Goal: Task Accomplishment & Management: Use online tool/utility

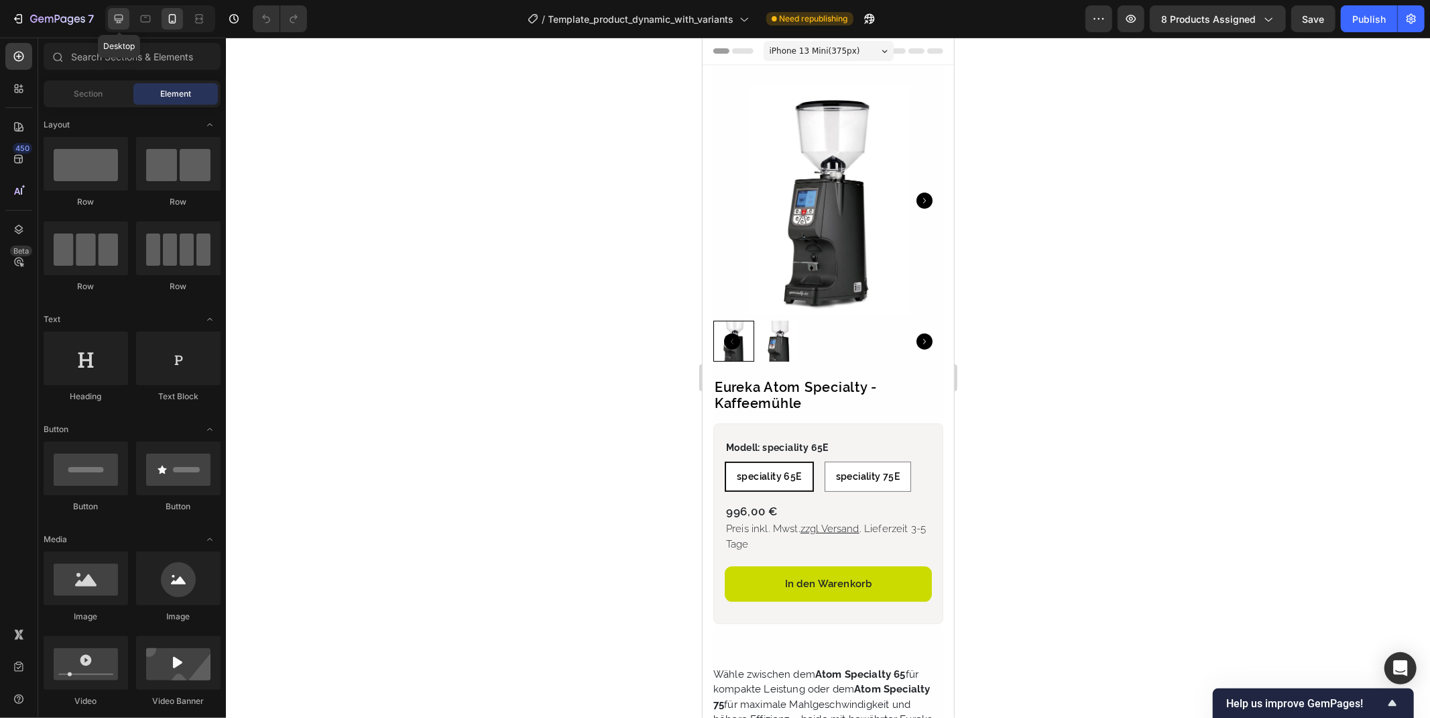
click at [123, 20] on icon at bounding box center [119, 19] width 9 height 9
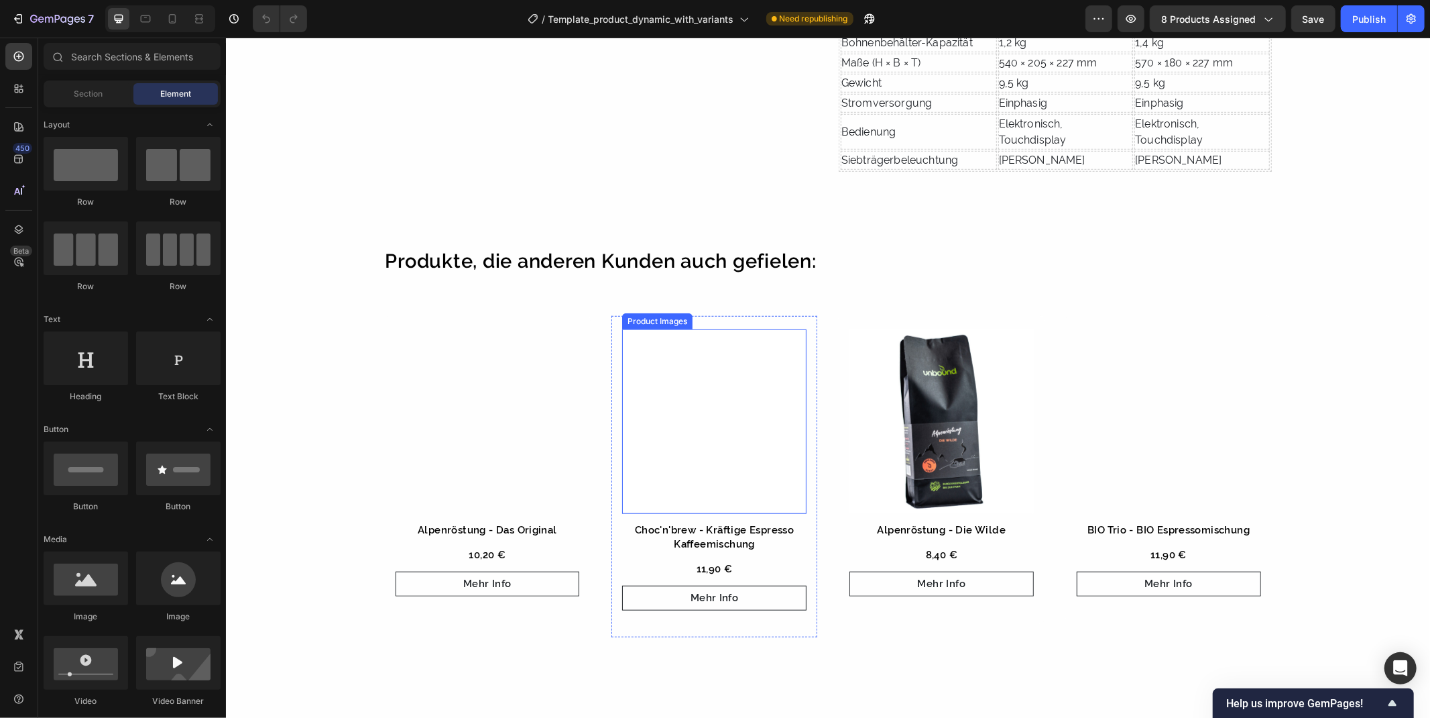
scroll to position [745, 0]
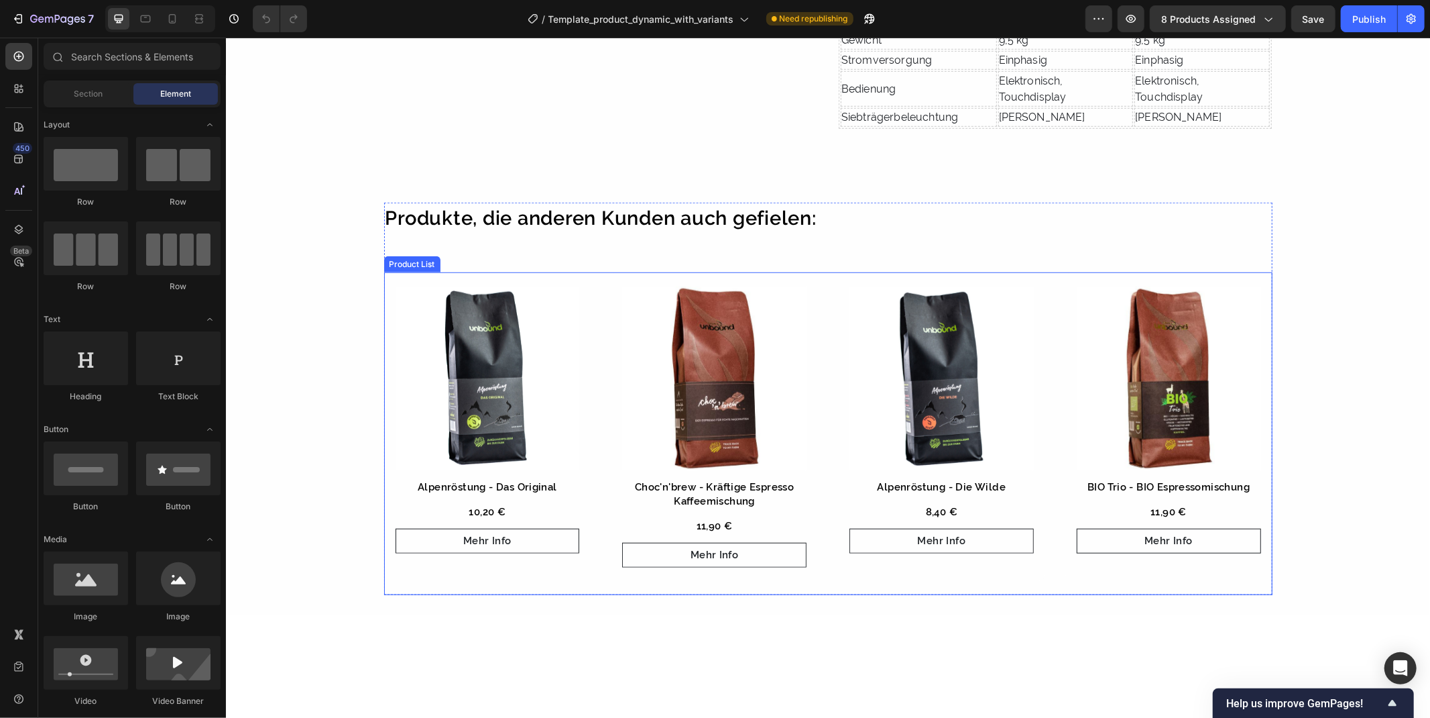
click at [601, 282] on div "Product Images Alpenröstung - Das Original Product Title 10,20 € Product Price …" at bounding box center [828, 433] width 889 height 323
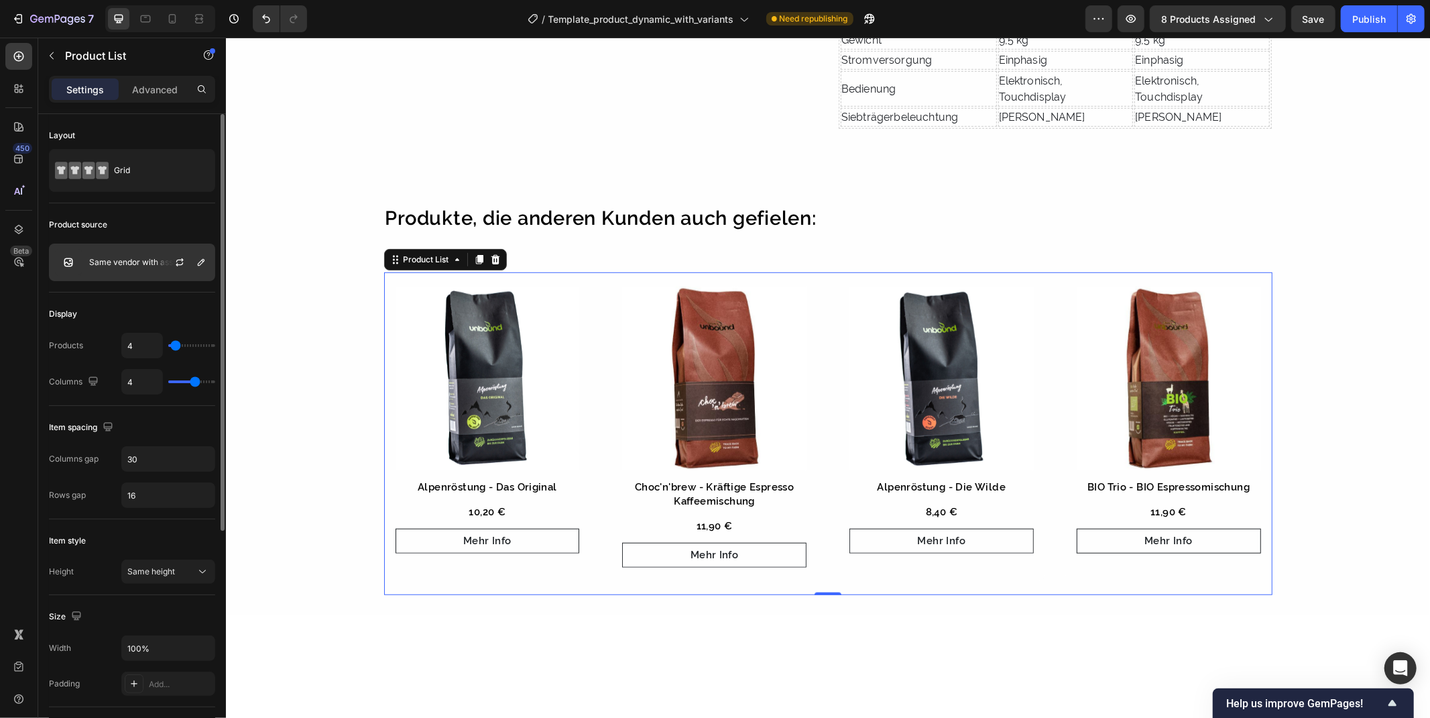
click at [122, 262] on p "Same vendor with assigned product" at bounding box center [149, 262] width 120 height 9
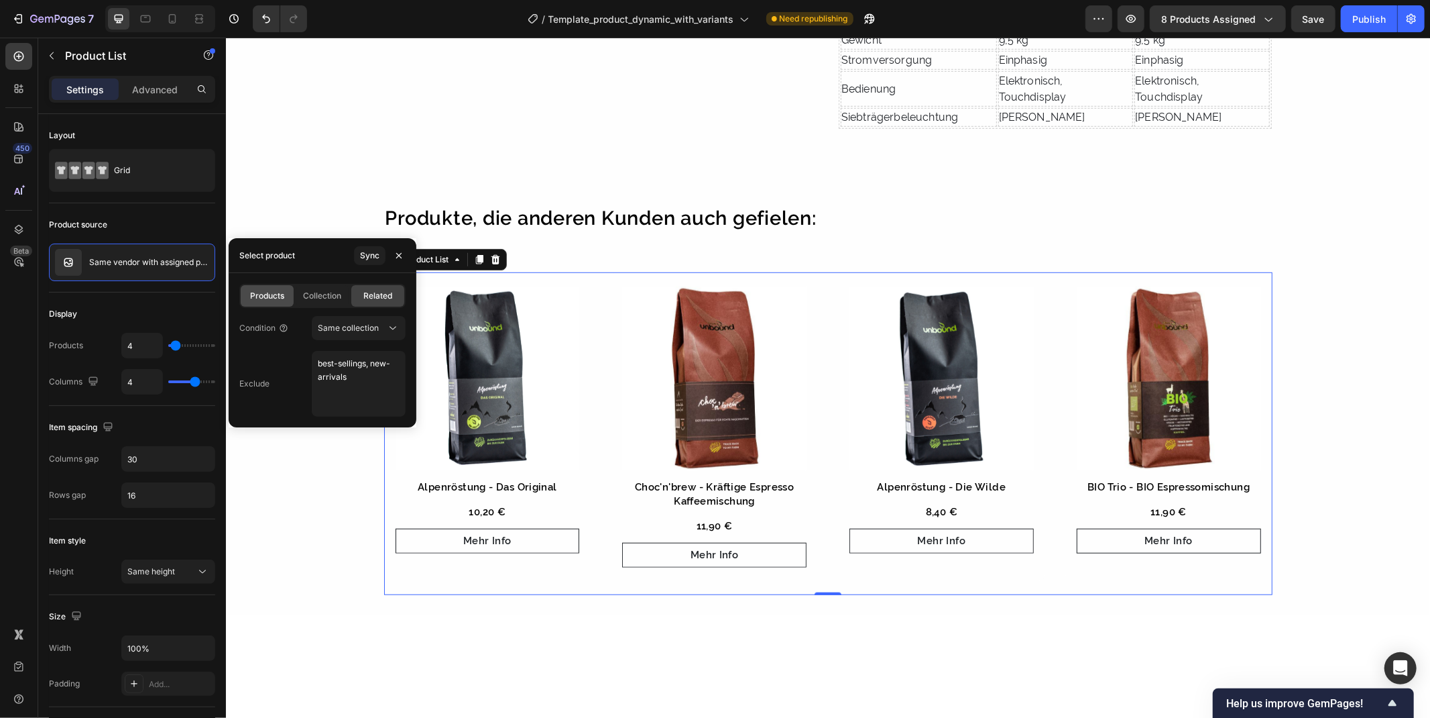
click at [269, 290] on span "Products" at bounding box center [267, 296] width 34 height 12
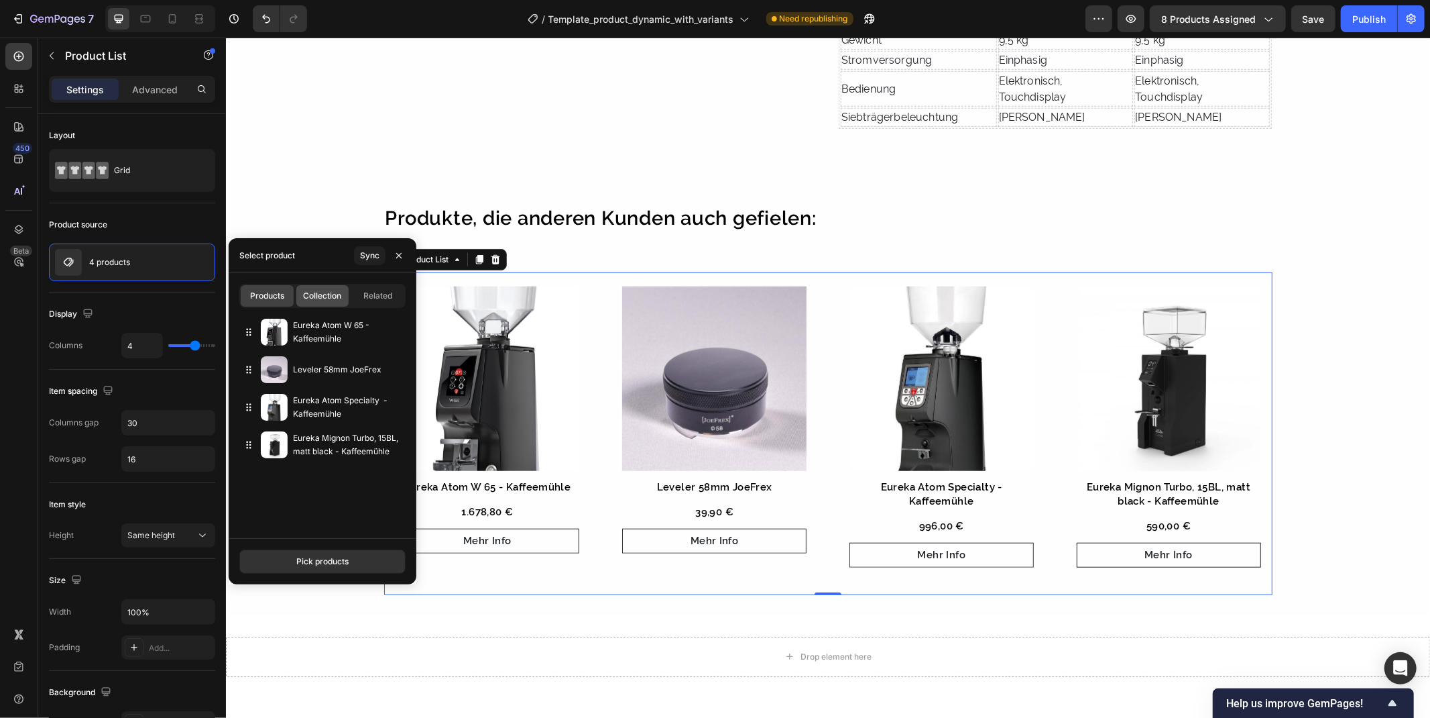
click at [306, 290] on span "Collection" at bounding box center [322, 296] width 38 height 12
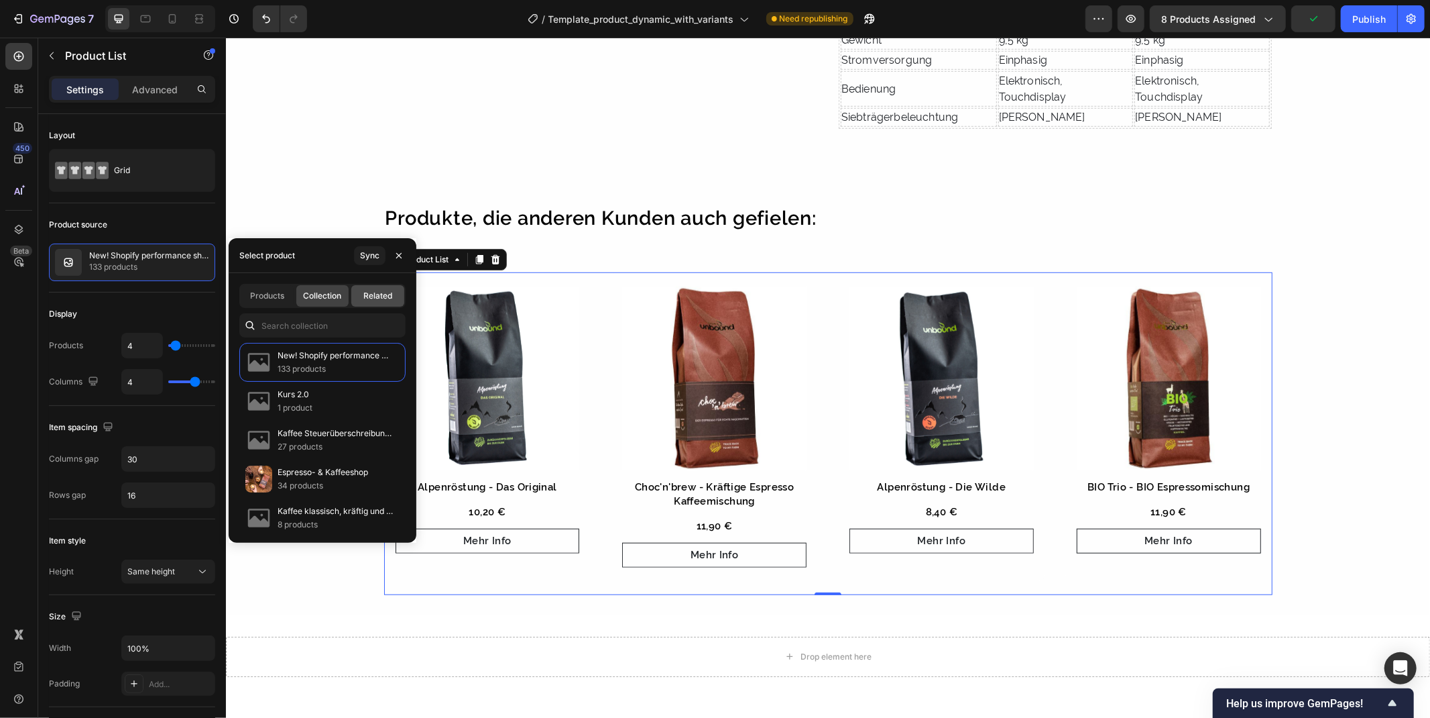
click at [371, 290] on span "Related" at bounding box center [377, 296] width 29 height 12
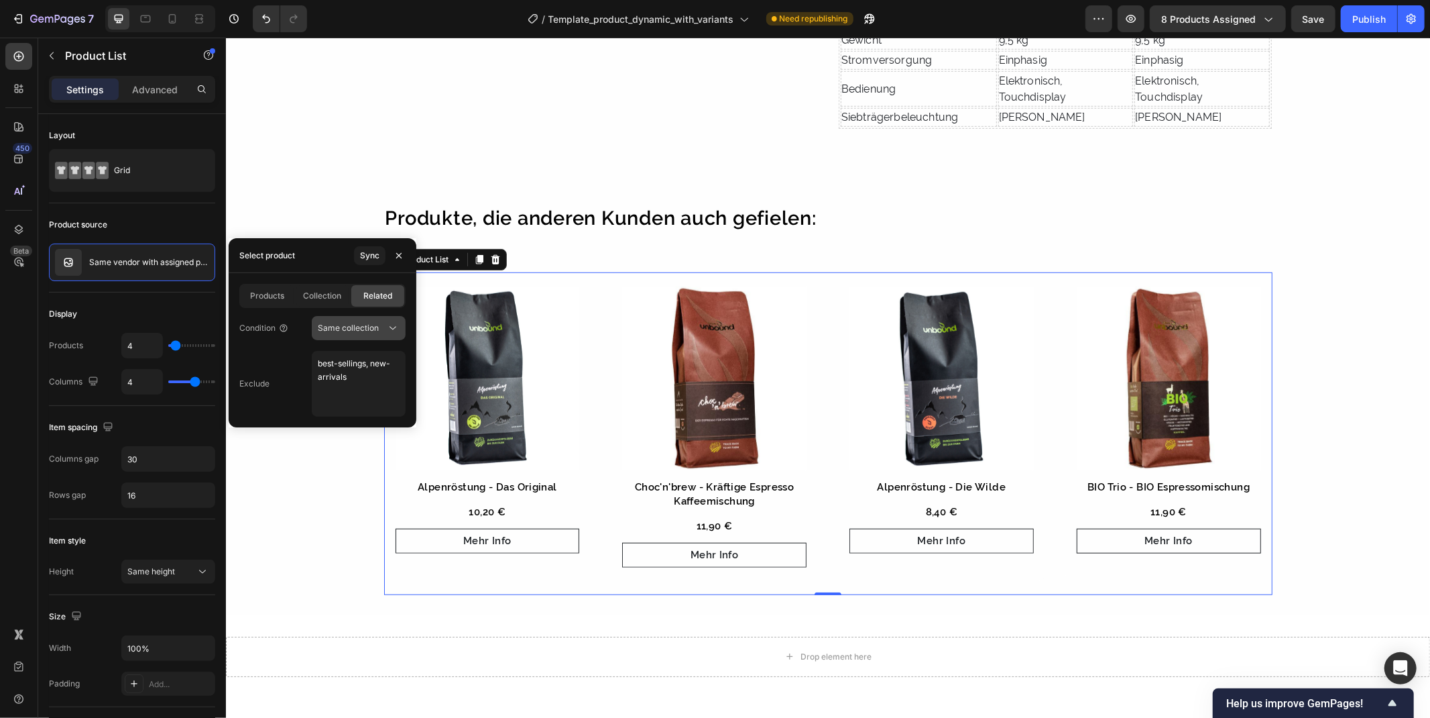
click at [384, 326] on div "Same collection" at bounding box center [352, 328] width 68 height 12
click at [385, 325] on div "Same collection" at bounding box center [352, 328] width 68 height 12
click at [358, 386] on textarea "best-sellings, new-arrivals" at bounding box center [359, 384] width 94 height 66
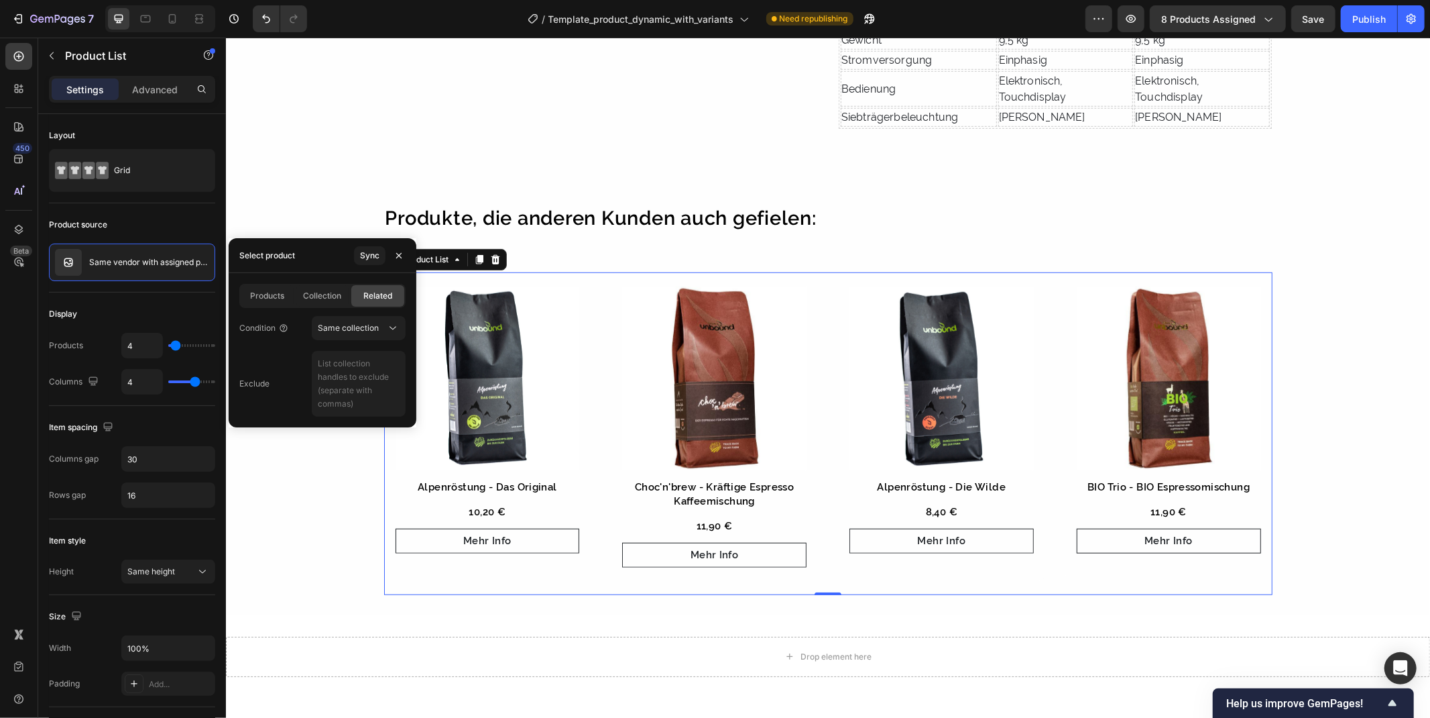
click at [272, 362] on div "Exclude" at bounding box center [322, 384] width 166 height 66
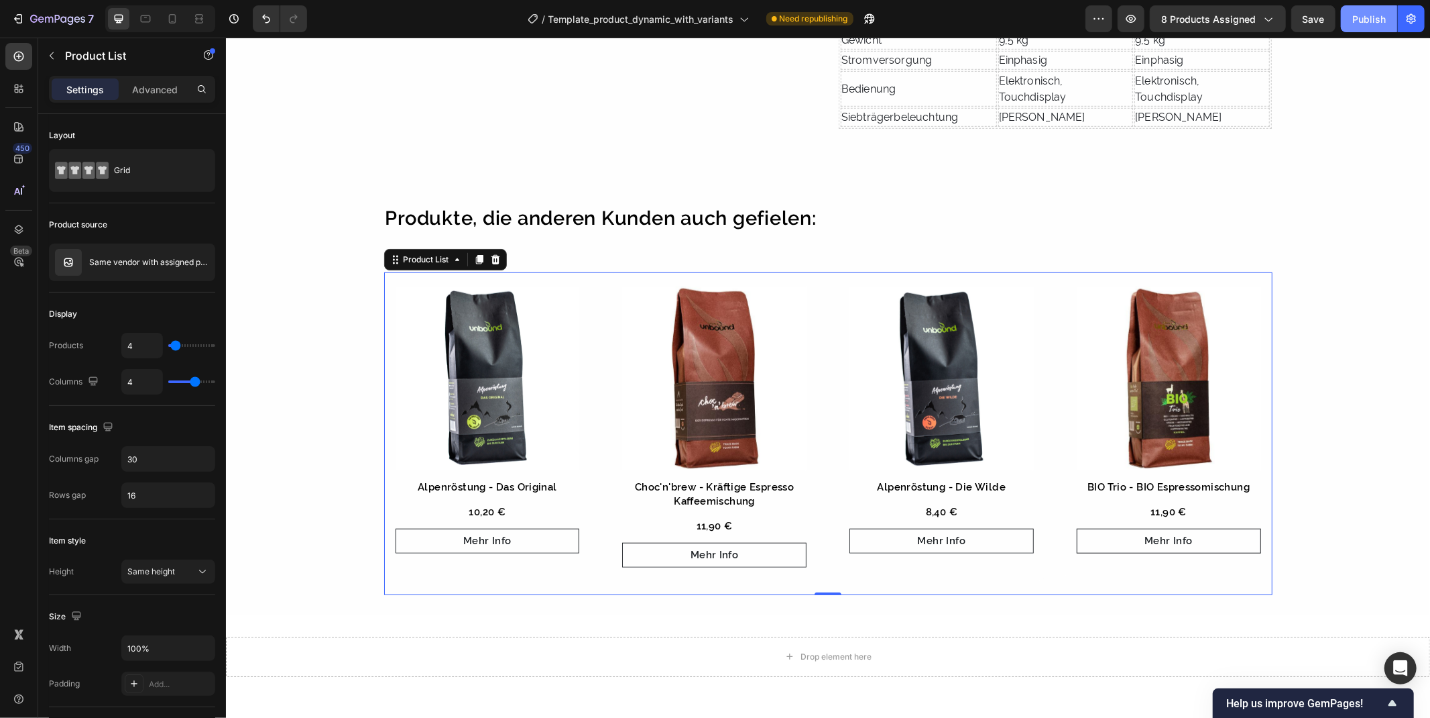
click at [1368, 25] on button "Publish" at bounding box center [1369, 18] width 56 height 27
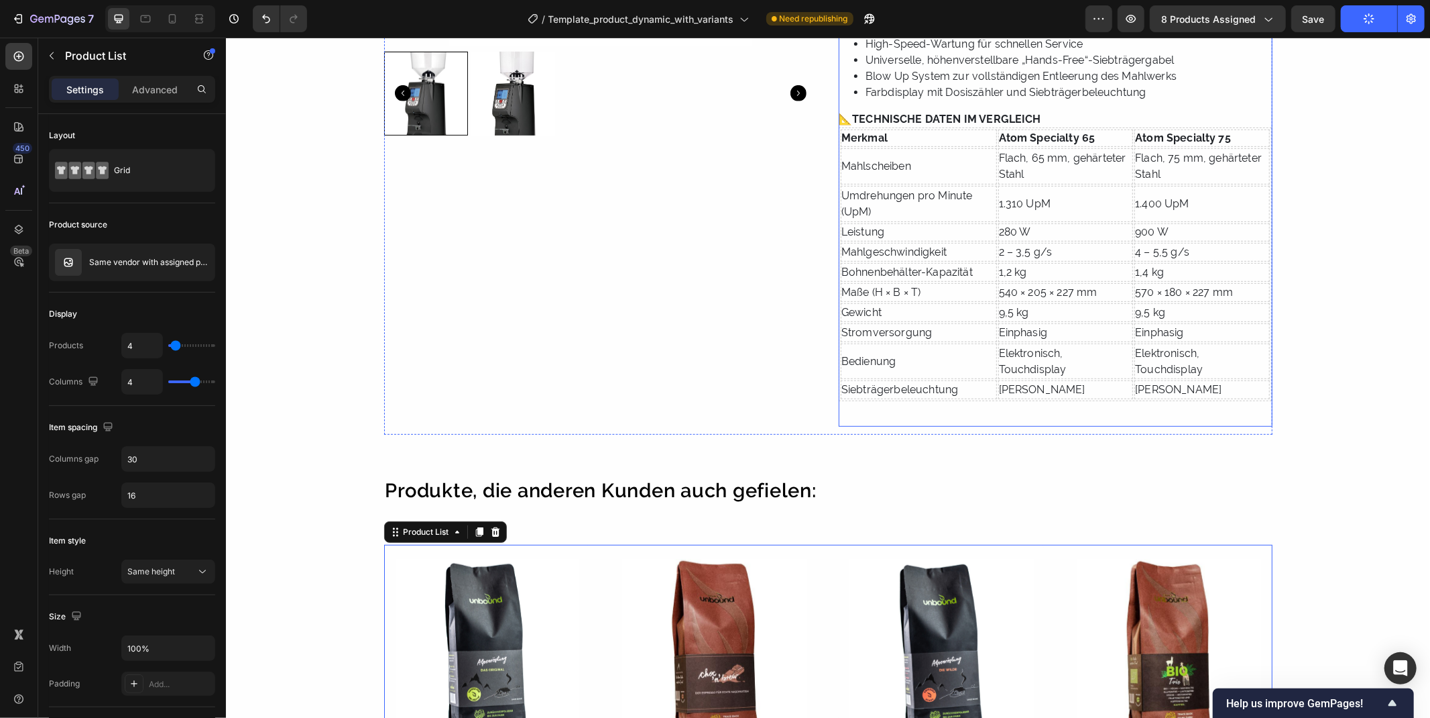
scroll to position [447, 0]
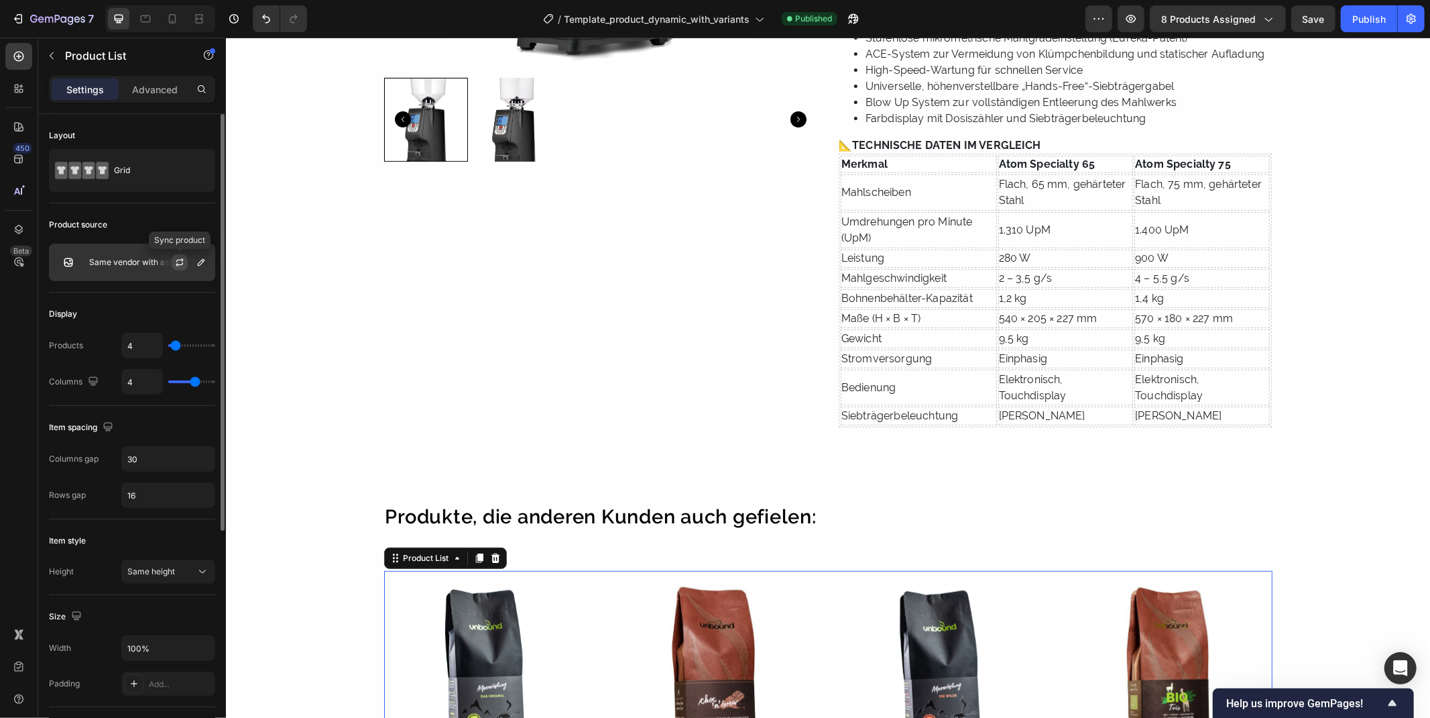
click at [178, 262] on icon "button" at bounding box center [179, 262] width 11 height 11
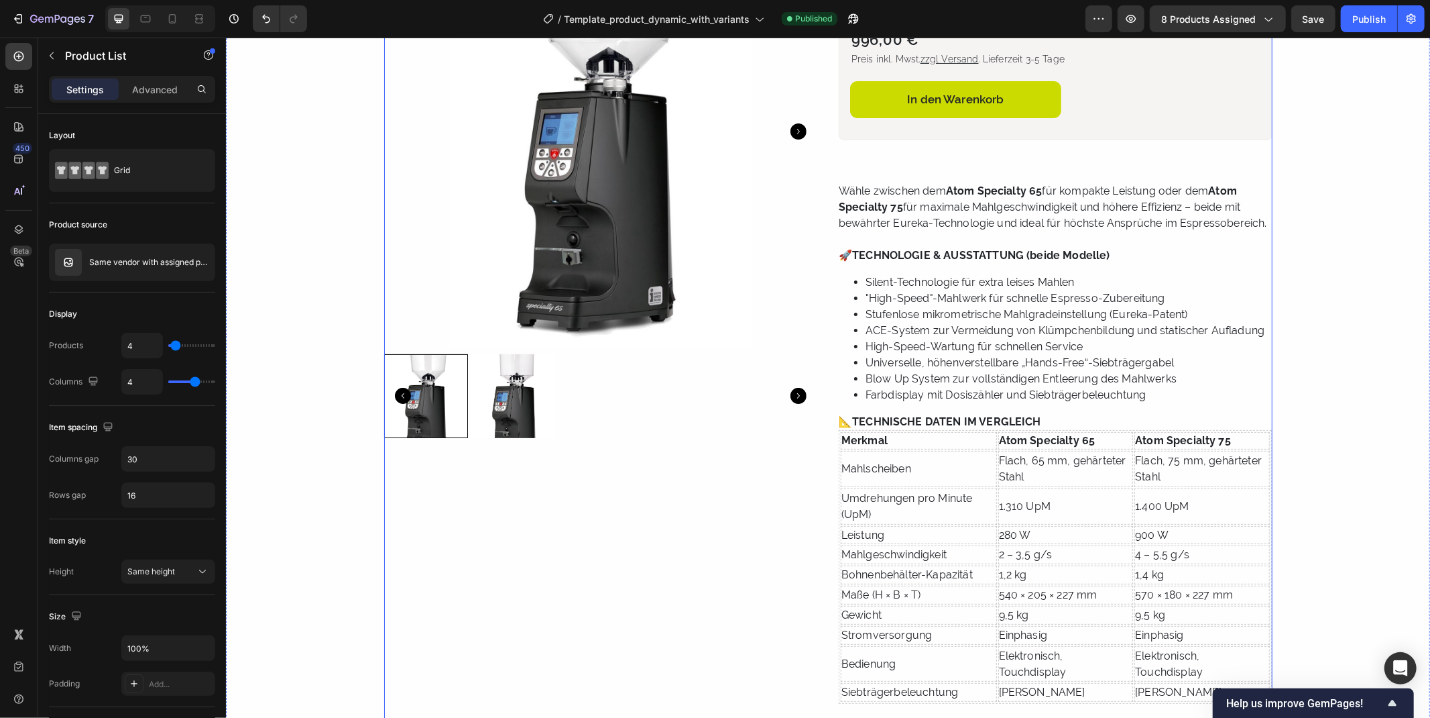
scroll to position [0, 0]
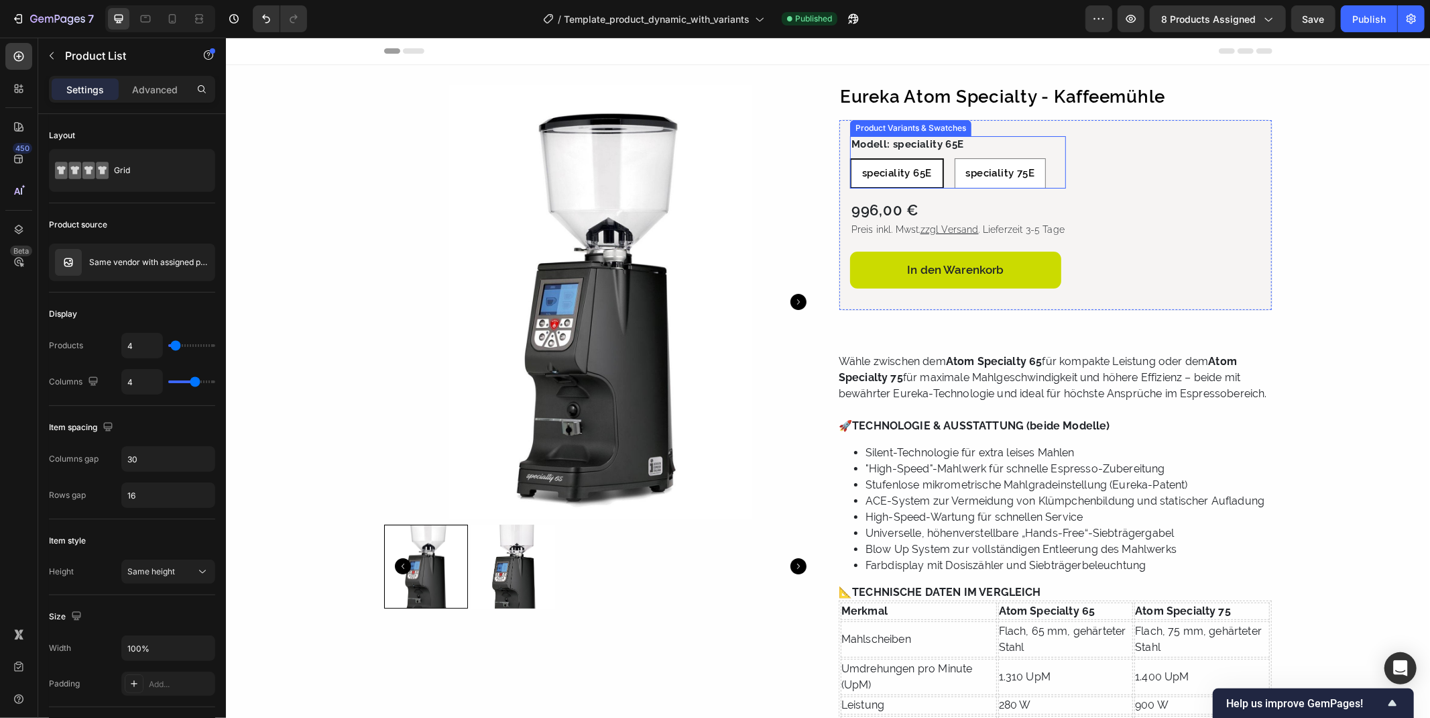
click at [891, 168] on span "speciality 65E" at bounding box center [897, 172] width 70 height 12
click at [850, 158] on input "speciality 65E speciality 65E speciality 65E" at bounding box center [849, 157] width 1 height 1
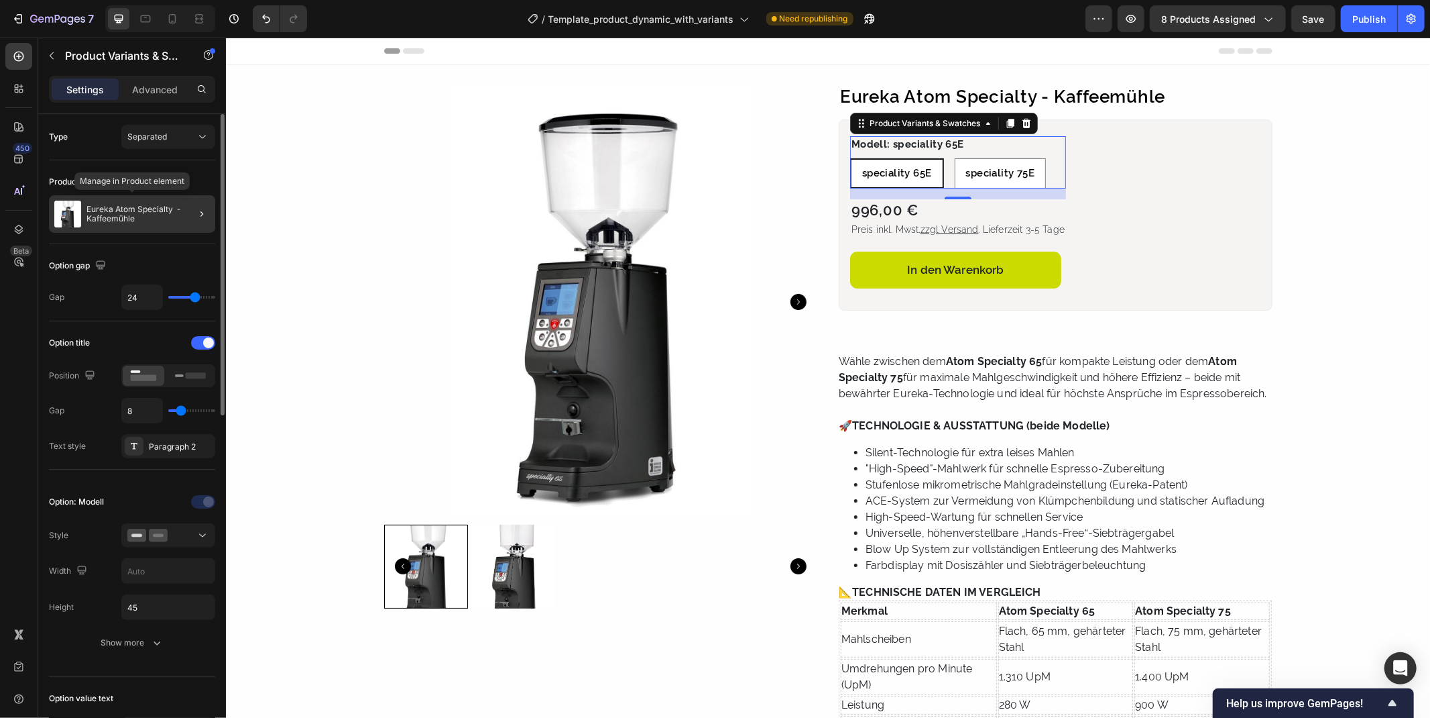
click at [149, 209] on p "Eureka Atom Specialty - Kaffeemühle" at bounding box center [148, 214] width 123 height 19
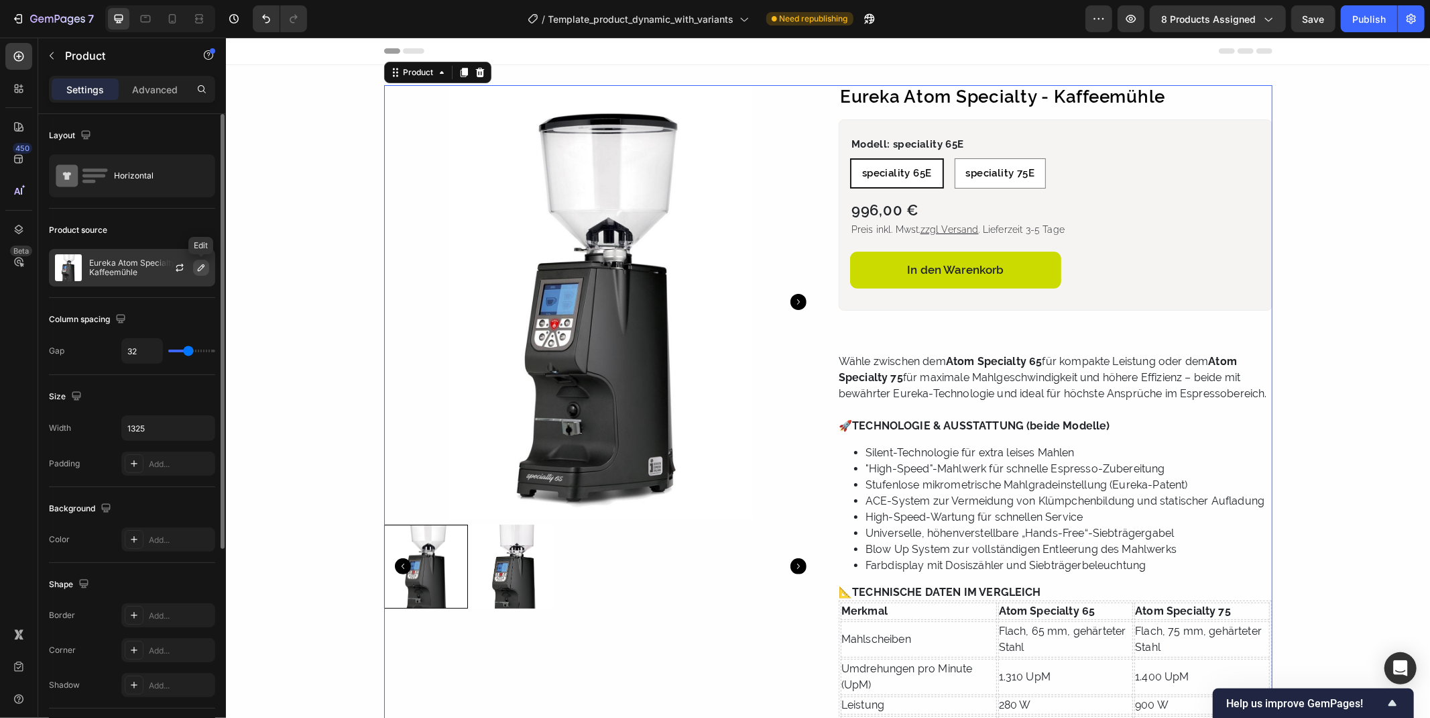
click at [207, 264] on button "button" at bounding box center [201, 268] width 16 height 16
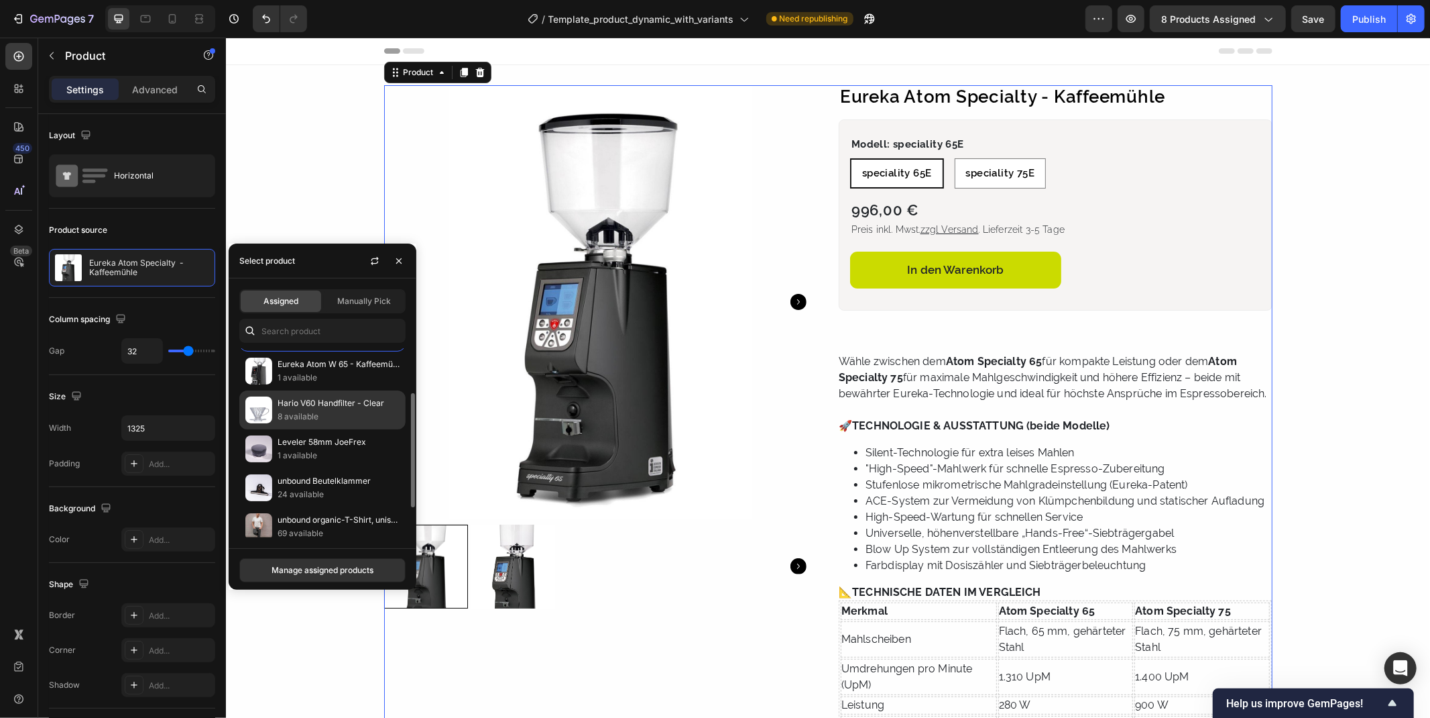
scroll to position [123, 0]
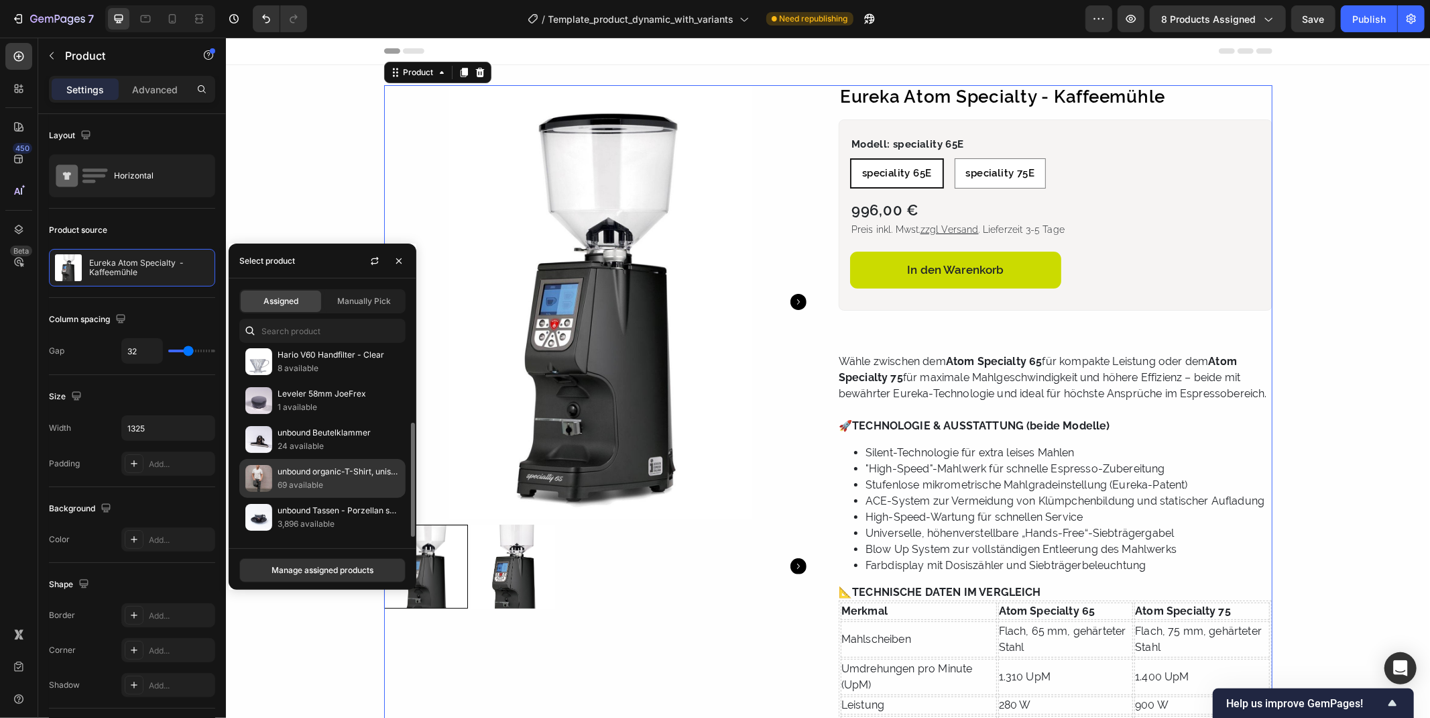
click at [329, 469] on p "unbound organic-T-Shirt, unisex" at bounding box center [339, 471] width 122 height 13
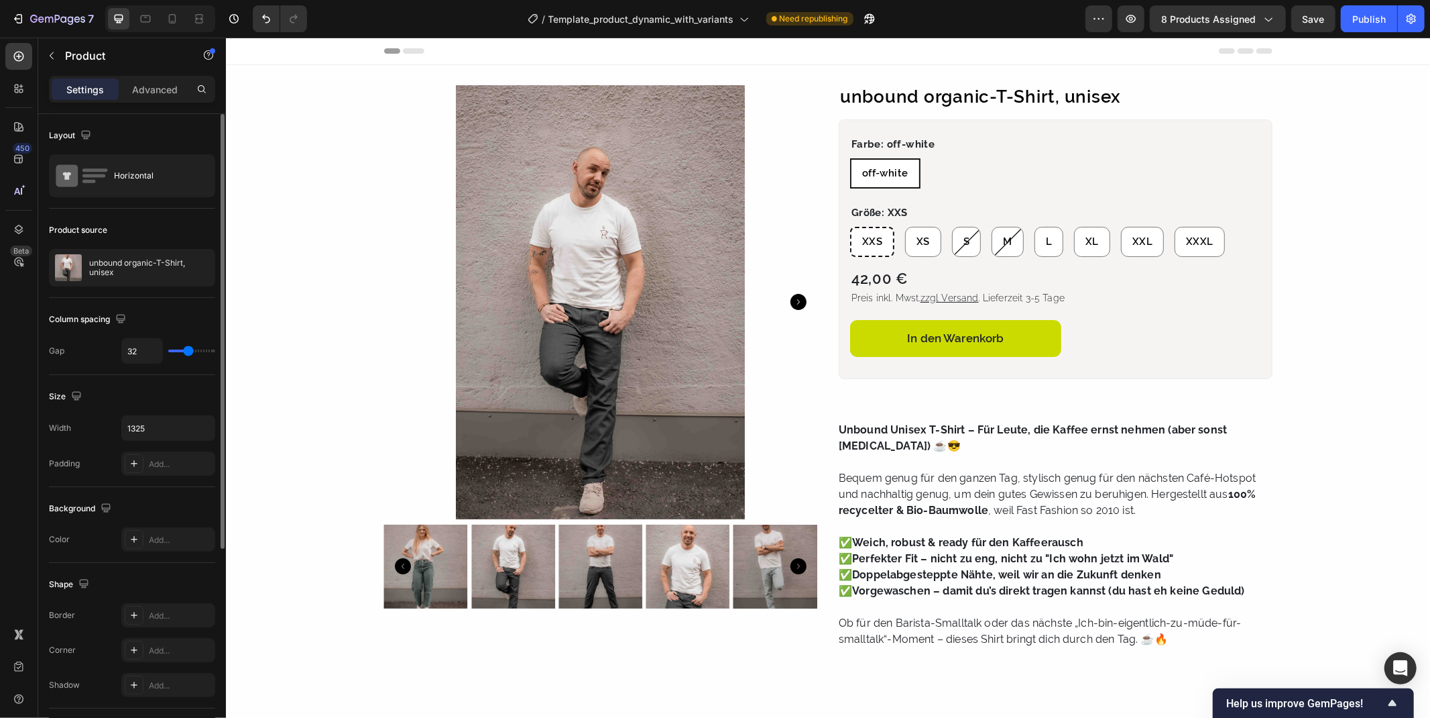
click at [192, 203] on div "Layout Horizontal" at bounding box center [132, 161] width 166 height 95
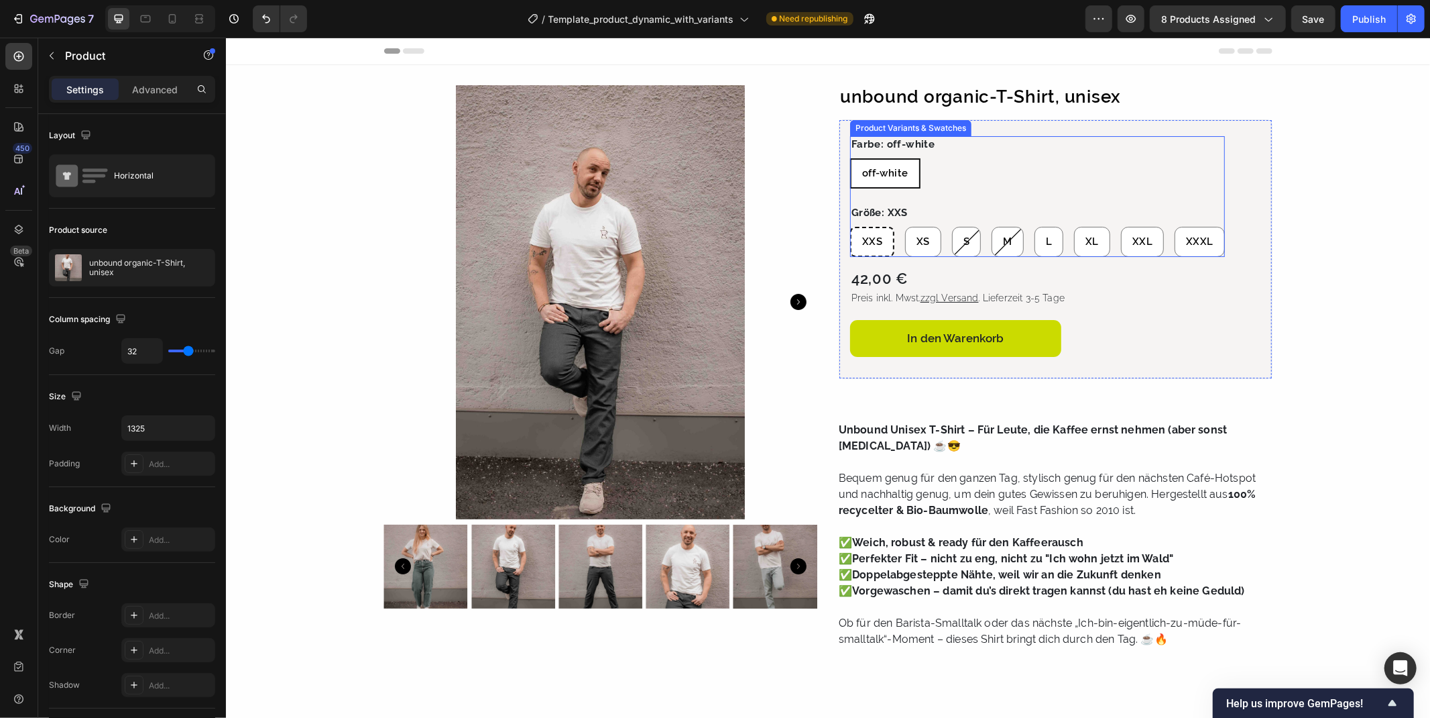
click at [878, 129] on div "Product Variants & Swatches" at bounding box center [910, 127] width 116 height 12
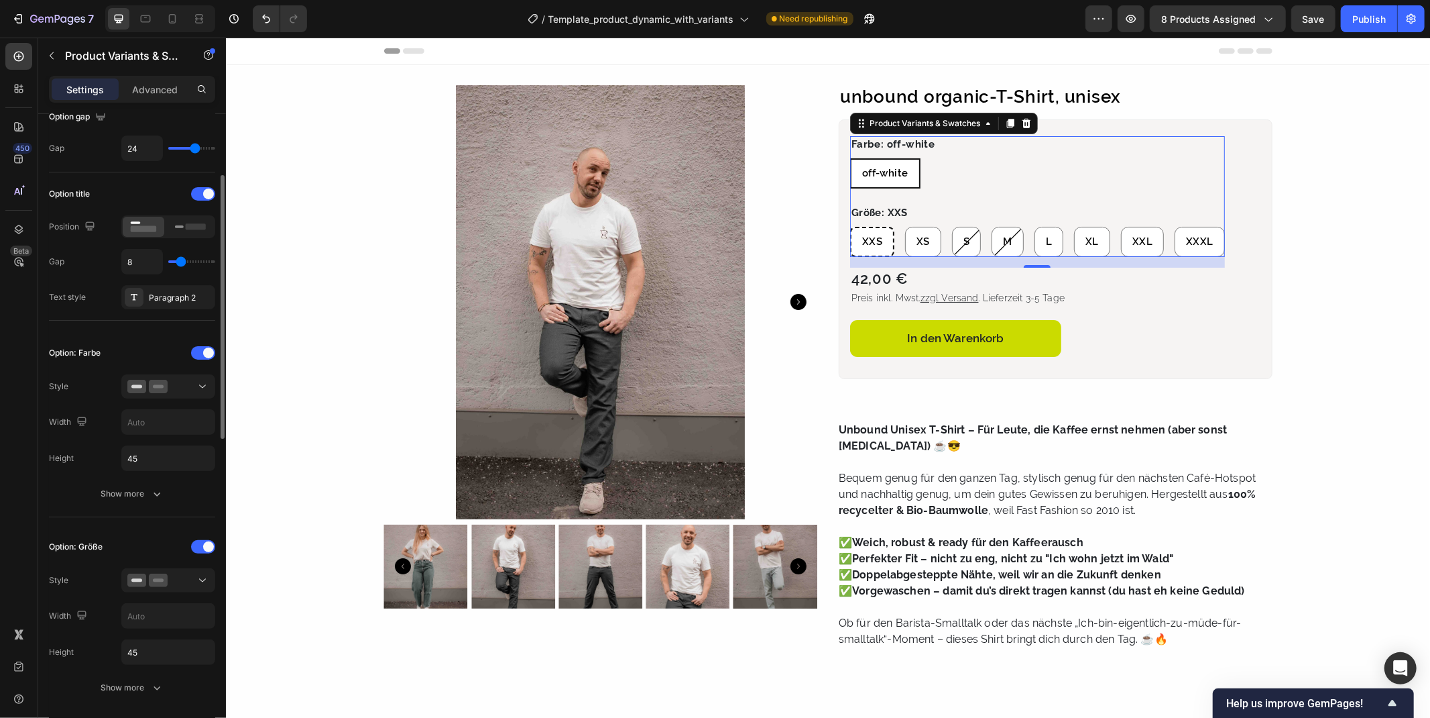
scroll to position [223, 0]
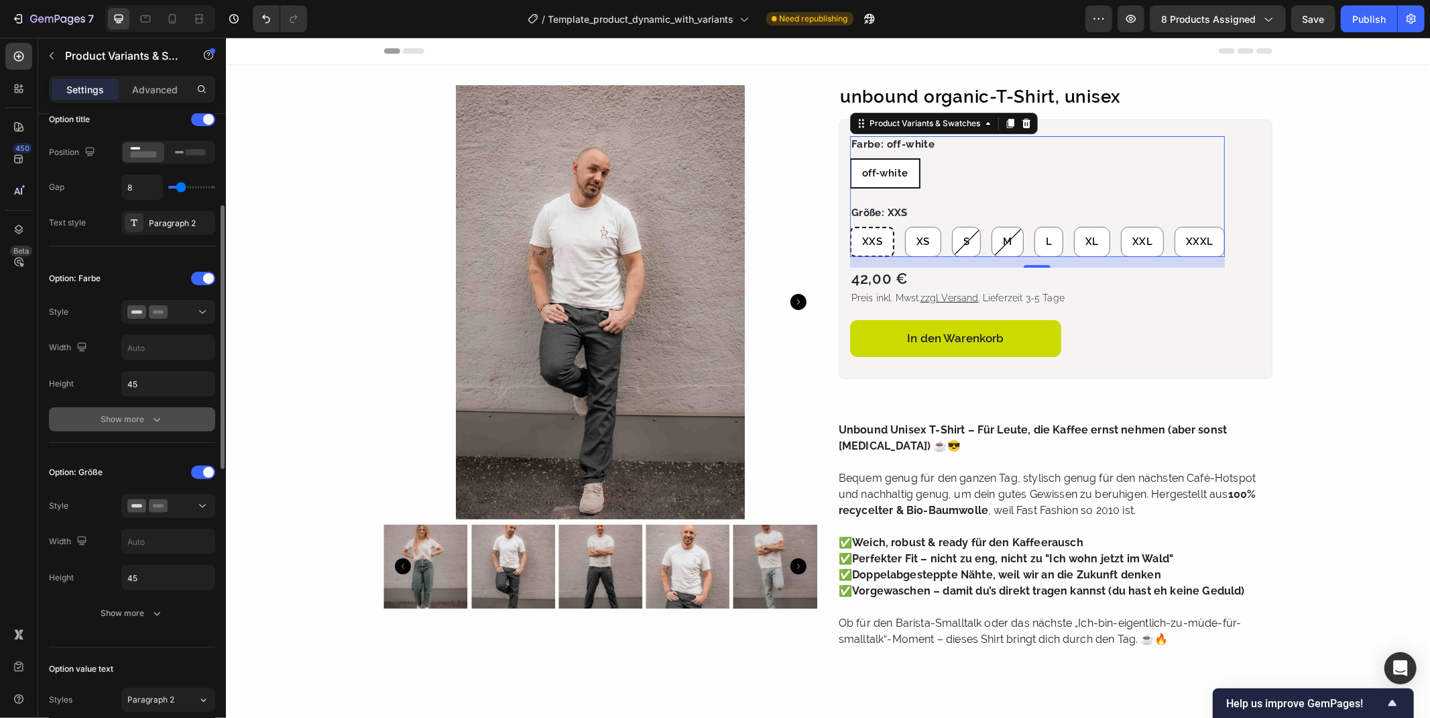
click at [135, 421] on div "Show more" at bounding box center [132, 418] width 62 height 13
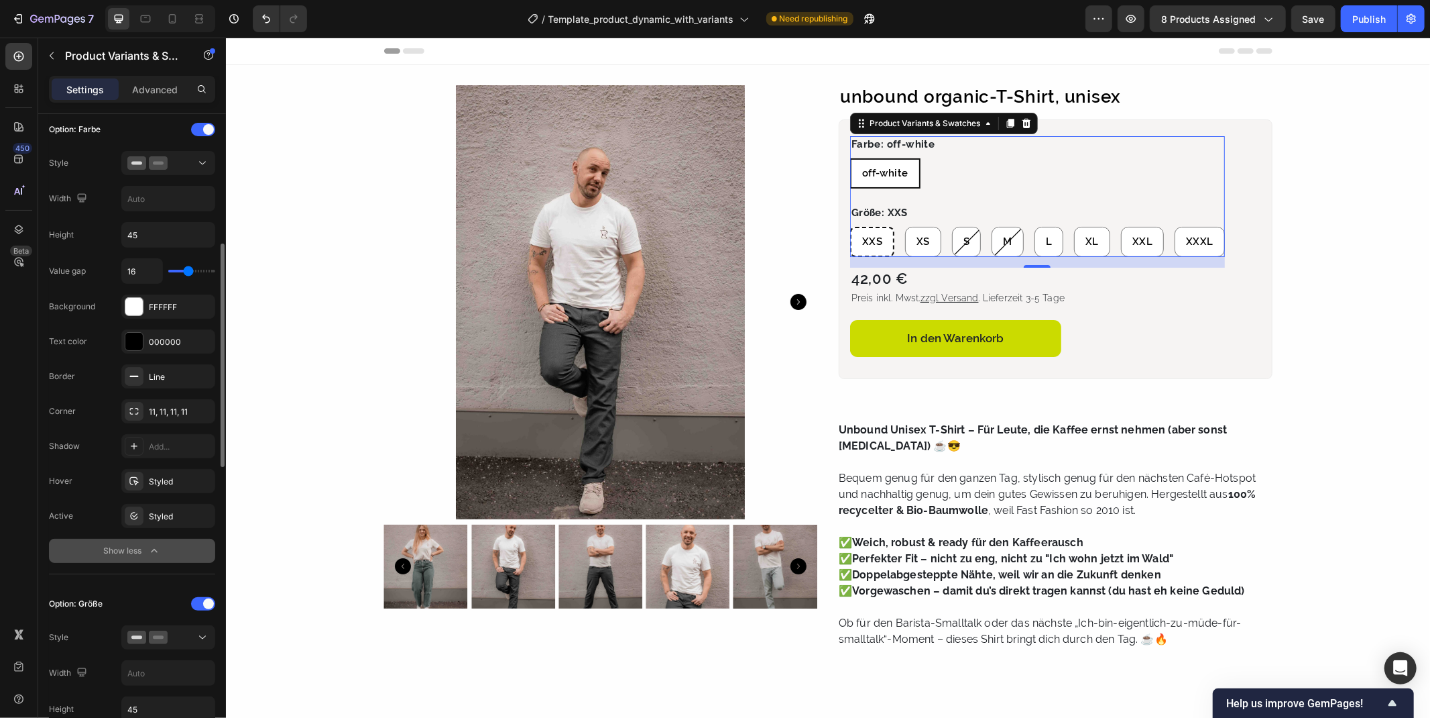
scroll to position [521, 0]
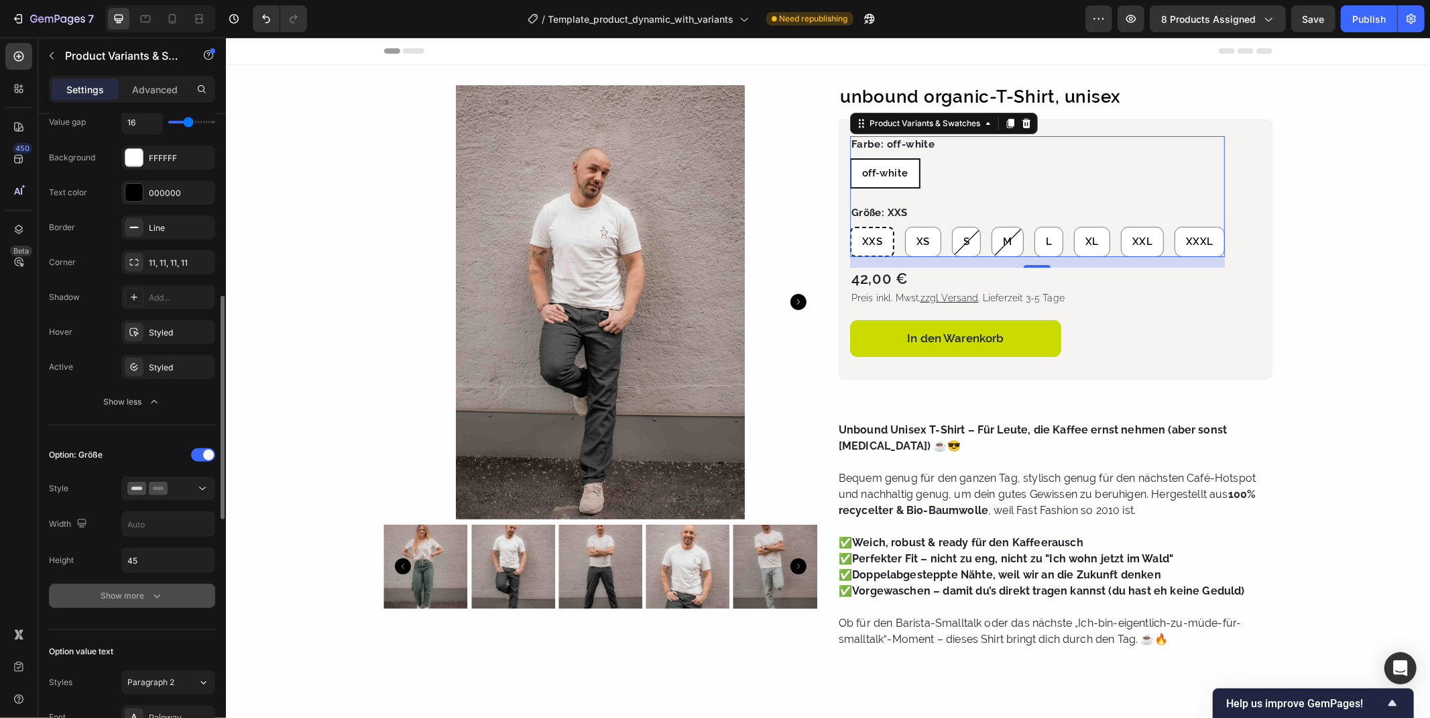
click at [135, 596] on div "Show more" at bounding box center [132, 595] width 62 height 13
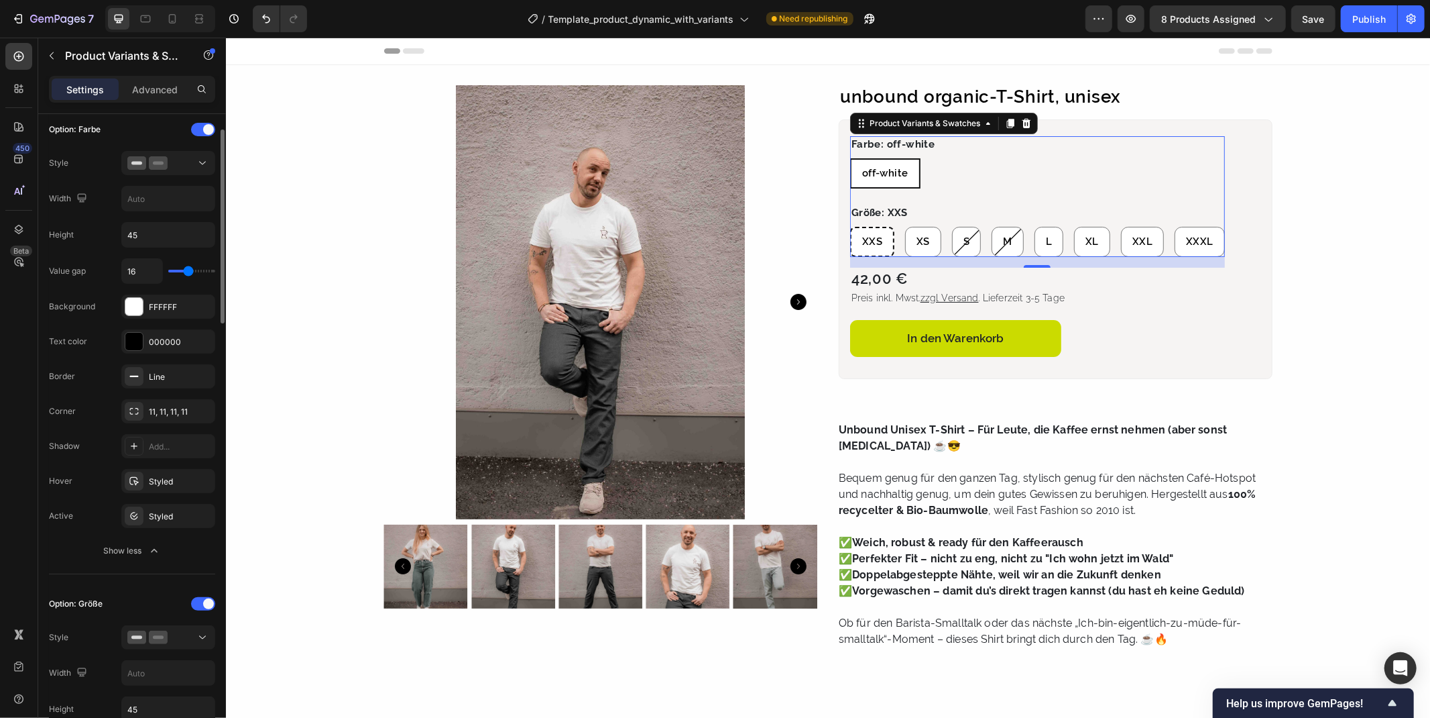
scroll to position [298, 0]
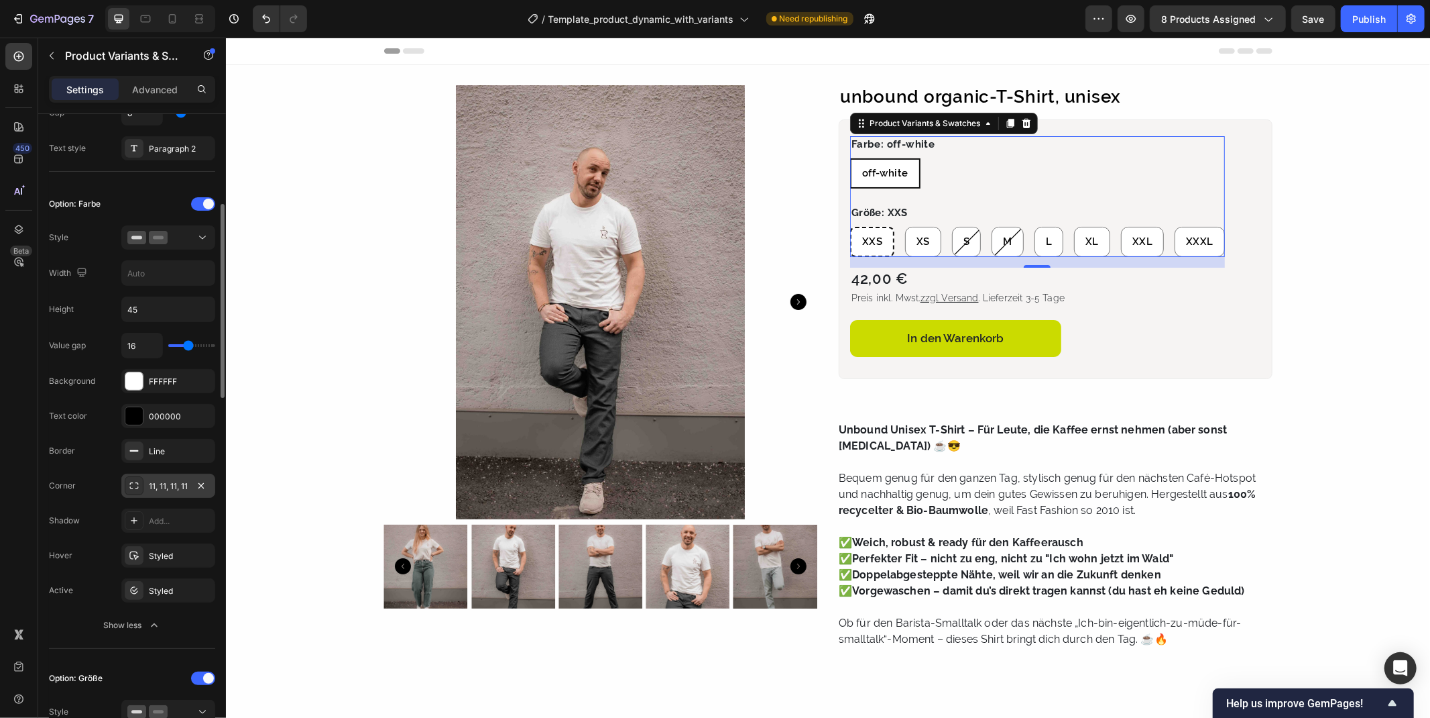
click at [176, 480] on div "11, 11, 11, 11" at bounding box center [168, 486] width 39 height 12
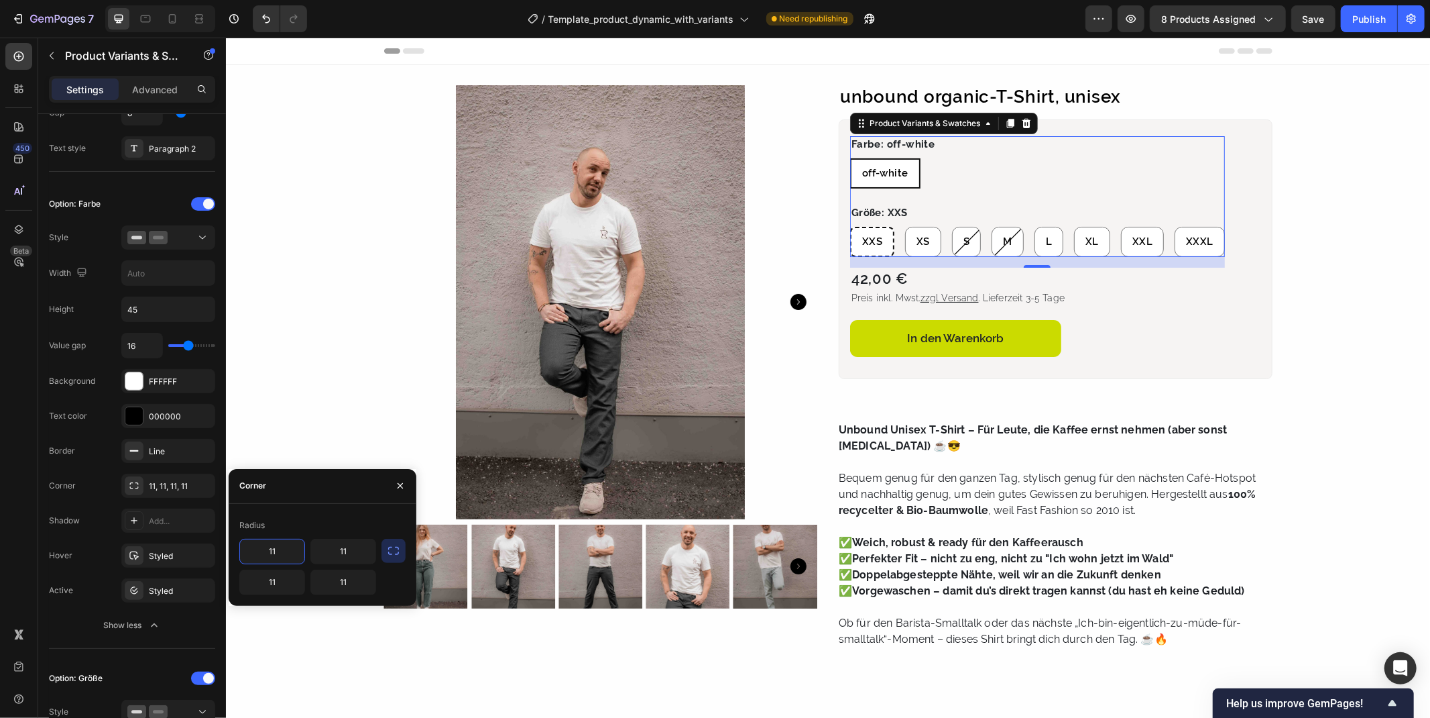
click at [286, 558] on input "11" at bounding box center [272, 551] width 64 height 24
click at [324, 515] on div "Radius" at bounding box center [322, 524] width 166 height 21
click at [294, 554] on input "20" at bounding box center [272, 551] width 64 height 24
click at [304, 525] on div "Radius" at bounding box center [322, 524] width 166 height 21
click at [400, 553] on icon "button" at bounding box center [393, 550] width 13 height 13
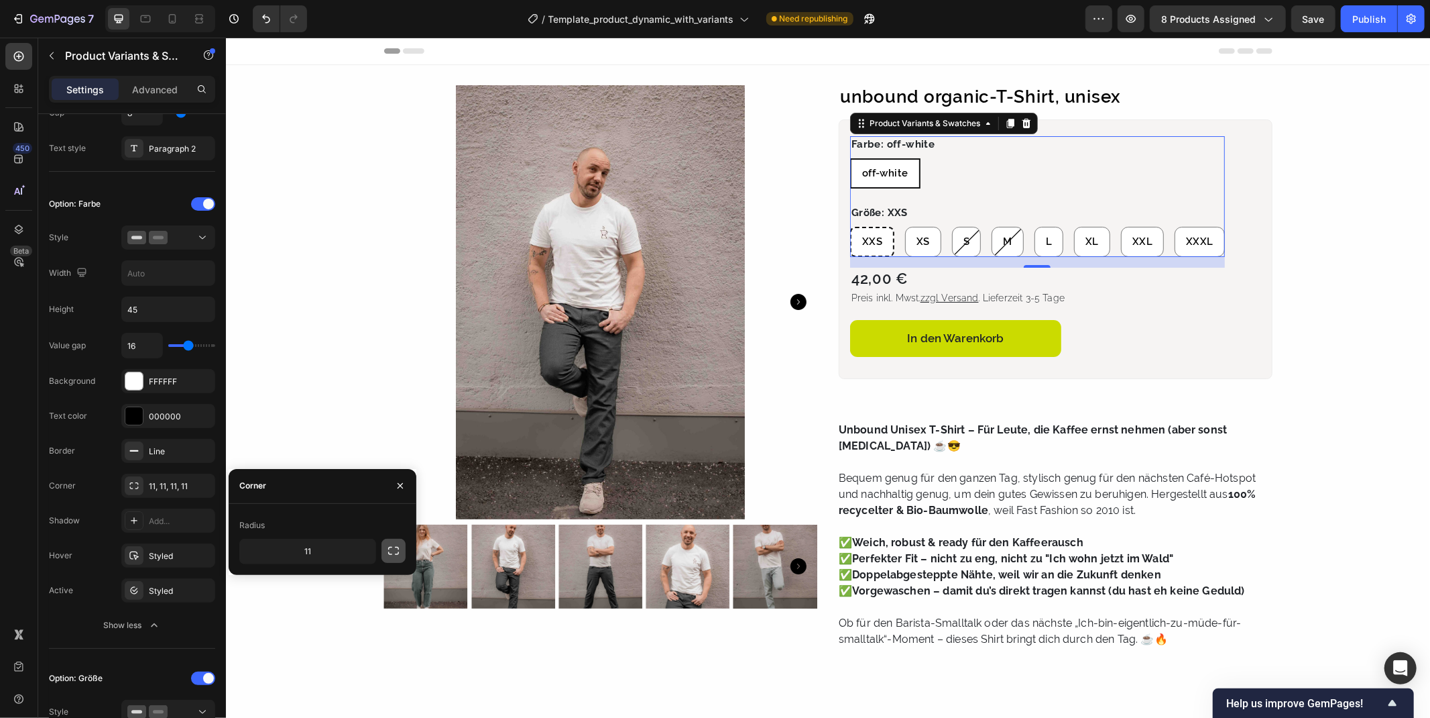
click at [400, 553] on icon "button" at bounding box center [393, 550] width 13 height 13
click at [97, 532] on div "Shadow Add..." at bounding box center [132, 520] width 166 height 24
click at [202, 483] on icon "button" at bounding box center [201, 485] width 11 height 11
click at [160, 488] on div "Add..." at bounding box center [180, 486] width 63 height 12
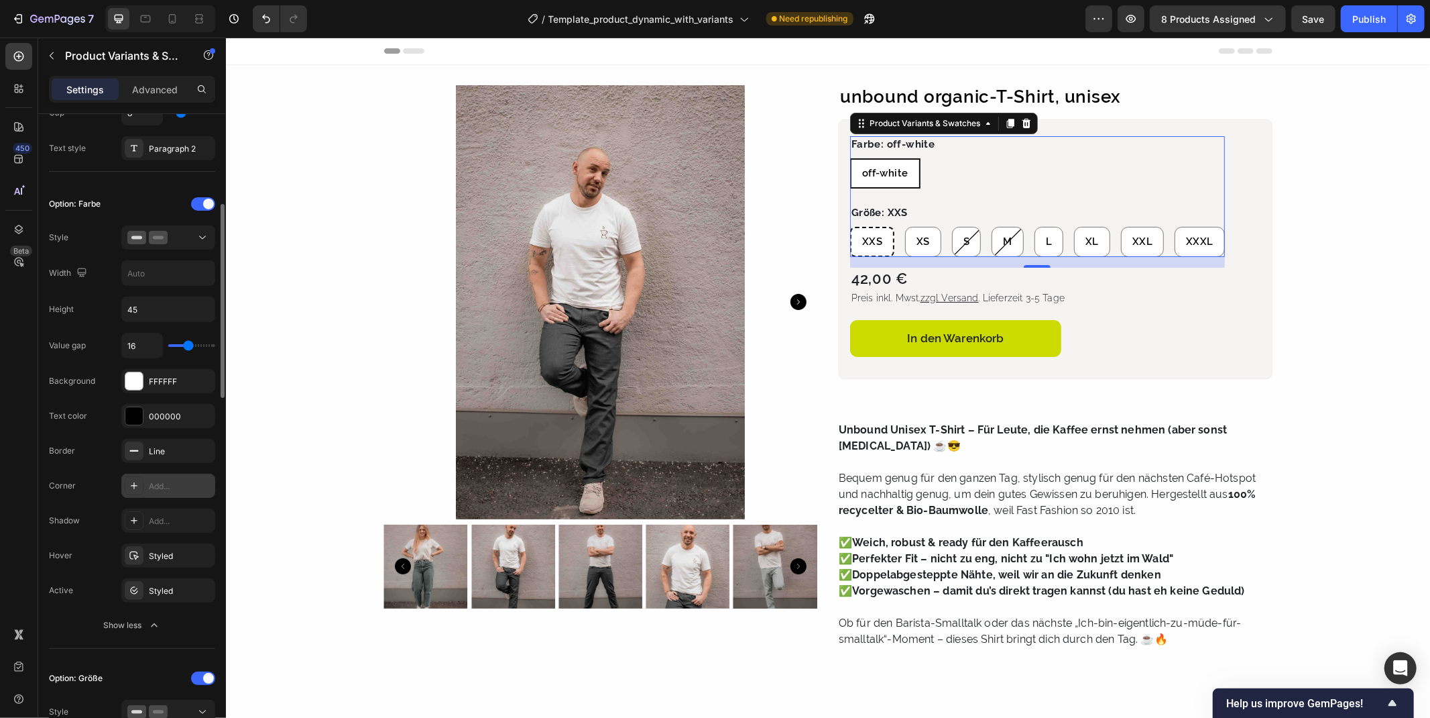
click at [159, 488] on div "Add..." at bounding box center [180, 486] width 63 height 12
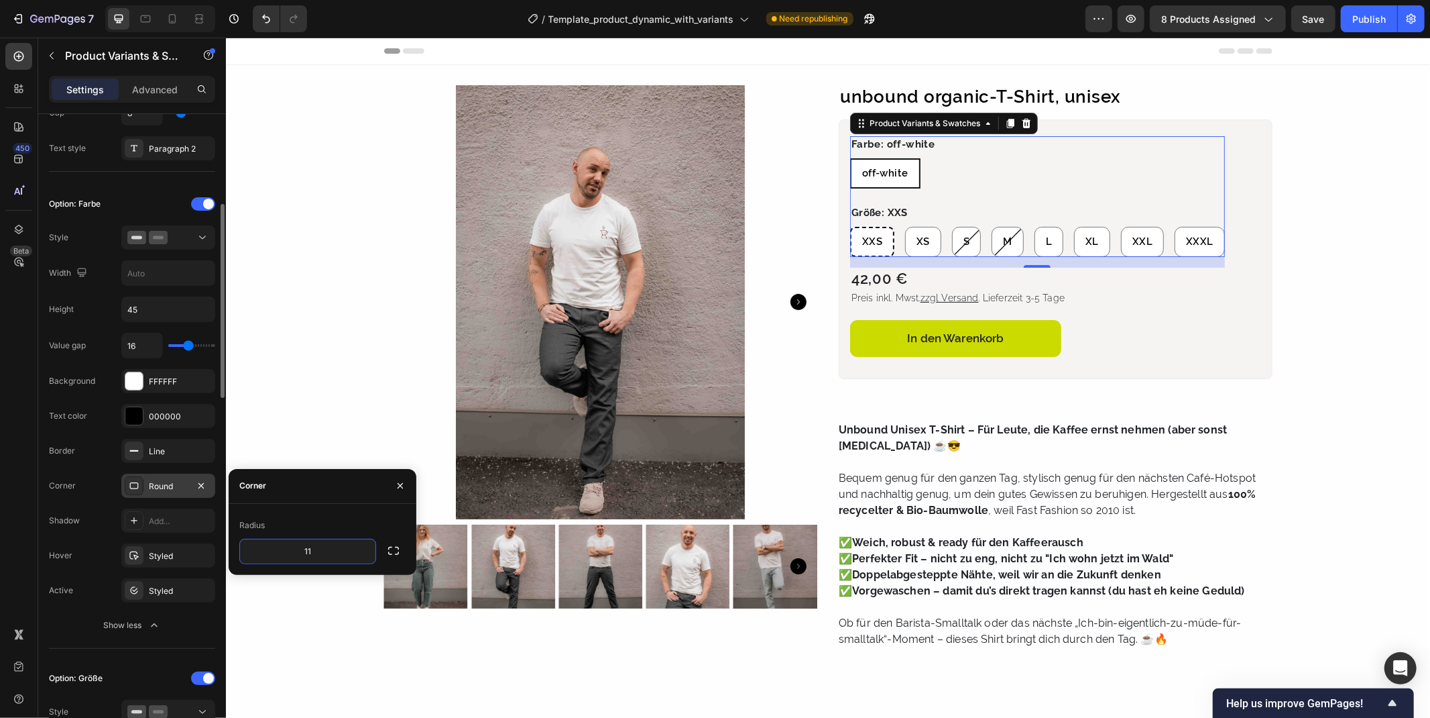
type input "11"
click at [337, 519] on div "Radius" at bounding box center [322, 524] width 166 height 21
click at [150, 590] on div "Styled" at bounding box center [168, 591] width 39 height 12
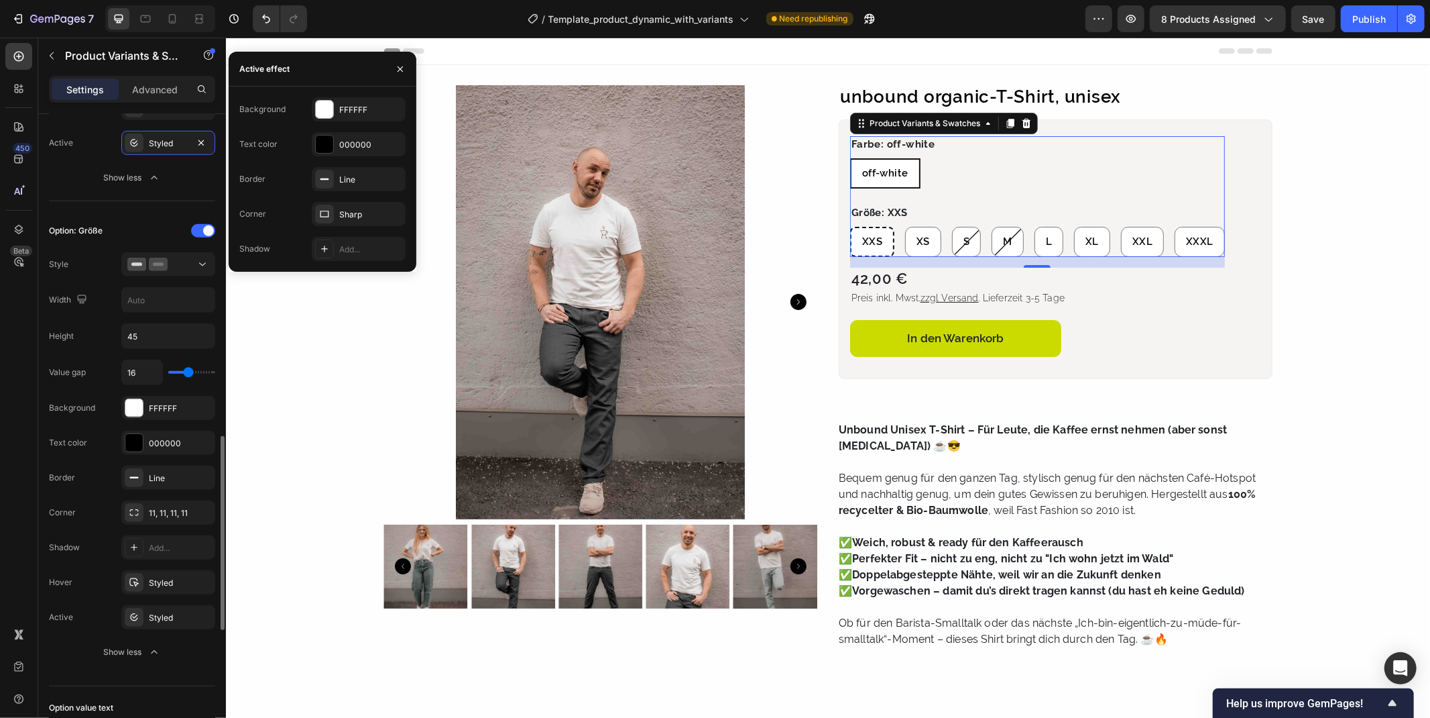
scroll to position [820, 0]
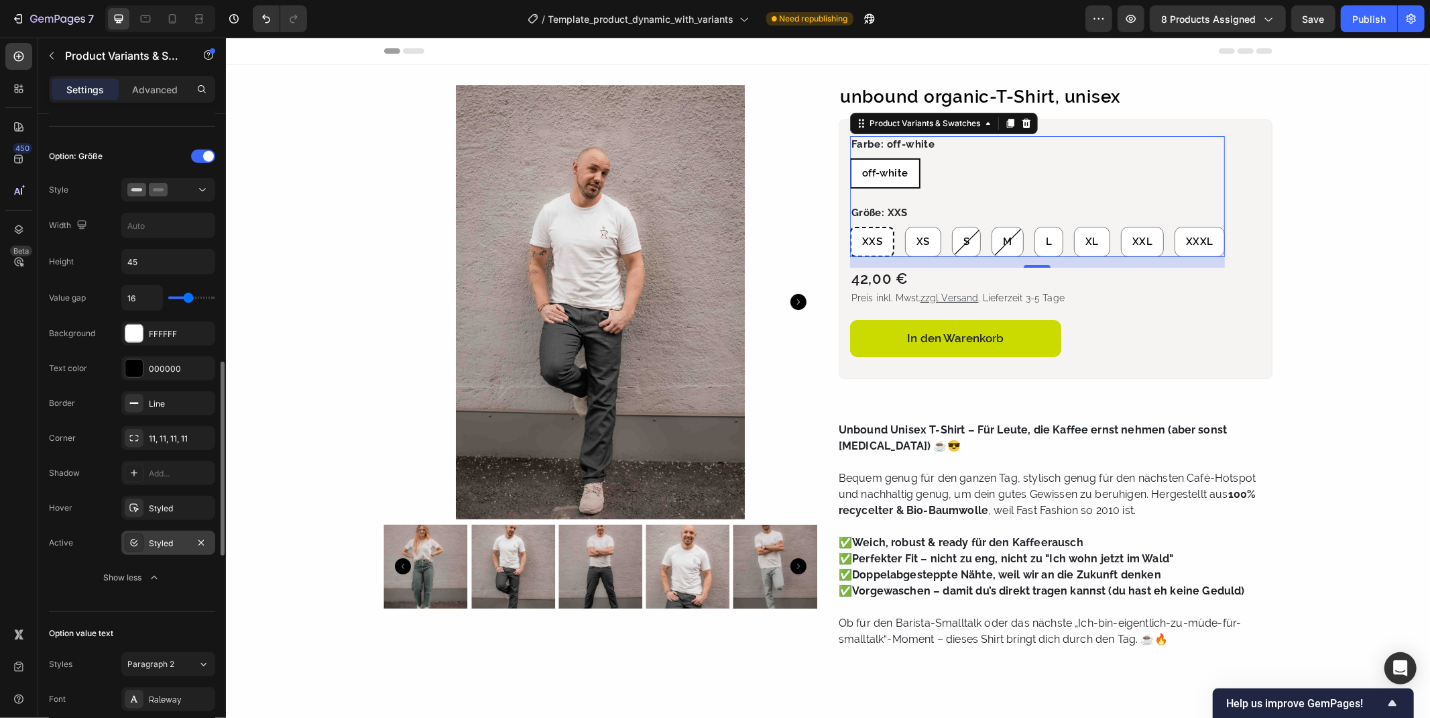
click at [145, 548] on div "Styled" at bounding box center [168, 542] width 94 height 24
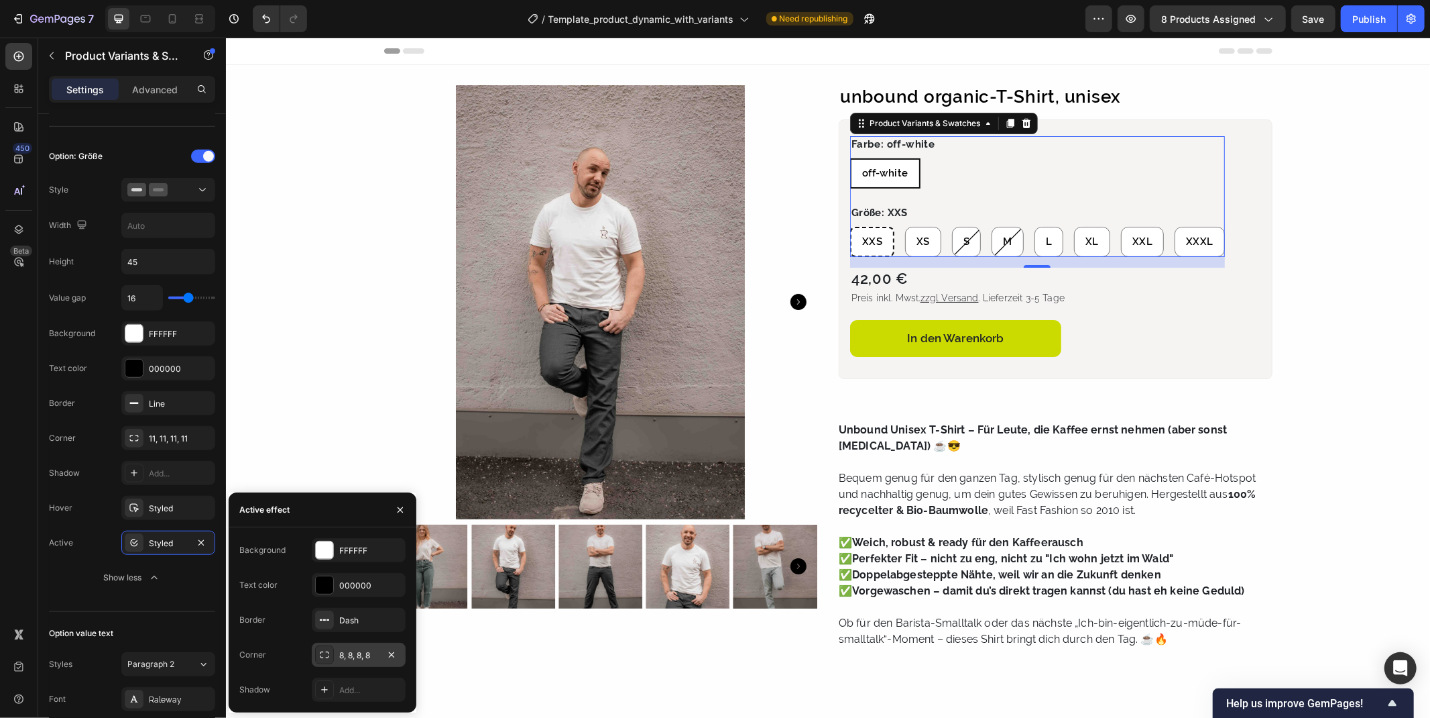
click at [376, 652] on div "8, 8, 8, 8" at bounding box center [358, 655] width 39 height 12
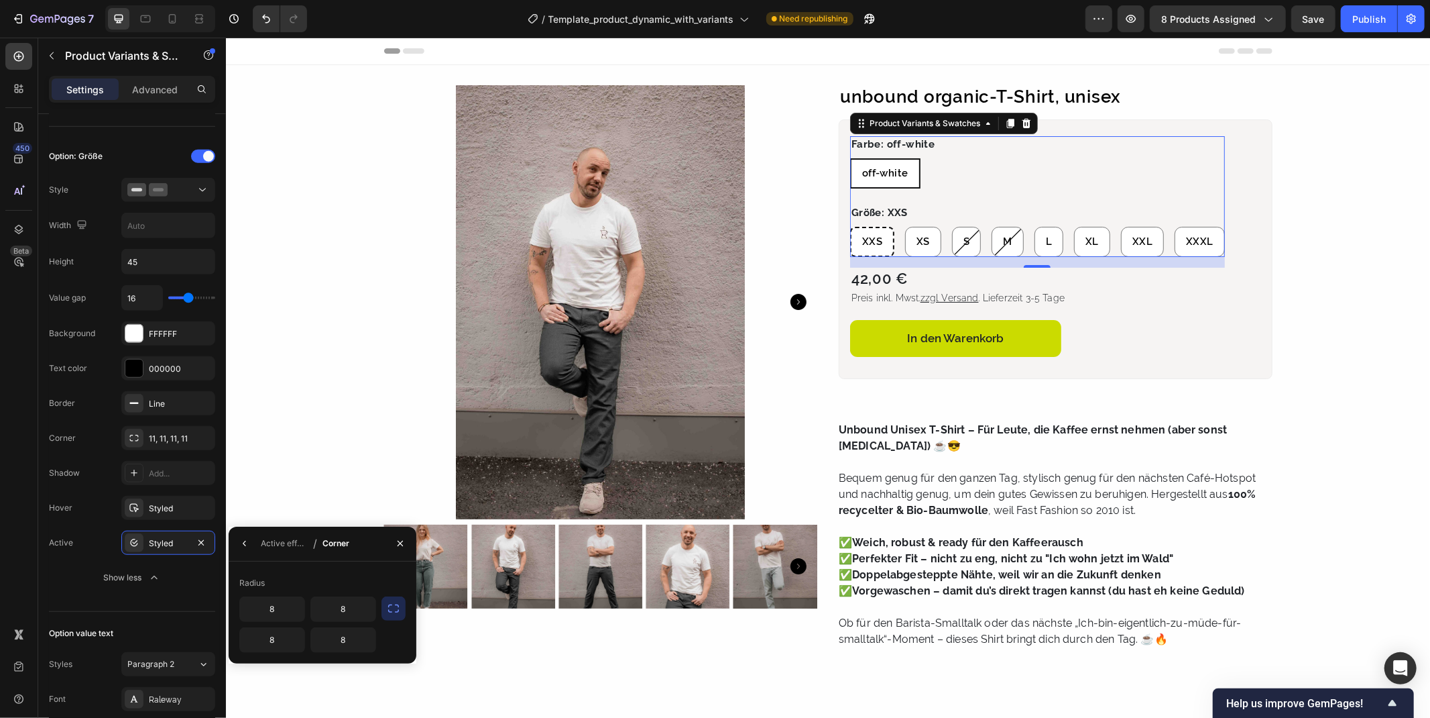
click at [396, 612] on icon "button" at bounding box center [393, 608] width 13 height 13
click at [369, 611] on icon "button" at bounding box center [363, 608] width 13 height 13
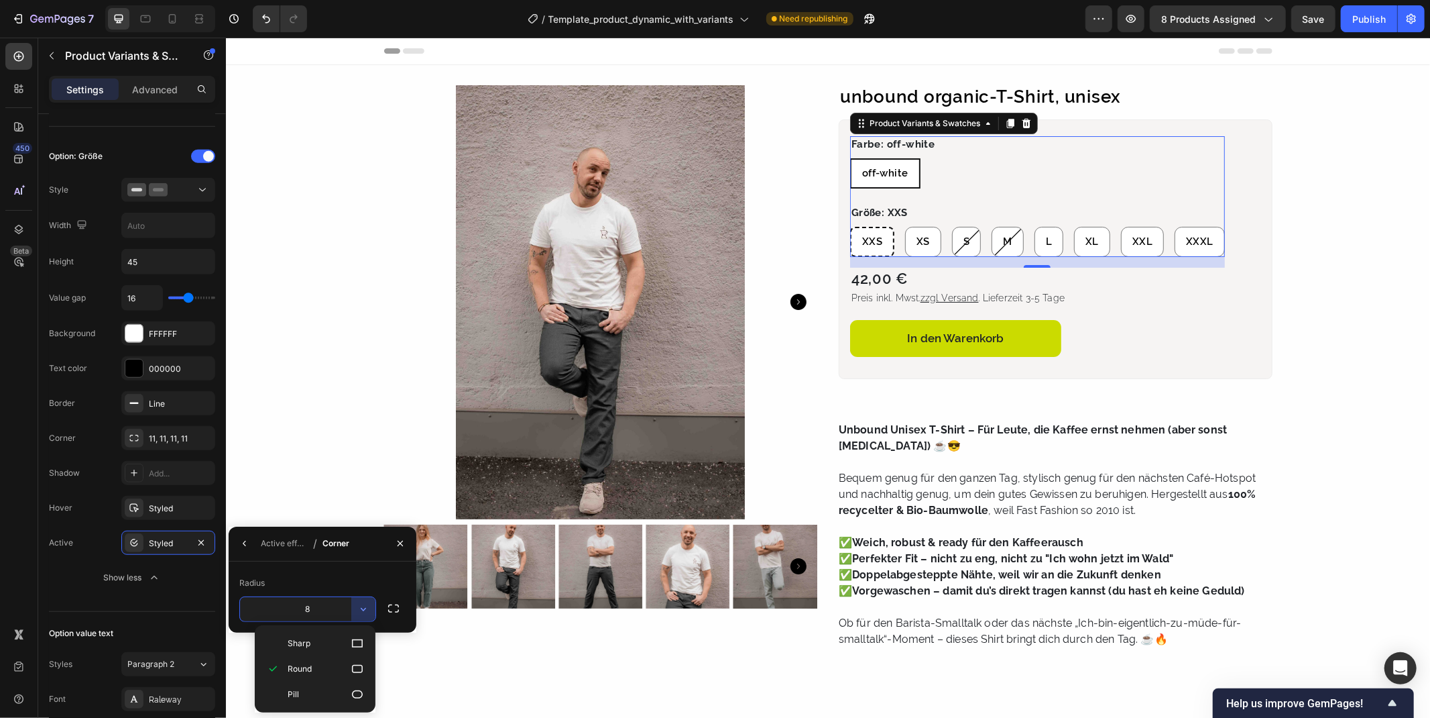
click at [308, 611] on input "8" at bounding box center [307, 609] width 135 height 24
type input "11"
click at [349, 577] on div "Radius" at bounding box center [322, 582] width 166 height 21
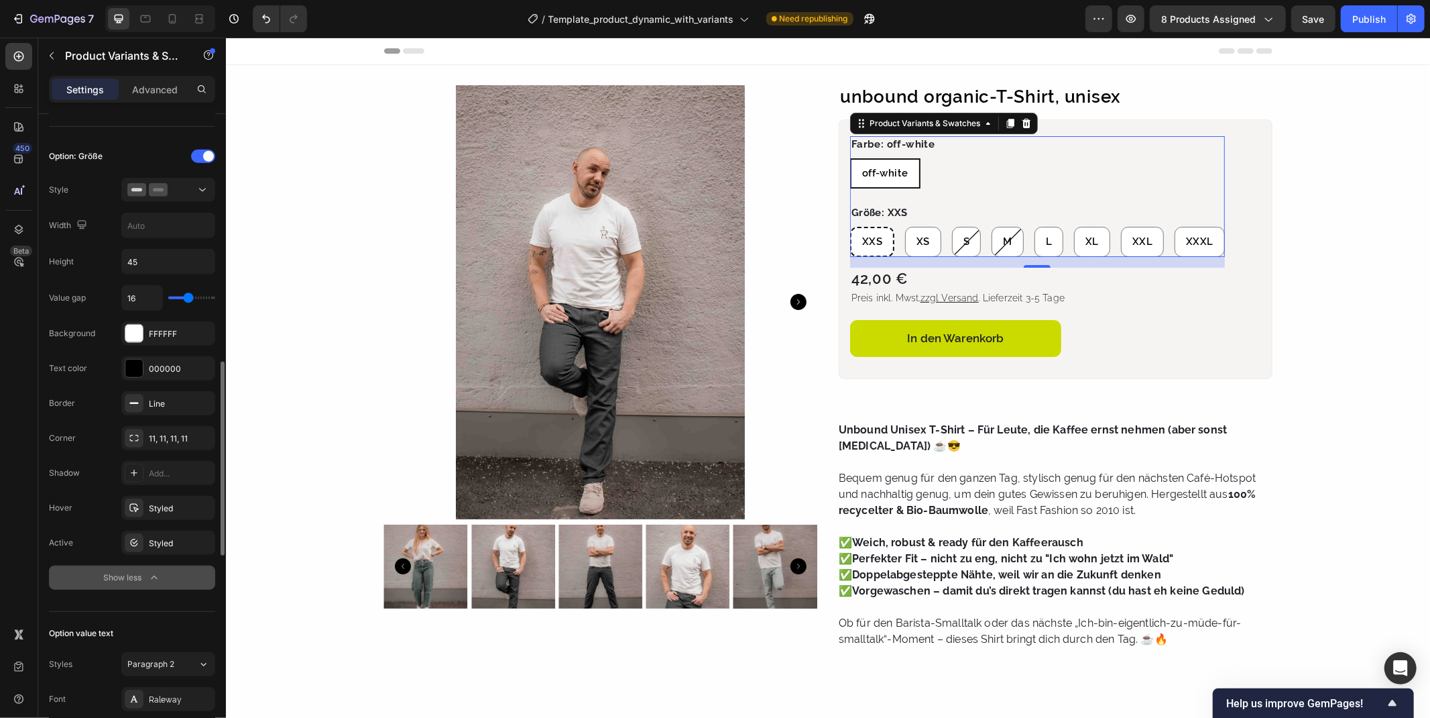
click at [58, 568] on button "Show less" at bounding box center [132, 577] width 166 height 24
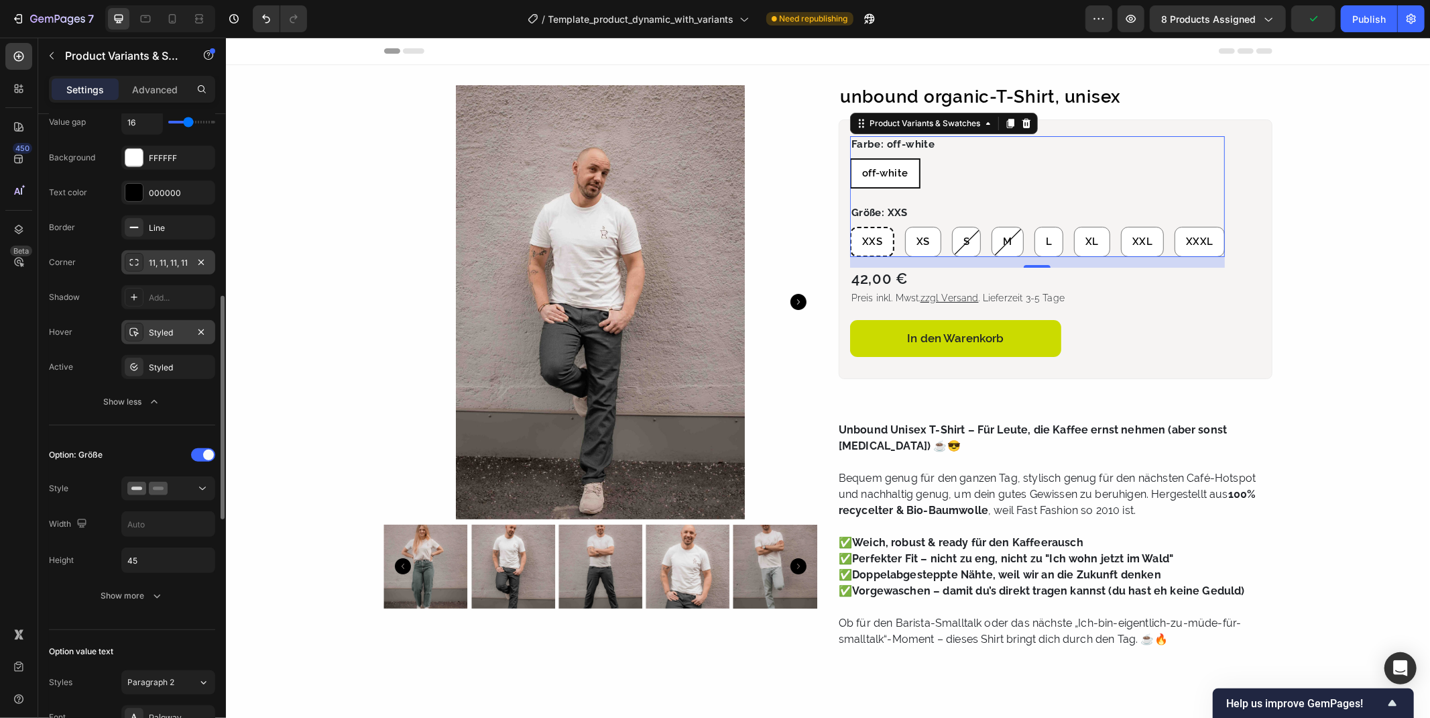
scroll to position [372, 0]
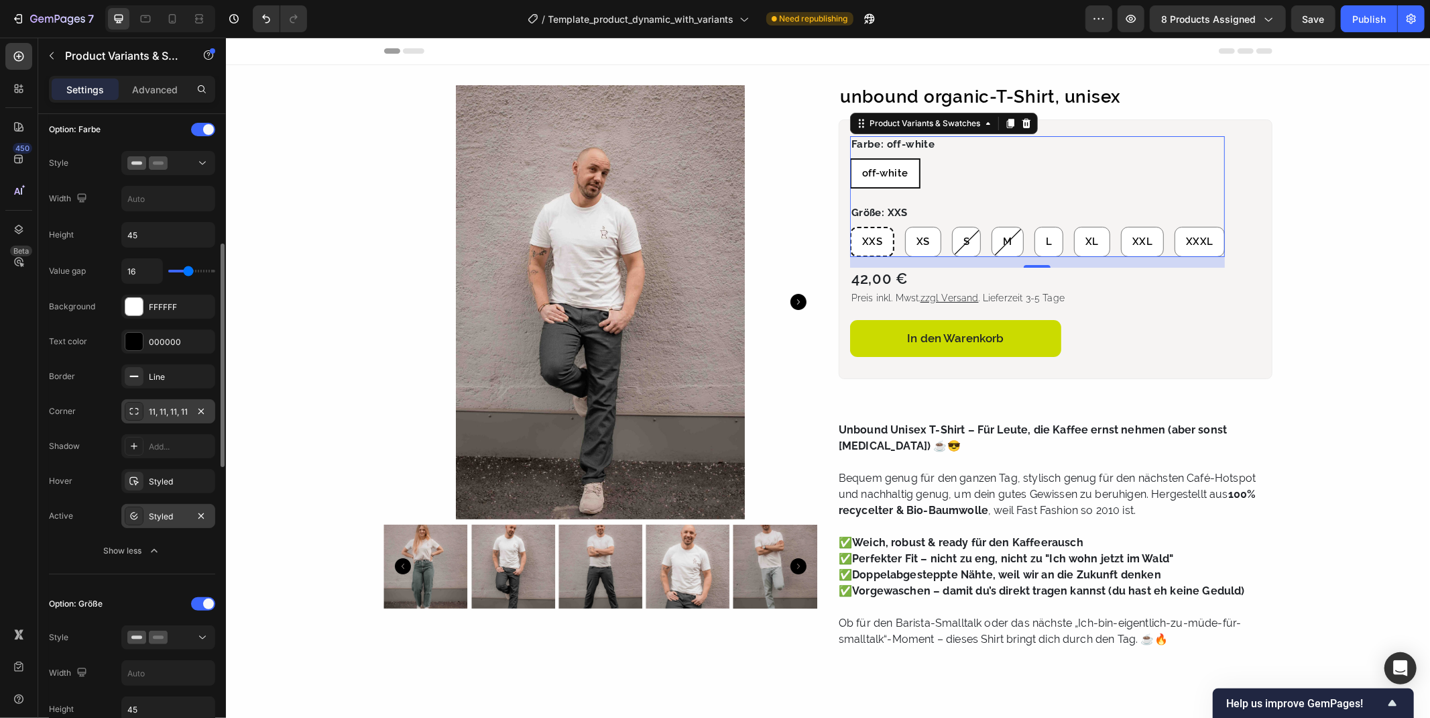
click at [149, 513] on div "Styled" at bounding box center [168, 516] width 39 height 12
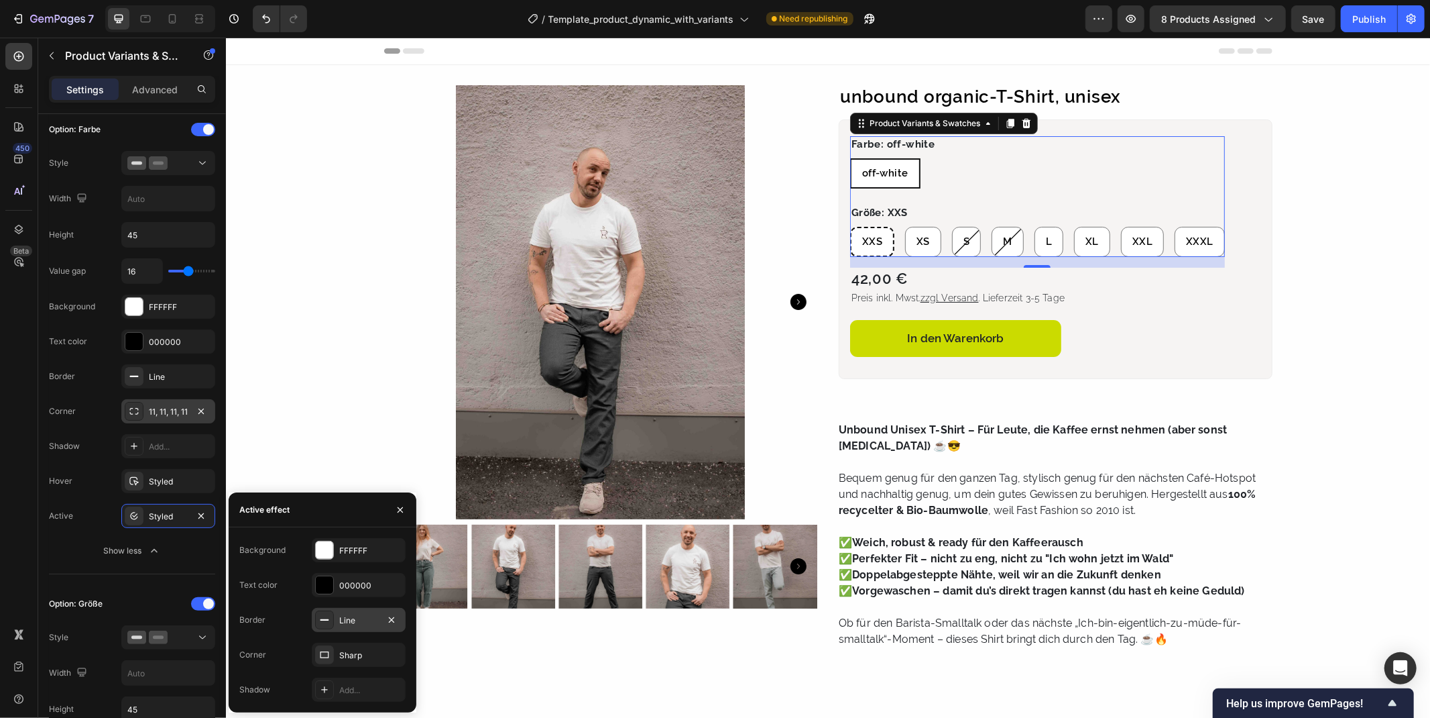
click at [356, 628] on div "Line" at bounding box center [359, 620] width 94 height 24
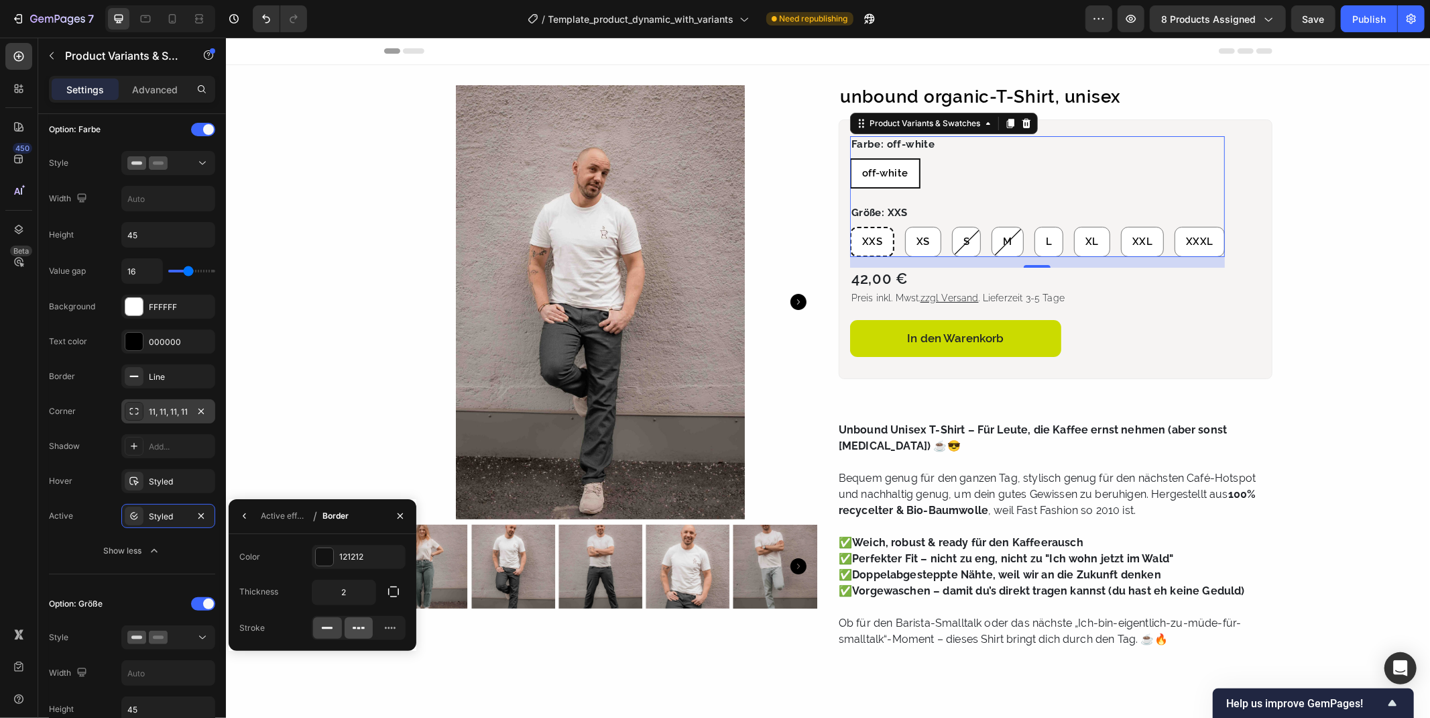
click at [368, 630] on div at bounding box center [359, 627] width 29 height 21
click at [394, 627] on icon at bounding box center [390, 627] width 11 height 2
click at [356, 630] on icon at bounding box center [358, 627] width 13 height 13
click at [394, 590] on icon "button" at bounding box center [393, 591] width 13 height 13
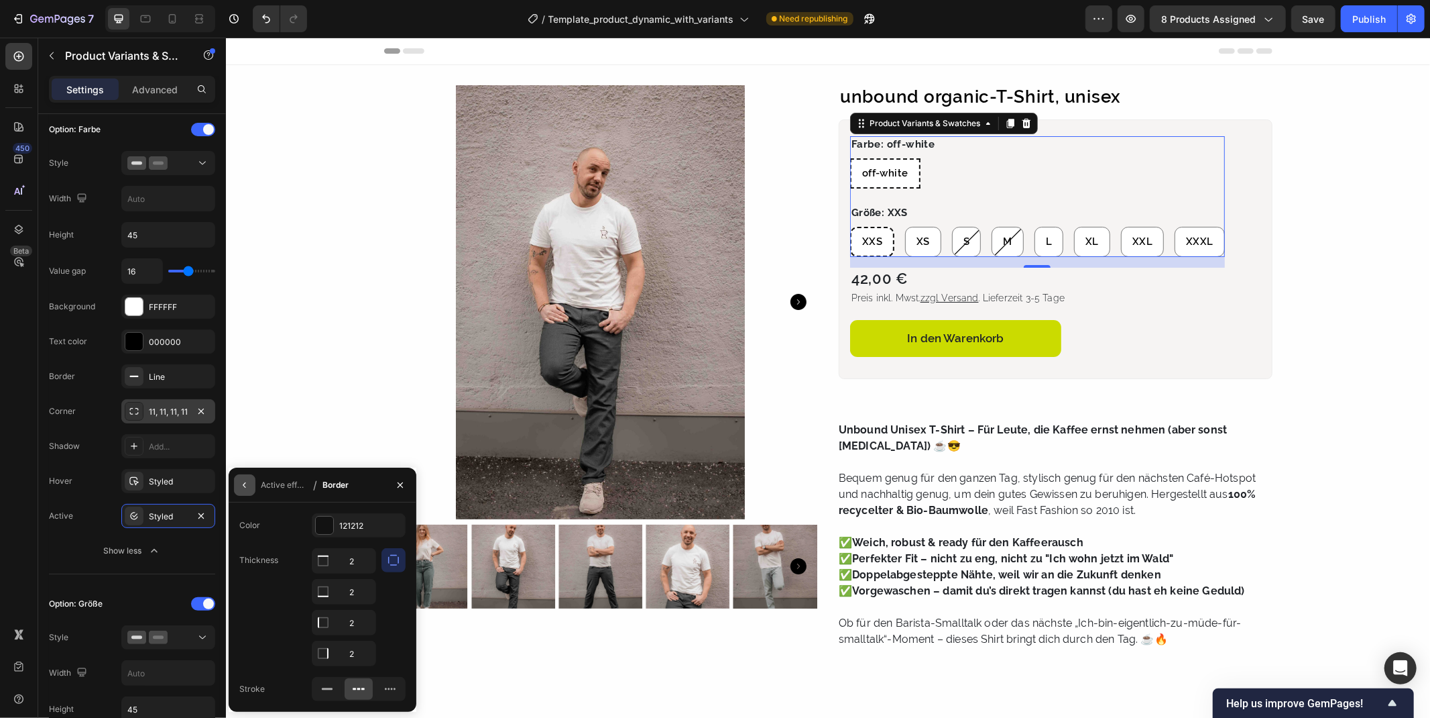
click at [249, 483] on icon "button" at bounding box center [244, 485] width 11 height 11
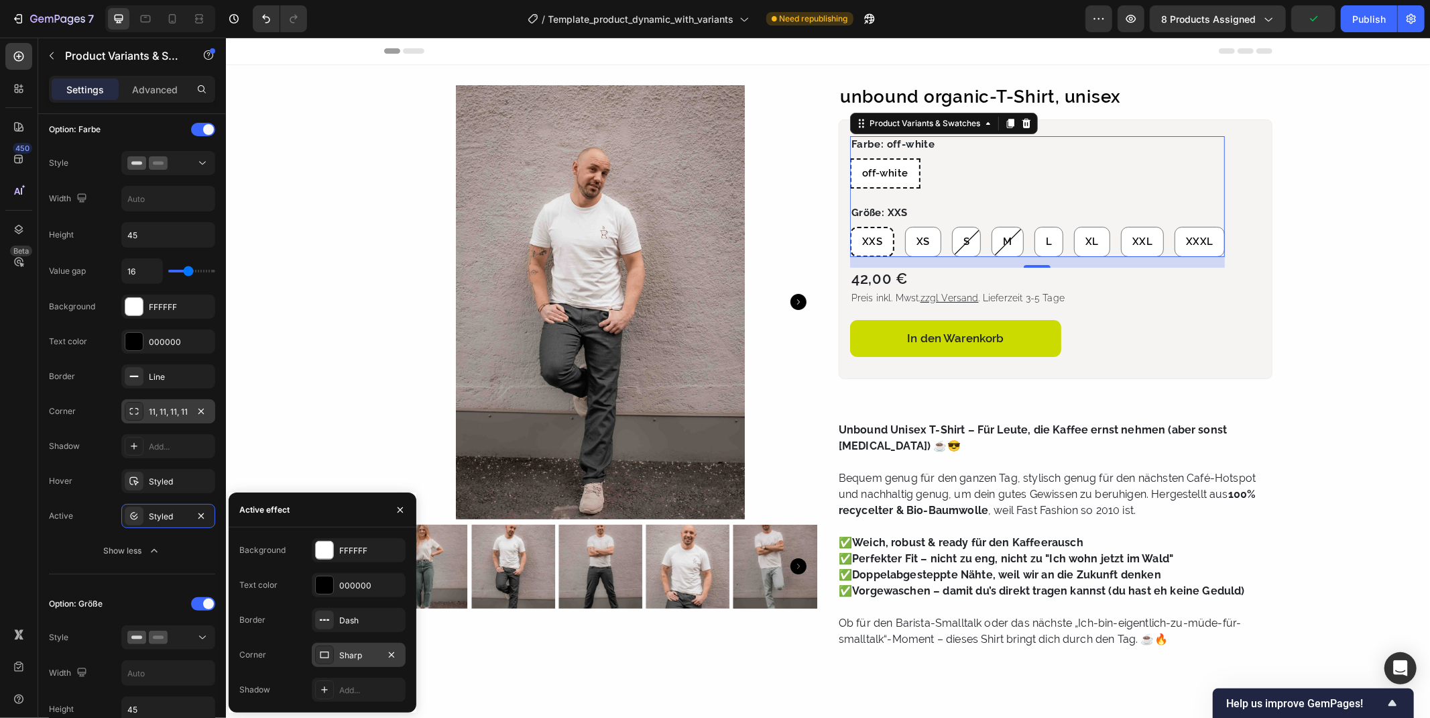
click at [347, 653] on div "Sharp" at bounding box center [358, 655] width 39 height 12
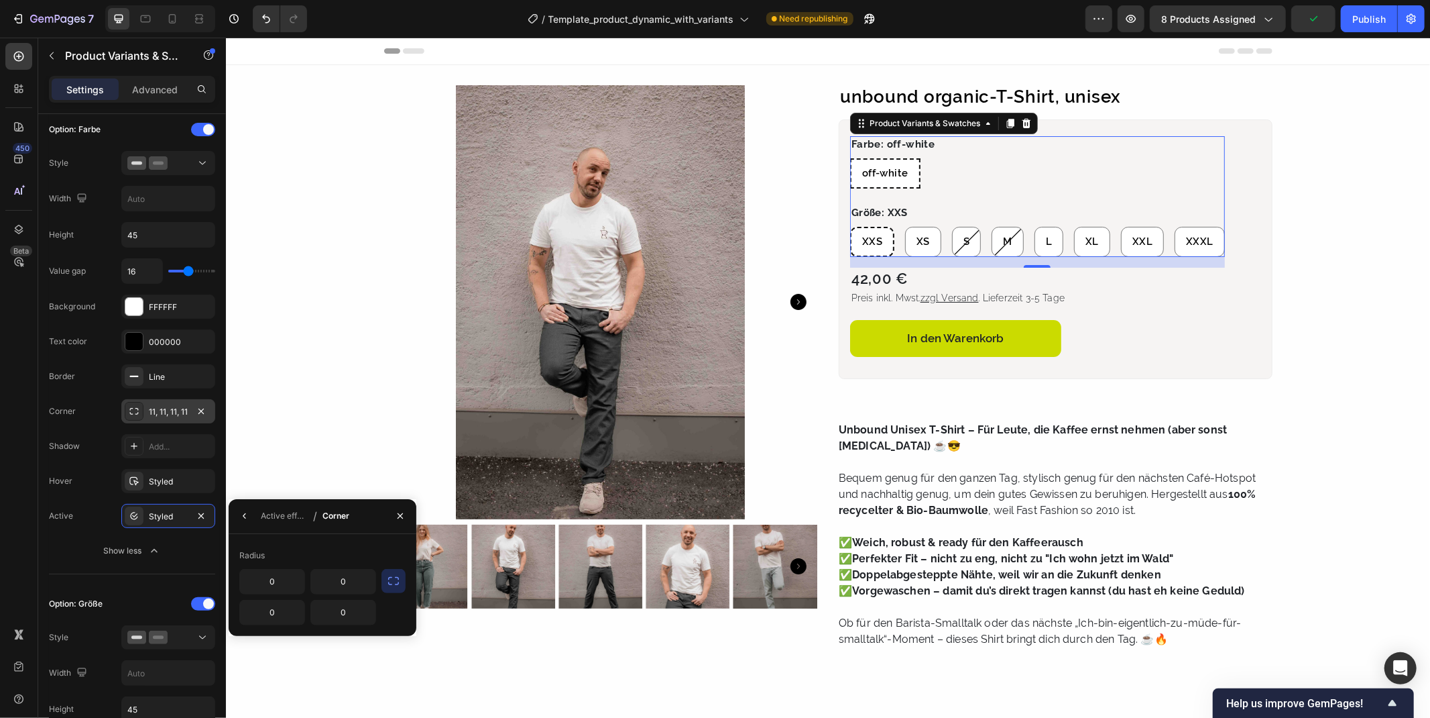
click at [391, 579] on icon "button" at bounding box center [393, 580] width 13 height 13
click at [394, 575] on icon "button" at bounding box center [393, 580] width 13 height 13
click at [280, 581] on input "0" at bounding box center [272, 581] width 64 height 24
type input "11"
click at [325, 545] on div "Radius" at bounding box center [322, 555] width 166 height 21
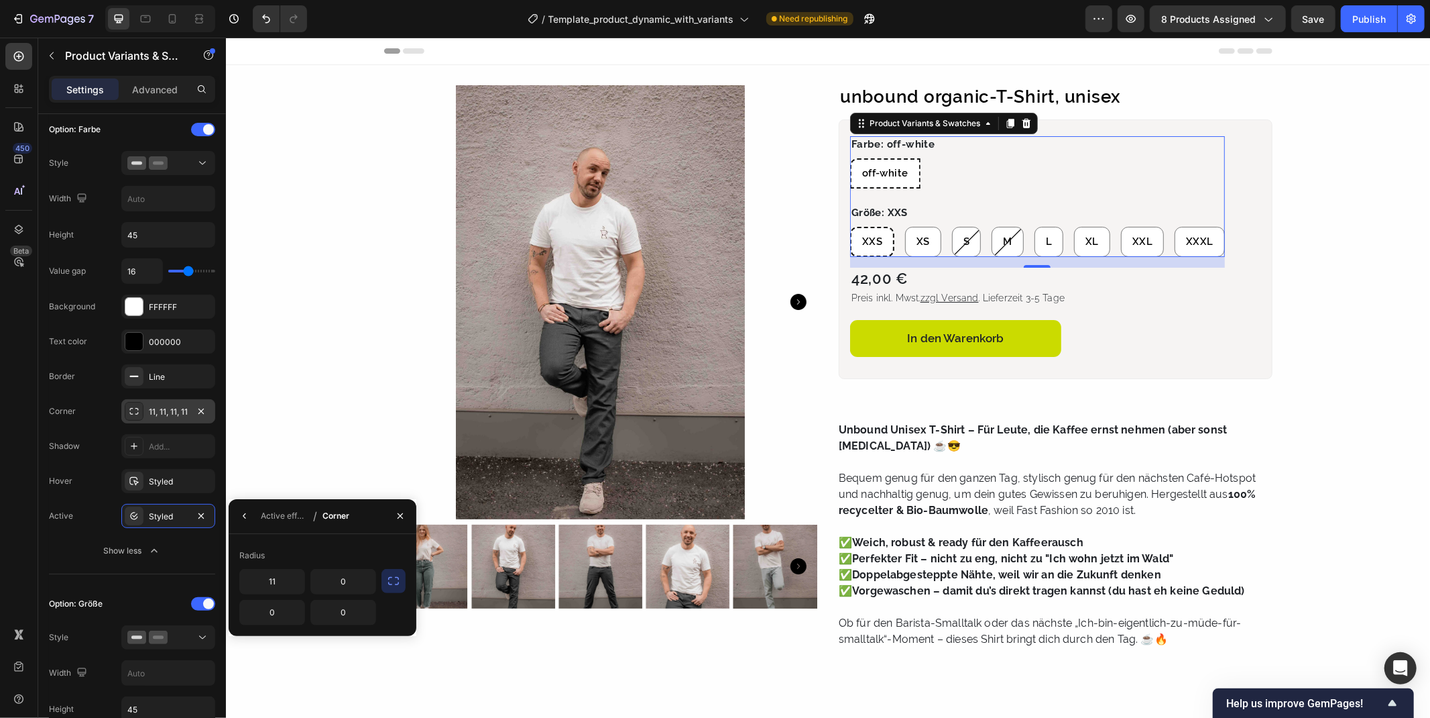
click at [388, 582] on icon "button" at bounding box center [393, 580] width 13 height 13
click at [249, 515] on icon "button" at bounding box center [244, 515] width 11 height 11
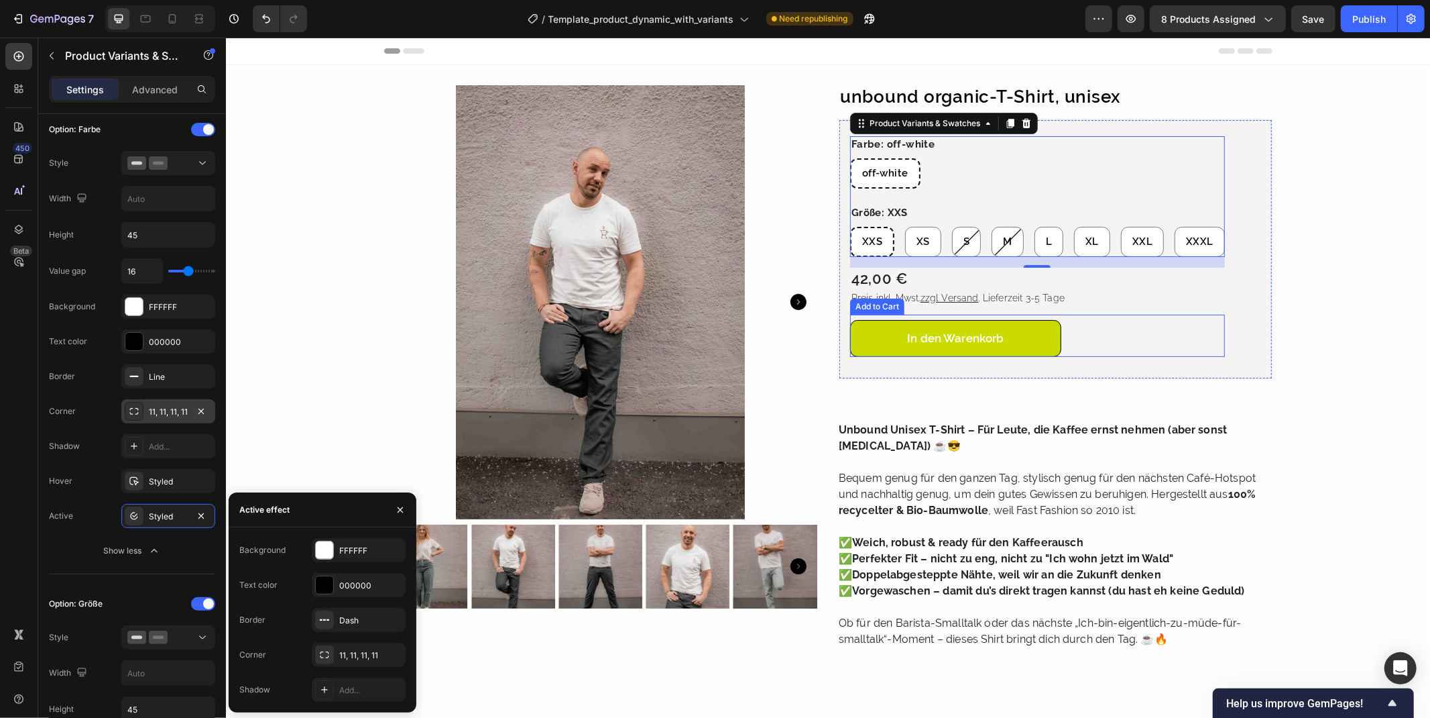
click at [870, 336] on button "In den Warenkorb" at bounding box center [955, 338] width 211 height 38
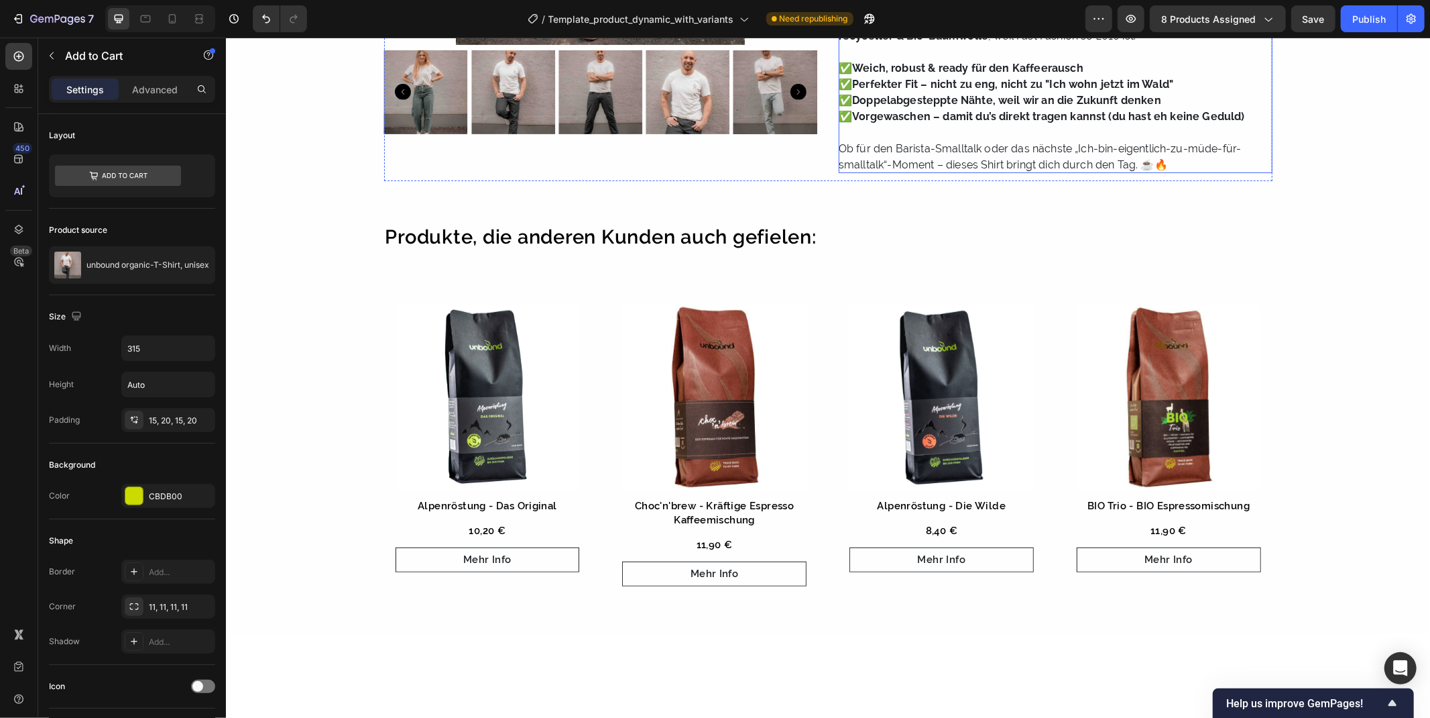
scroll to position [521, 0]
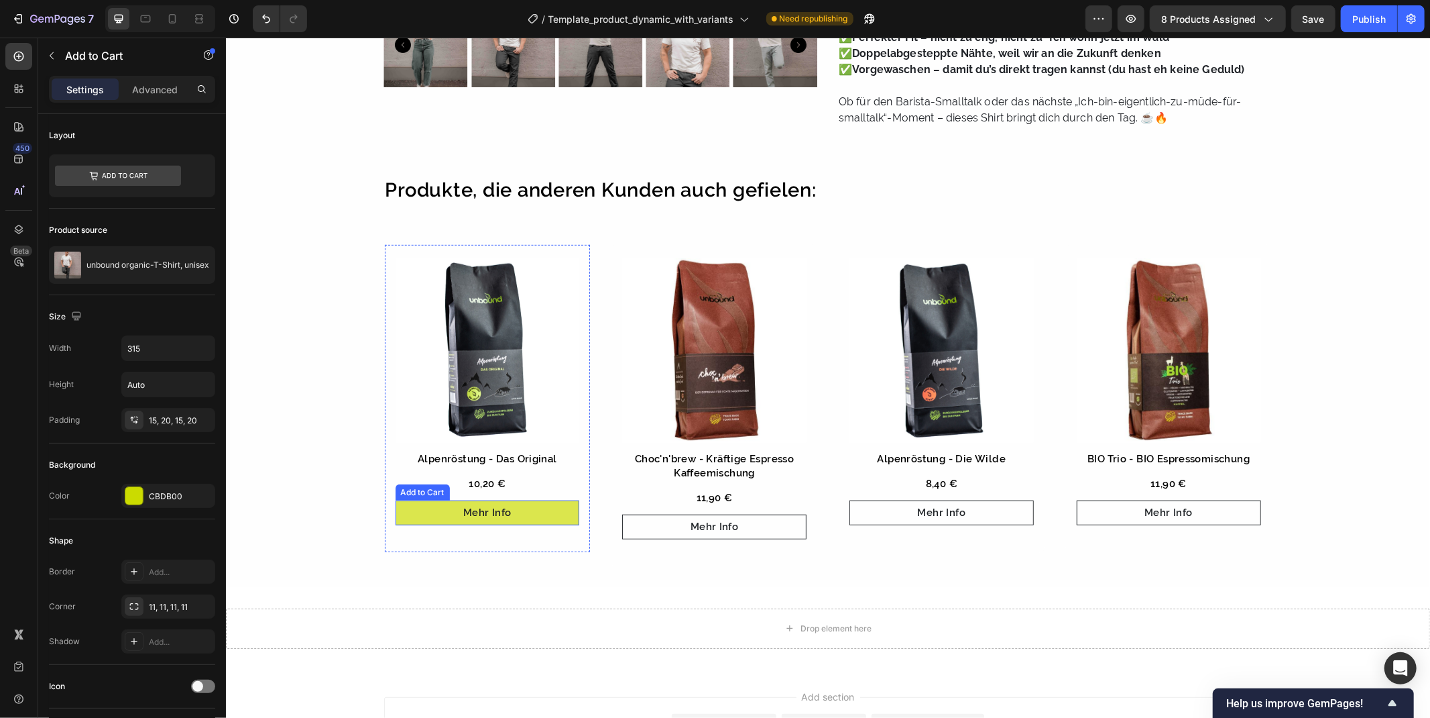
click at [425, 514] on button "Mehr Info" at bounding box center [487, 512] width 184 height 25
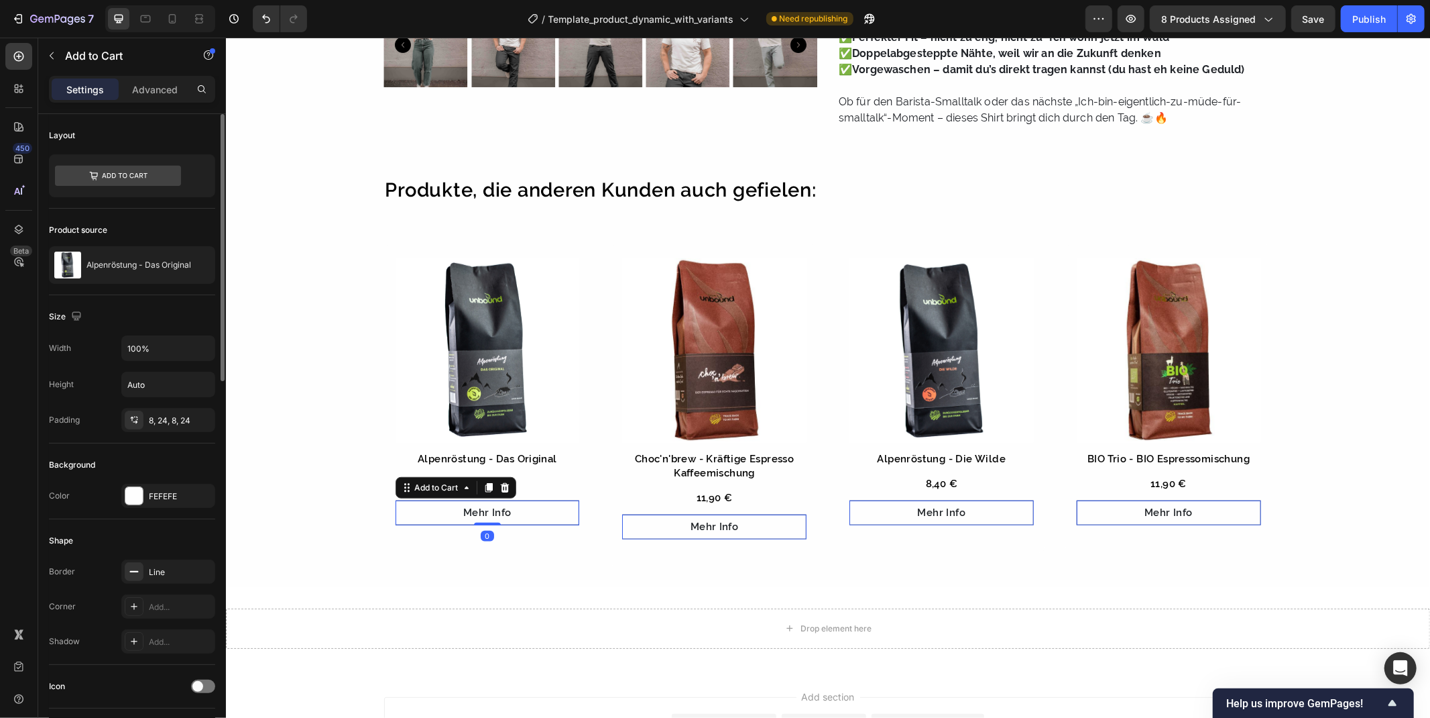
scroll to position [74, 0]
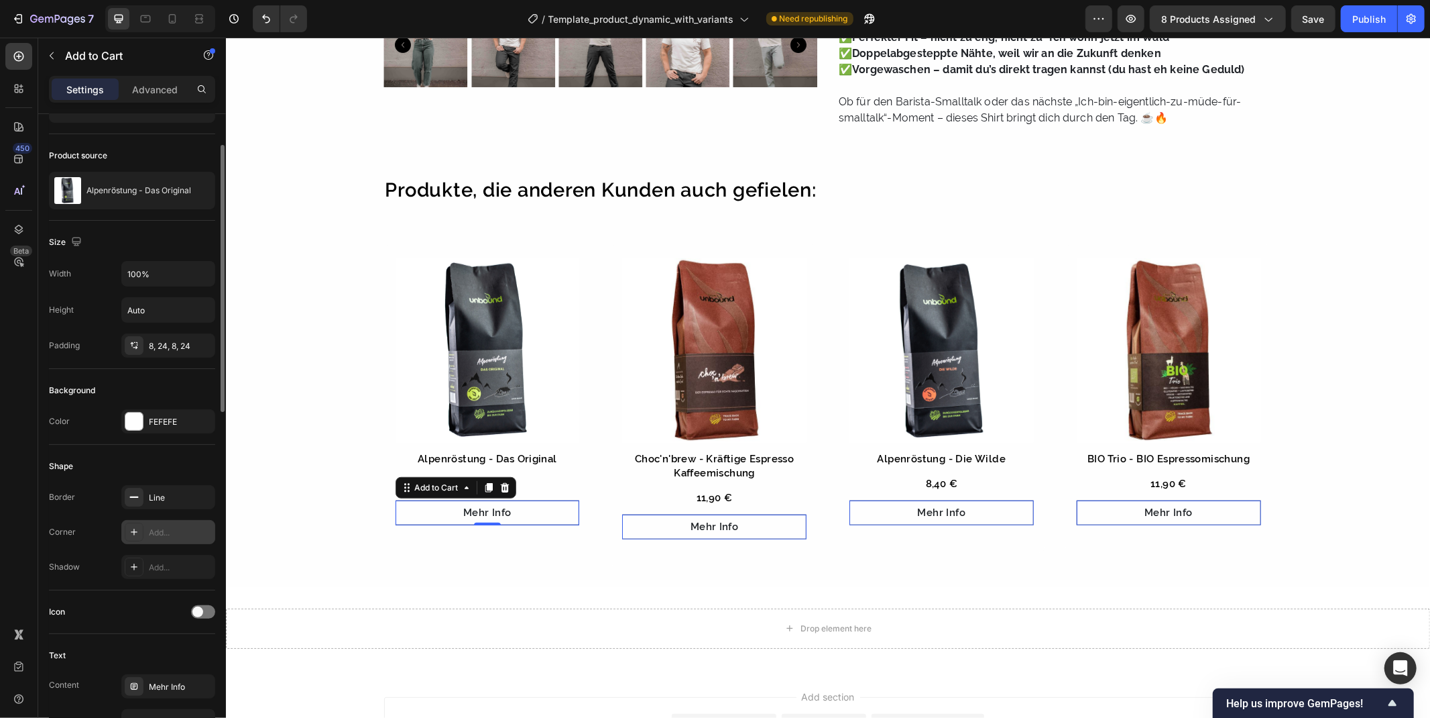
click at [156, 531] on div "Add..." at bounding box center [180, 532] width 63 height 12
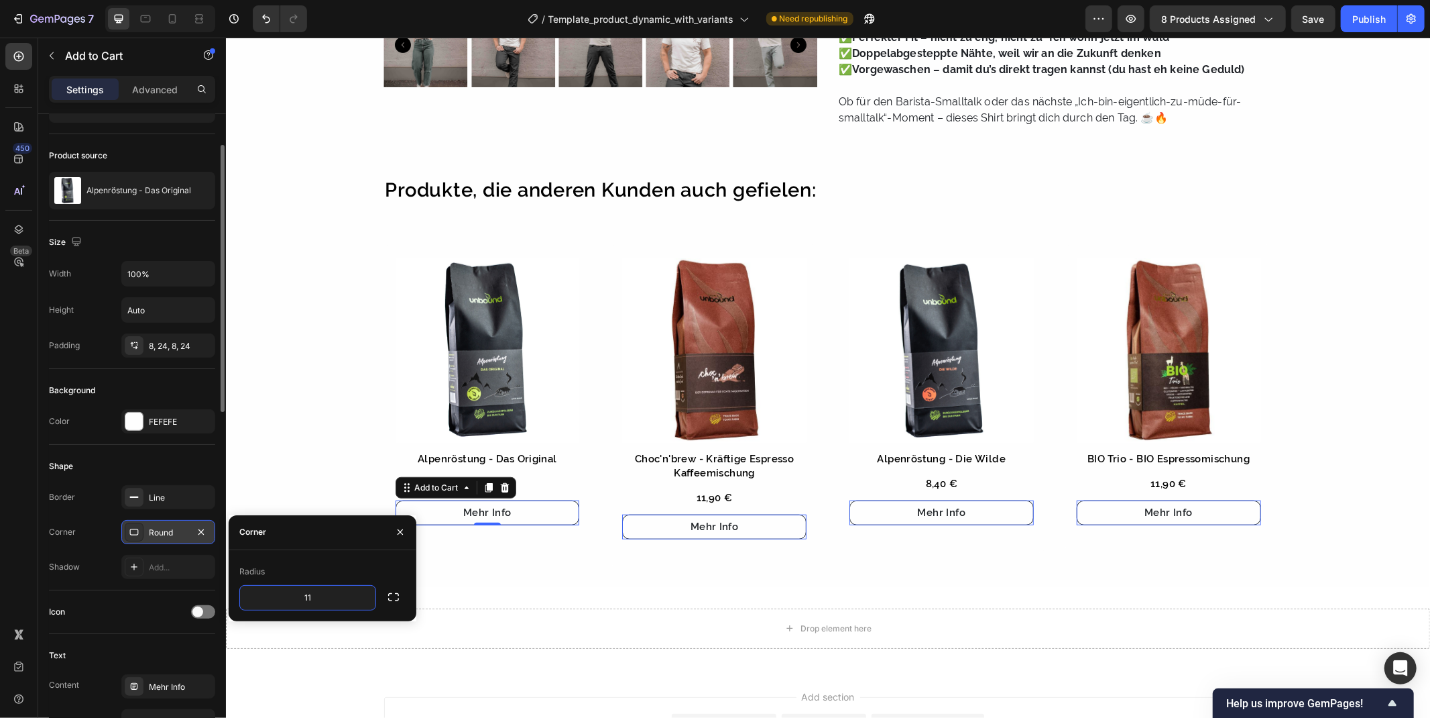
type input "11"
click at [343, 561] on div "Radius" at bounding box center [322, 571] width 166 height 21
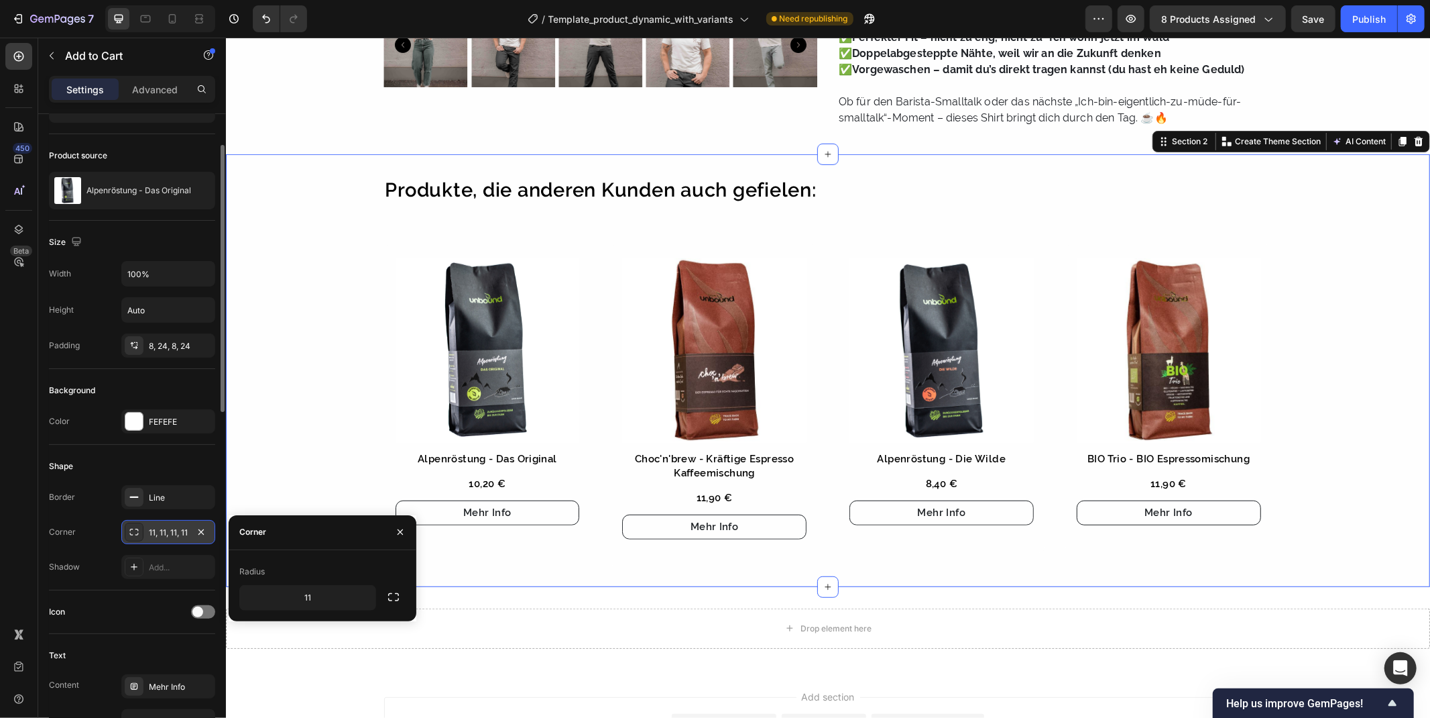
click at [286, 284] on div "Produkte, die anderen Kunden auch gefielen: Heading Product Images Alpenröstung…" at bounding box center [827, 370] width 1204 height 392
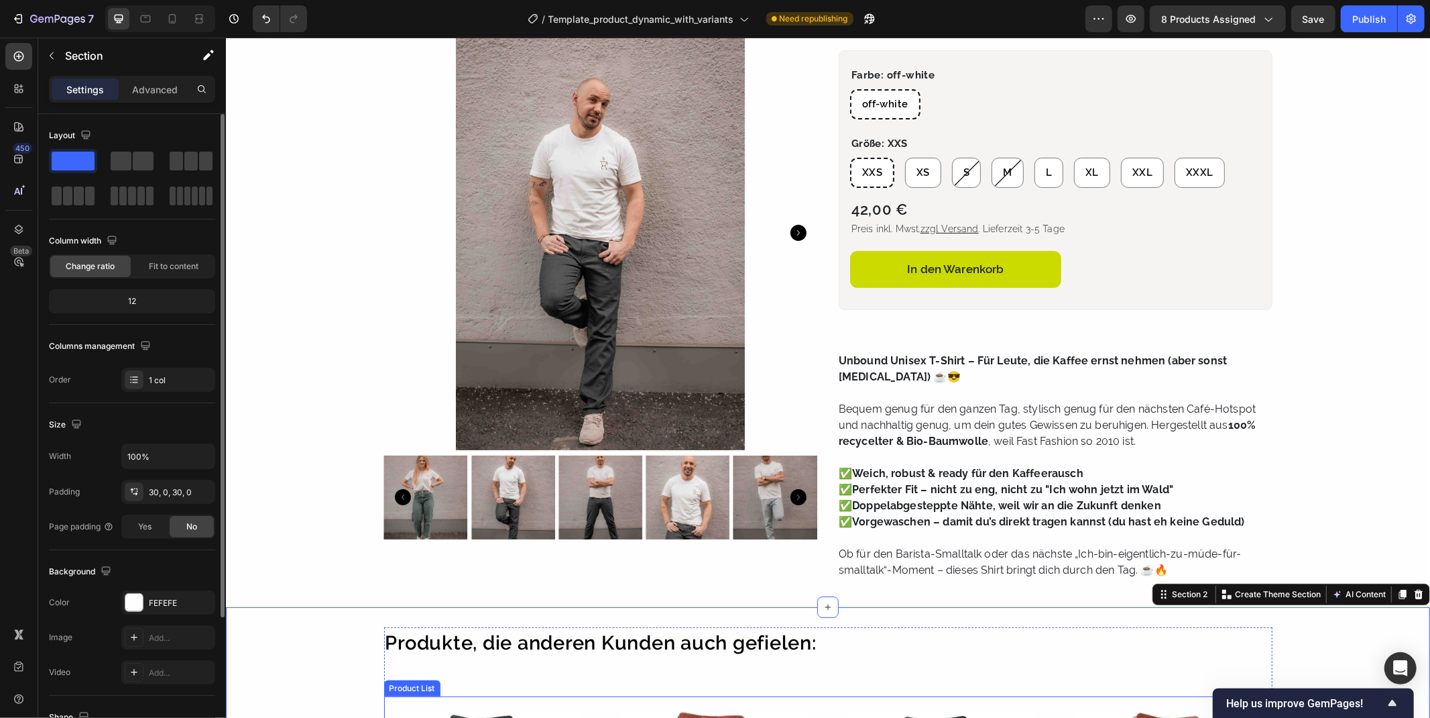
scroll to position [0, 0]
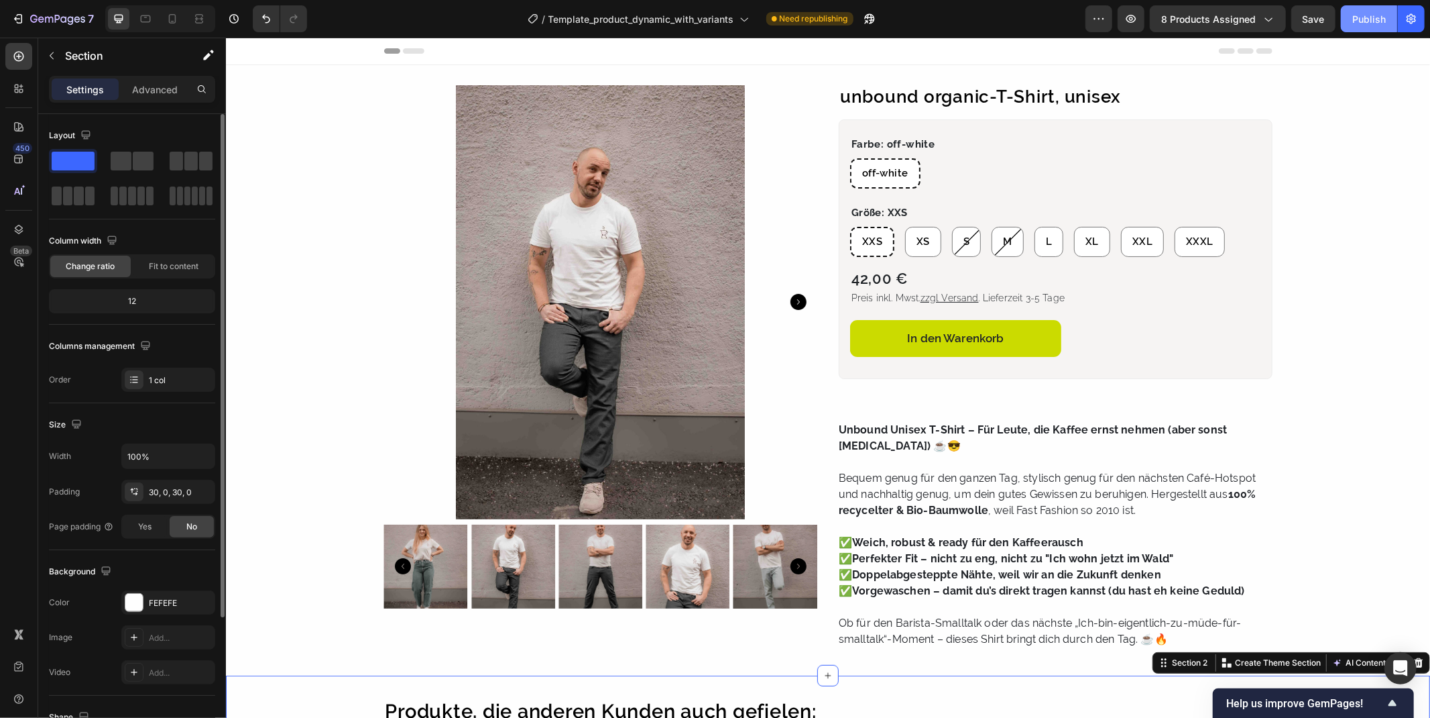
click at [1357, 13] on div "Publish" at bounding box center [1370, 19] width 34 height 14
click at [180, 21] on div at bounding box center [172, 18] width 21 height 21
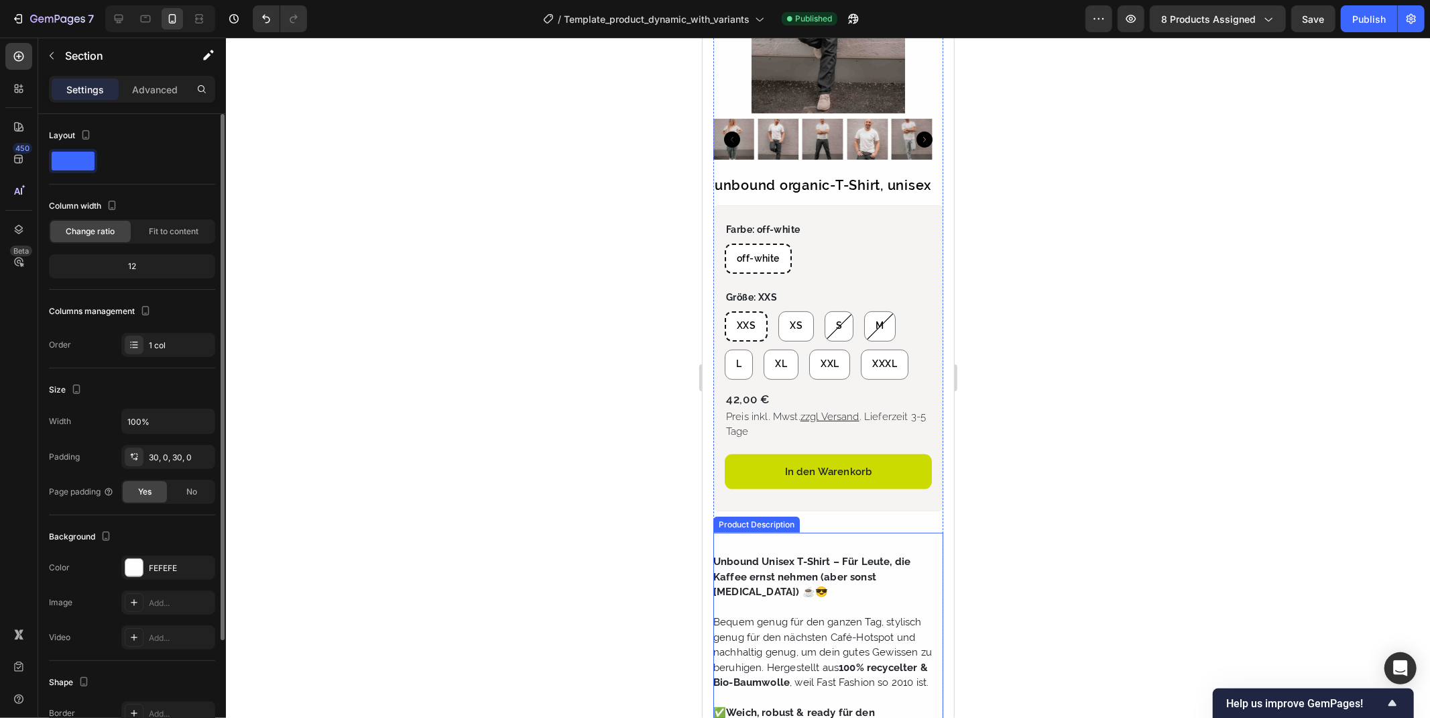
scroll to position [149, 0]
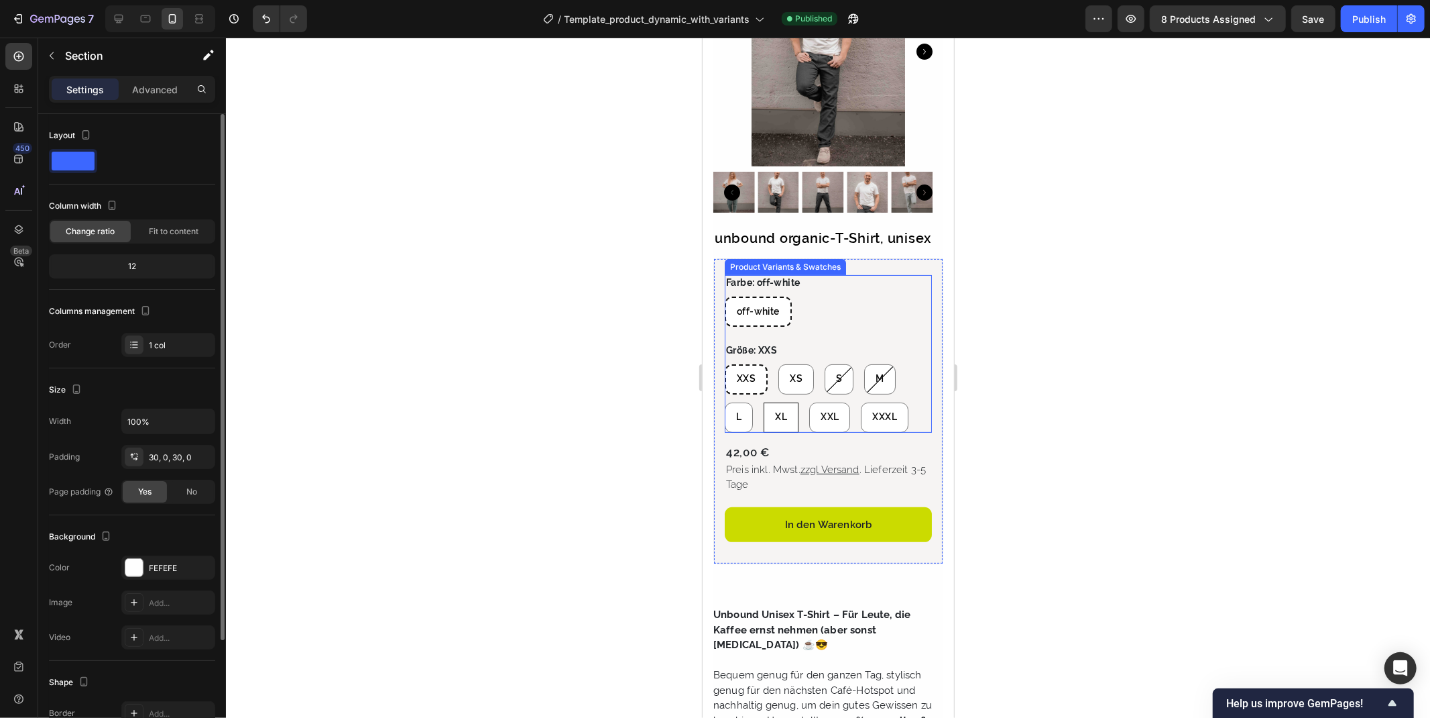
click at [779, 421] on span "XL" at bounding box center [781, 415] width 12 height 11
click at [763, 402] on input "XL XL XL" at bounding box center [763, 401] width 1 height 1
radio input "true"
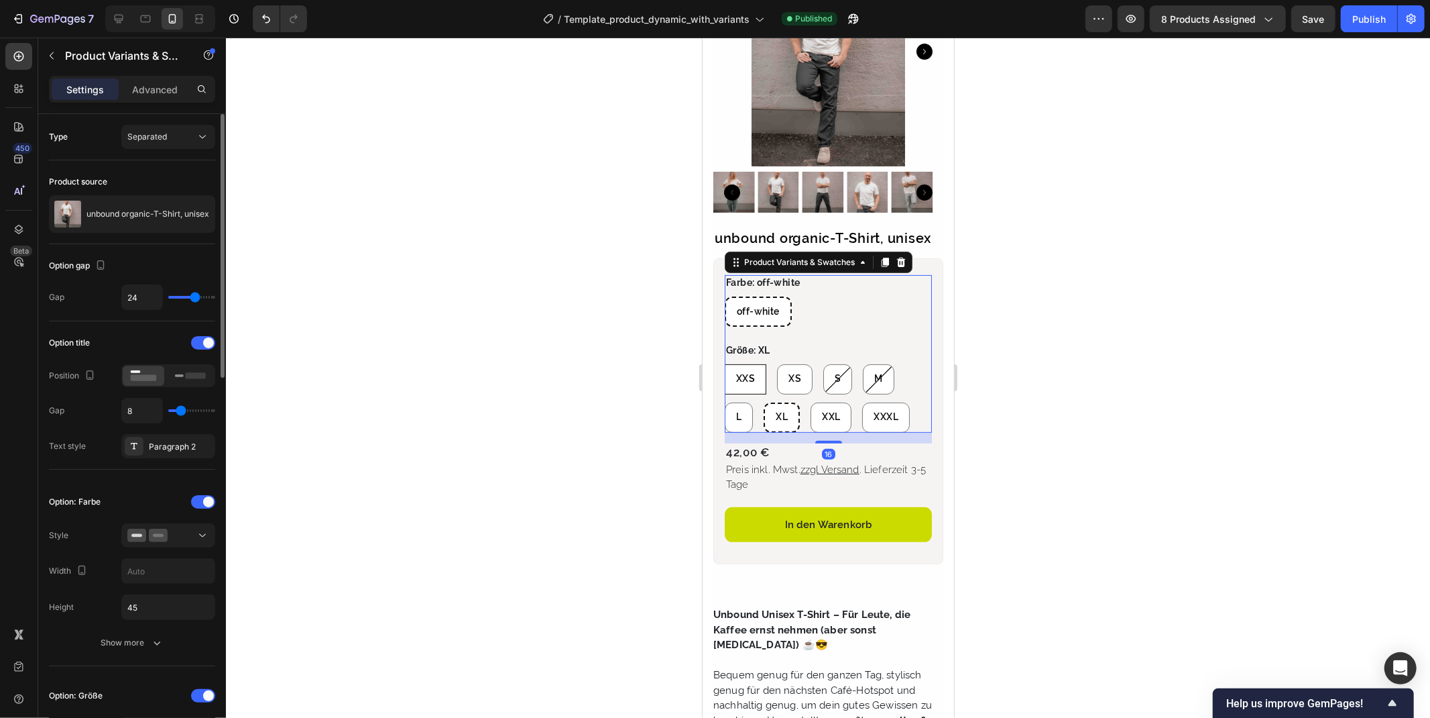
click at [739, 382] on span "XXS" at bounding box center [745, 377] width 19 height 11
click at [724, 363] on input "XXS XXS XXS" at bounding box center [724, 363] width 1 height 1
radio input "true"
click at [793, 390] on div "XS" at bounding box center [796, 378] width 34 height 24
click at [778, 363] on input "XS XS XS" at bounding box center [777, 363] width 1 height 1
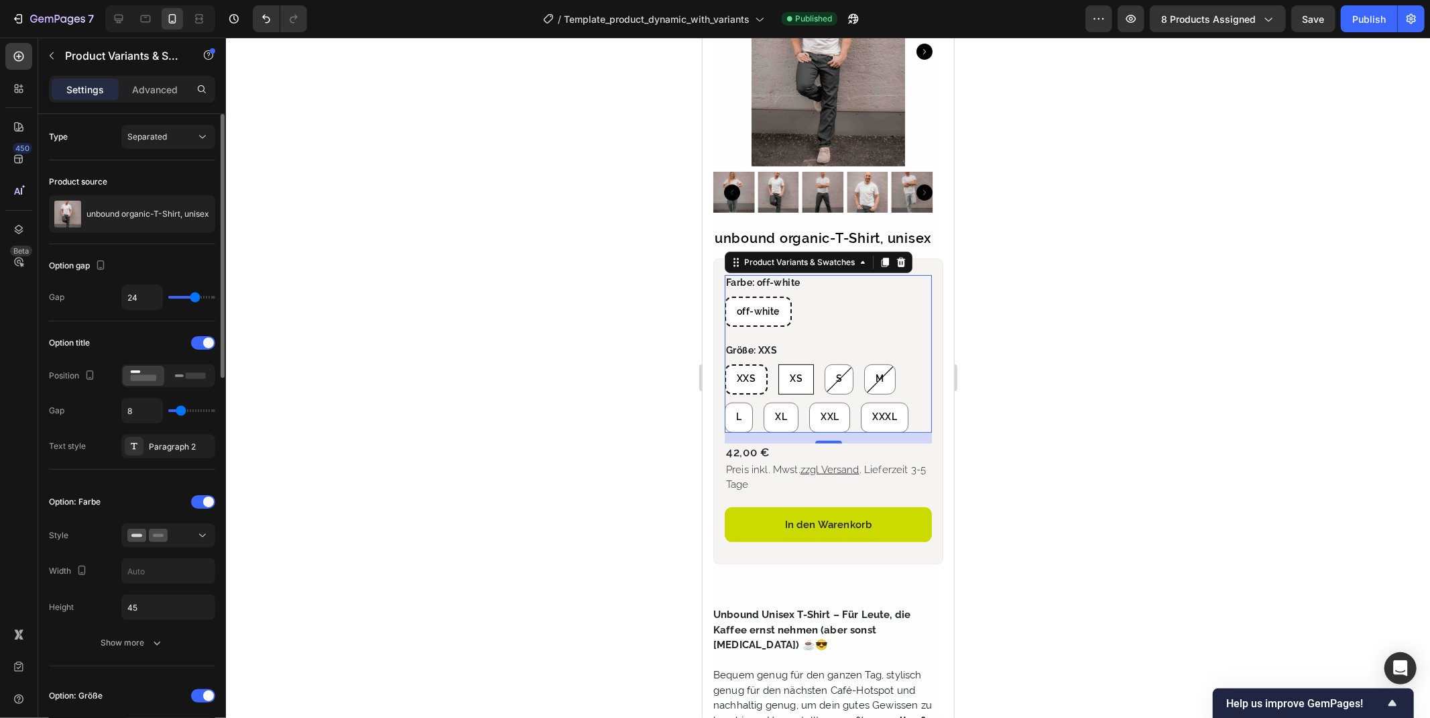
radio input "true"
click at [753, 378] on span "XXS" at bounding box center [745, 377] width 19 height 11
click at [724, 363] on input "XXS XXS XXS" at bounding box center [724, 363] width 1 height 1
radio input "true"
click at [548, 414] on div at bounding box center [828, 378] width 1204 height 680
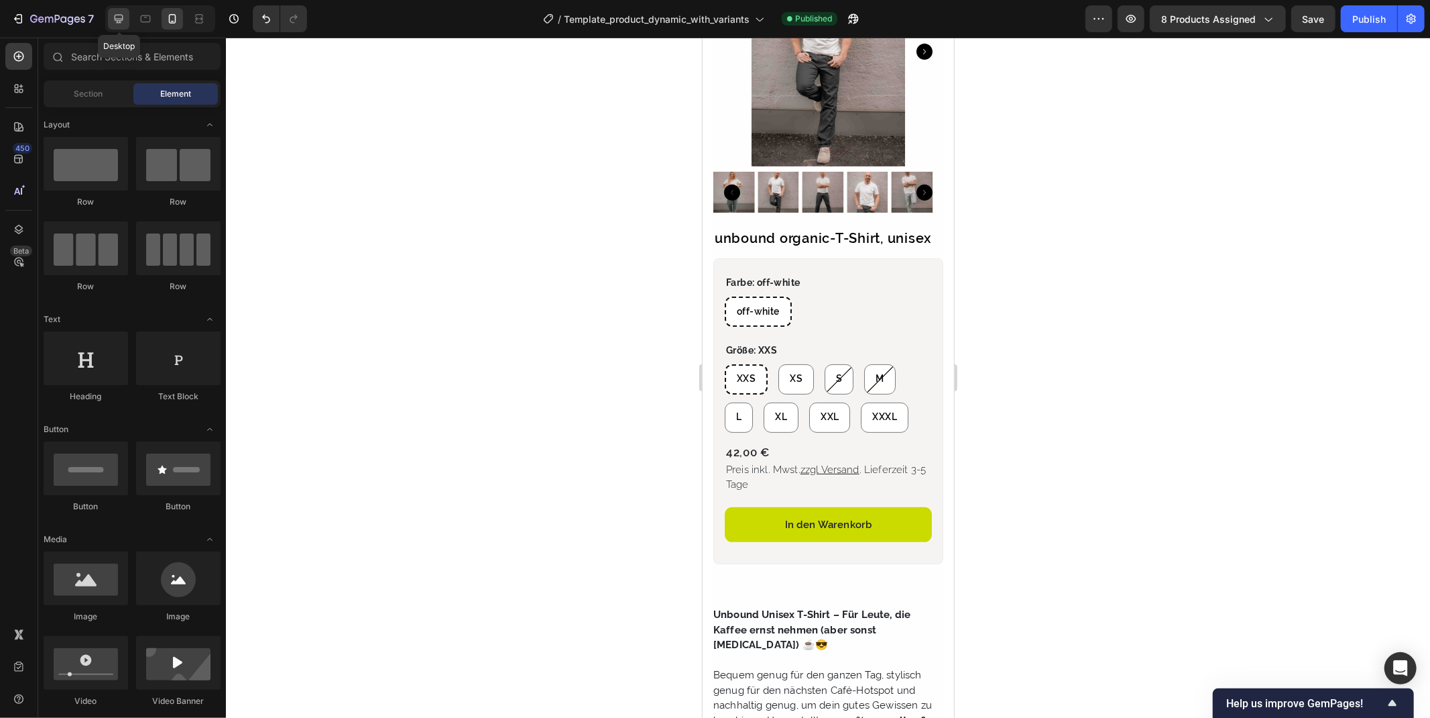
click at [109, 21] on div at bounding box center [118, 18] width 21 height 21
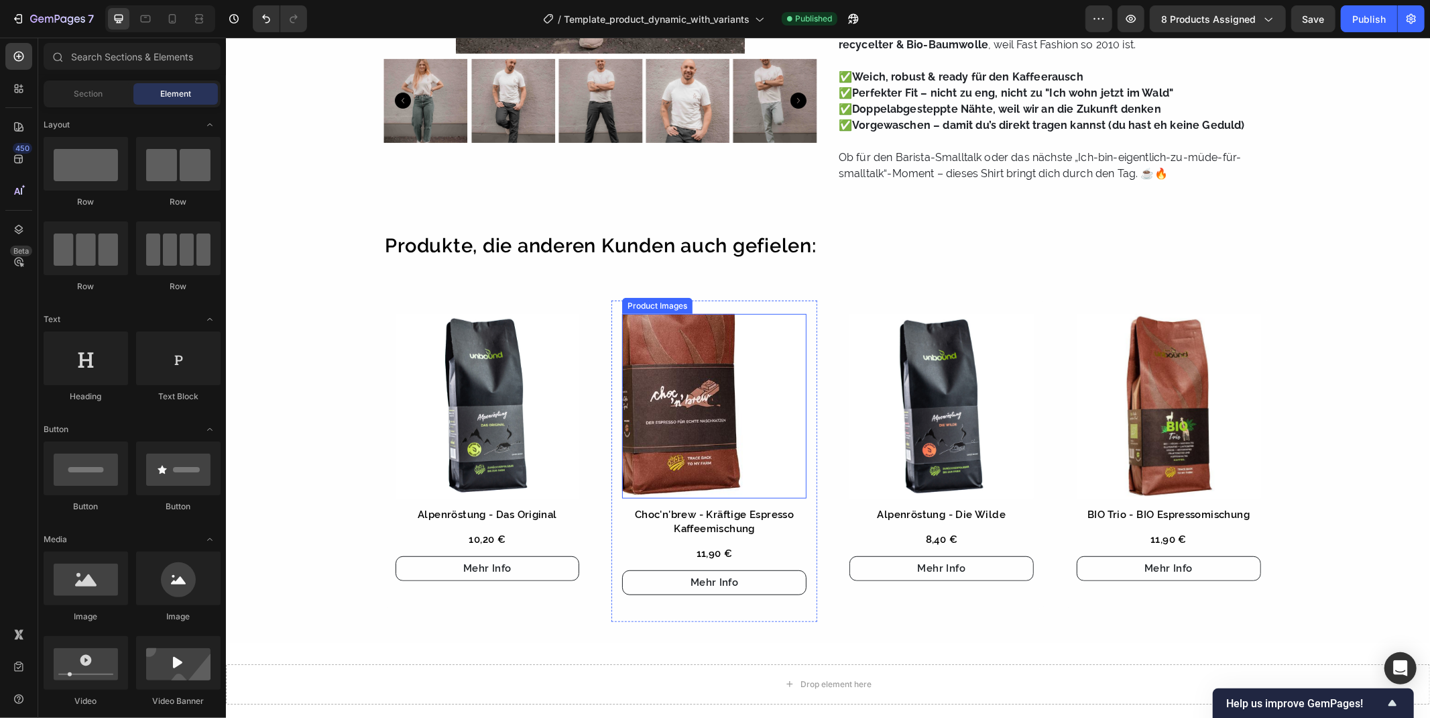
scroll to position [258, 0]
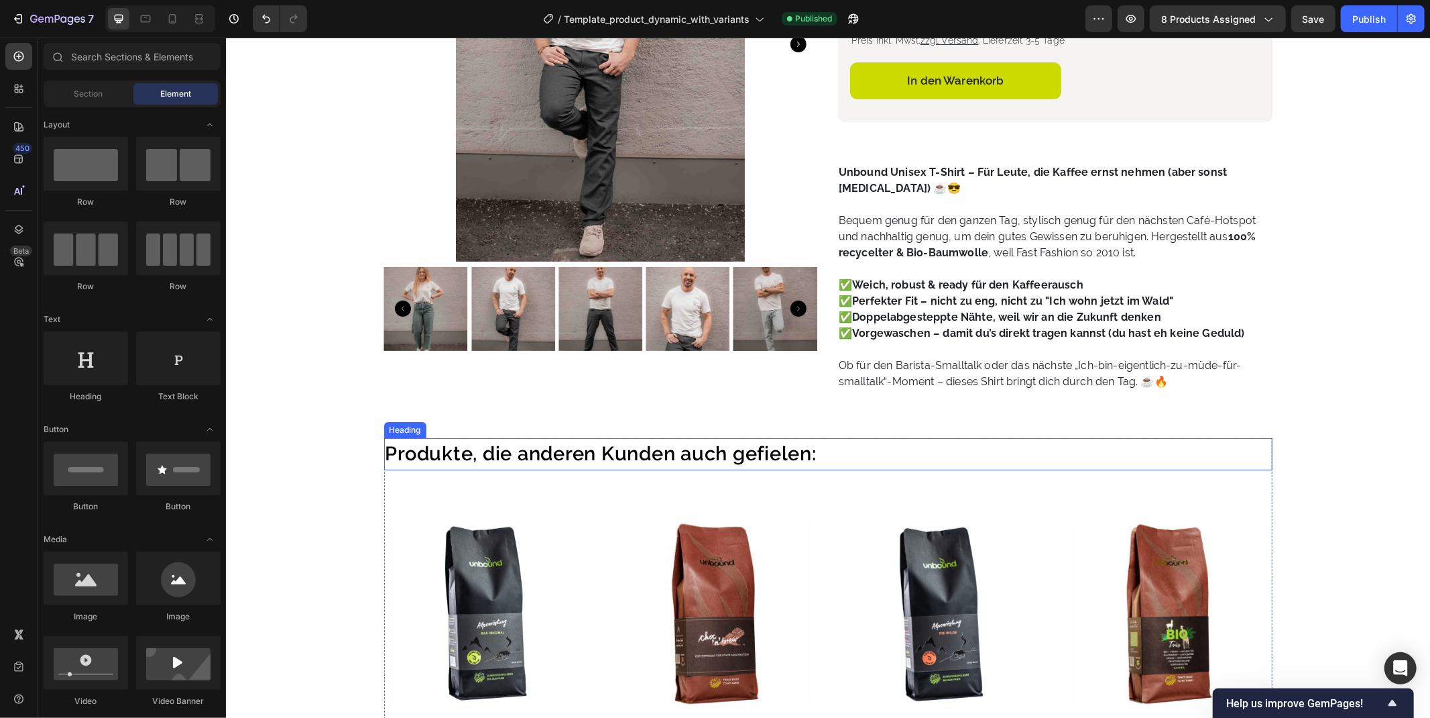
click at [495, 456] on h2 "Produkte, die anderen Kunden auch gefielen:" at bounding box center [828, 453] width 889 height 32
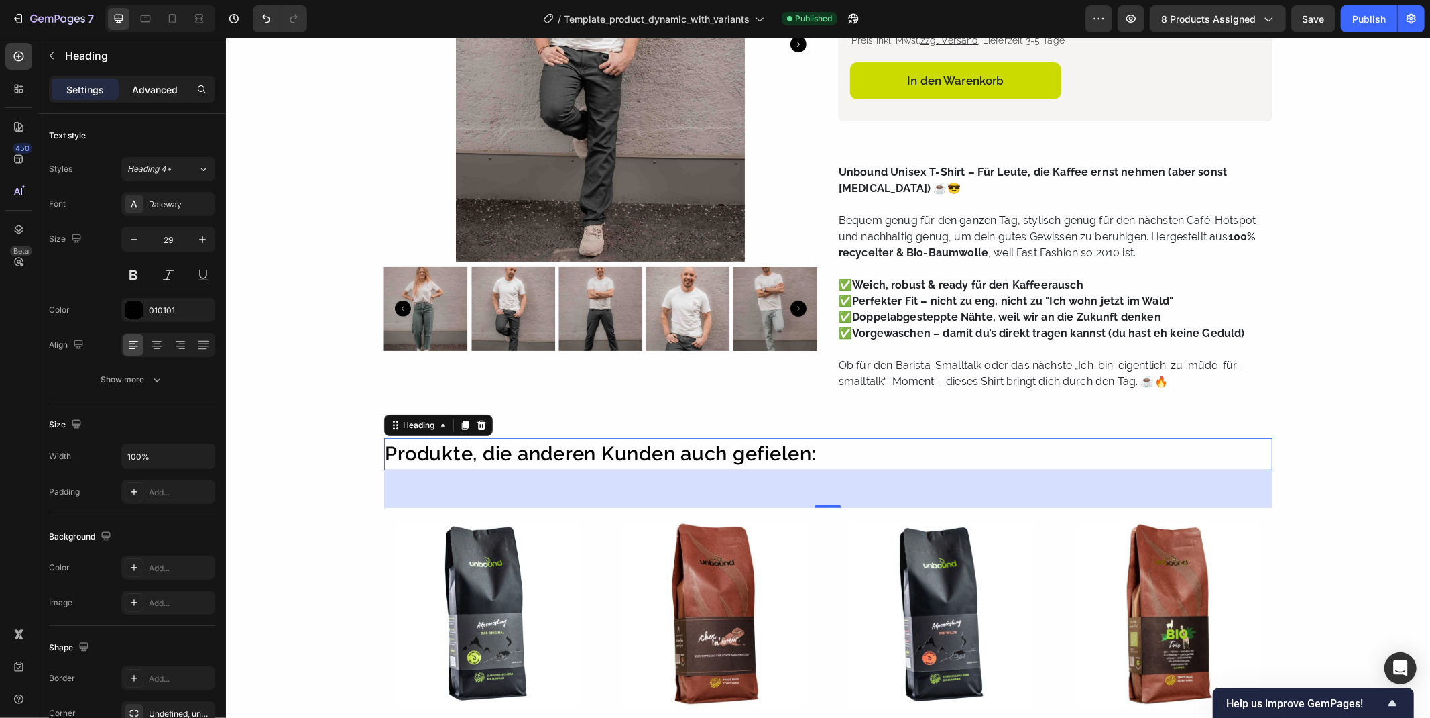
click at [136, 90] on p "Advanced" at bounding box center [155, 89] width 46 height 14
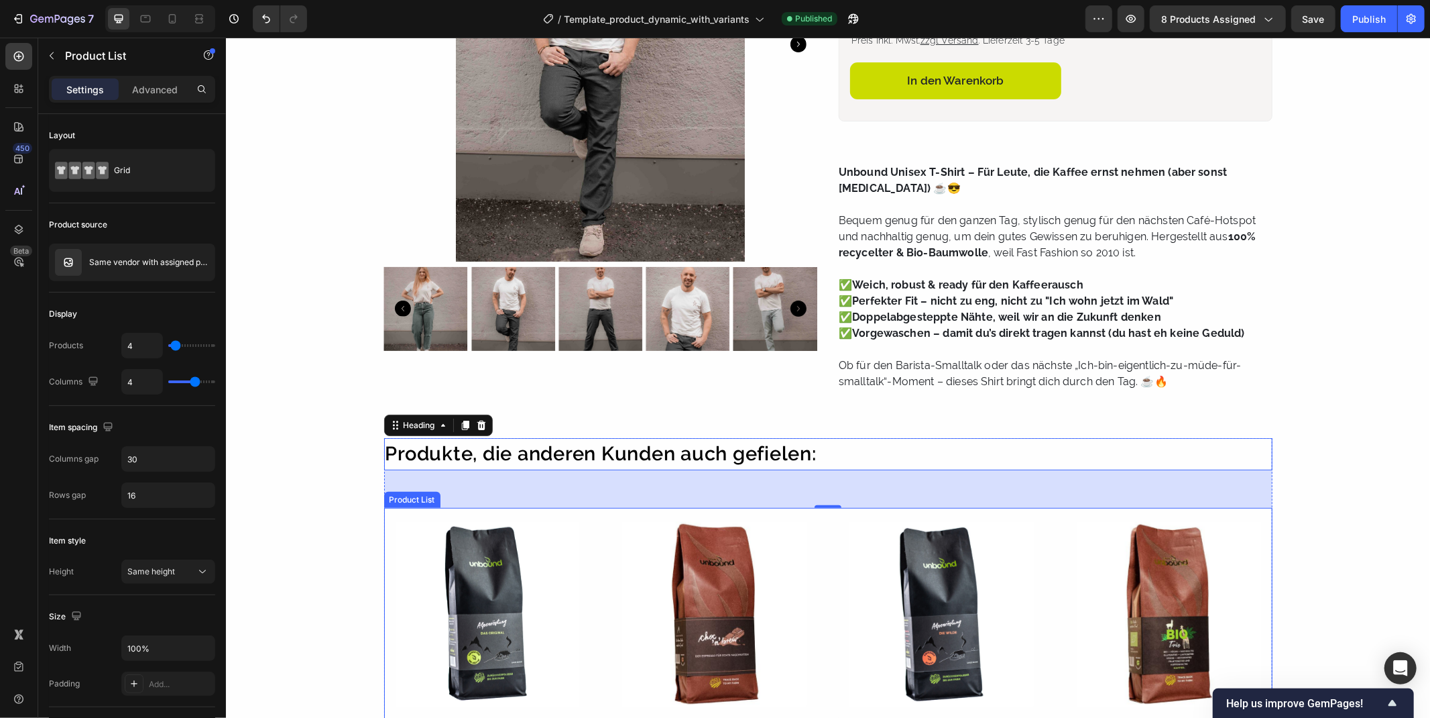
click at [596, 526] on div "Product Images Alpenröstung - Das Original Product Title 10,20 € Product Price …" at bounding box center [828, 668] width 889 height 323
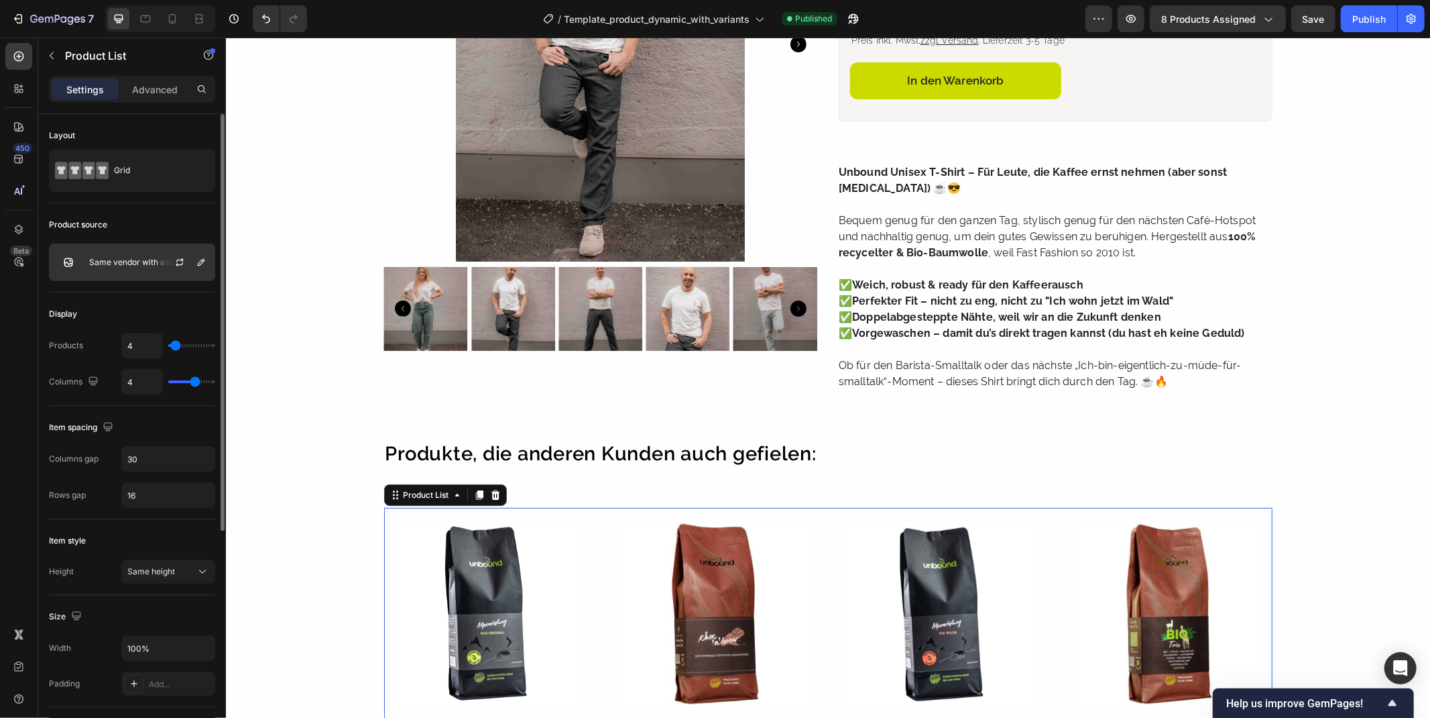
click at [139, 258] on p "Same vendor with assigned product" at bounding box center [149, 262] width 120 height 9
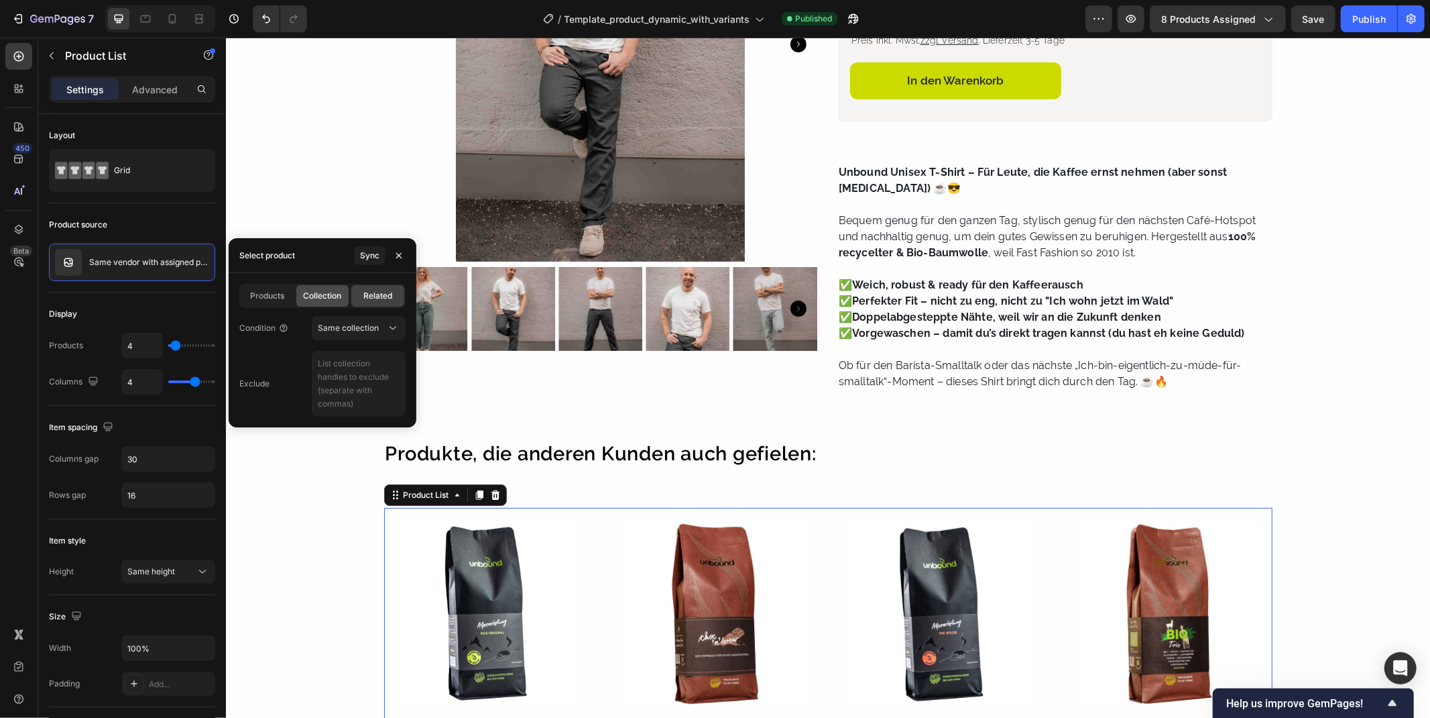
click at [321, 290] on span "Collection" at bounding box center [322, 296] width 38 height 12
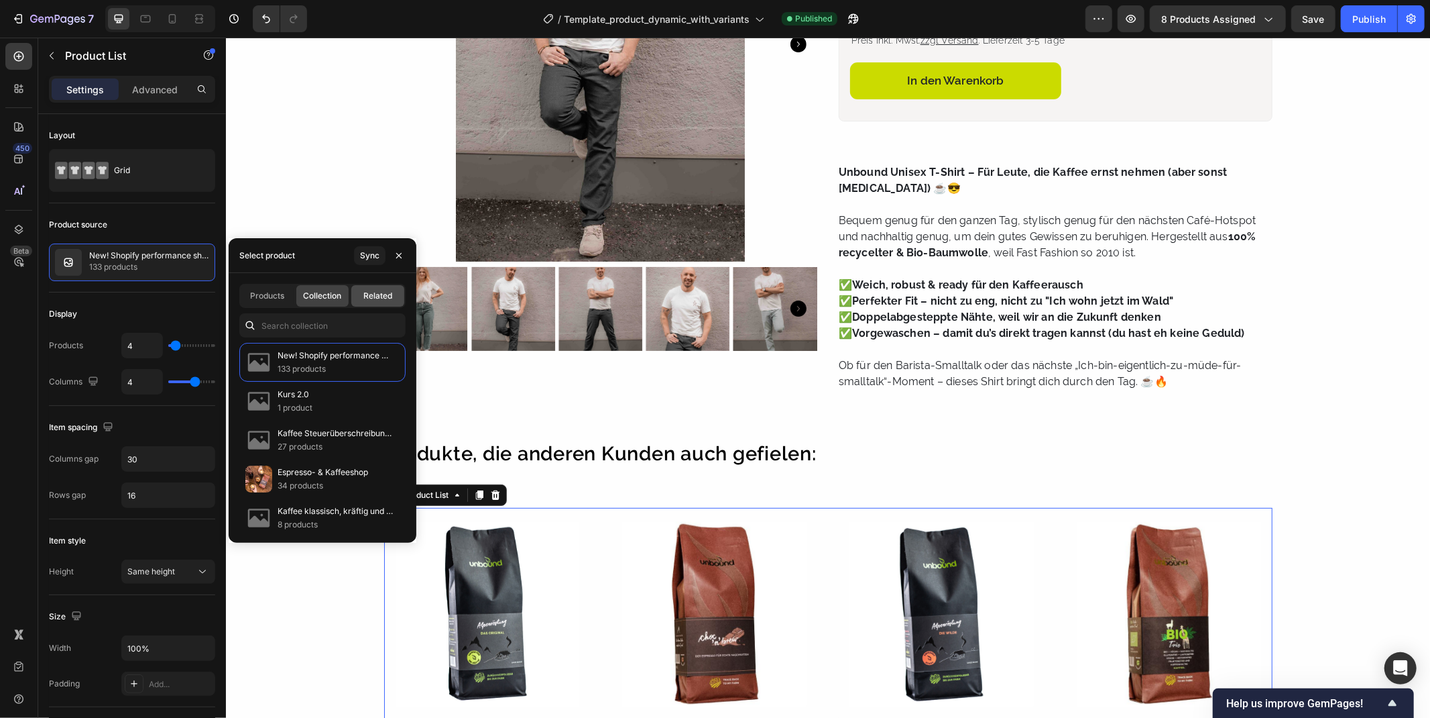
click at [362, 291] on div "Related" at bounding box center [377, 295] width 53 height 21
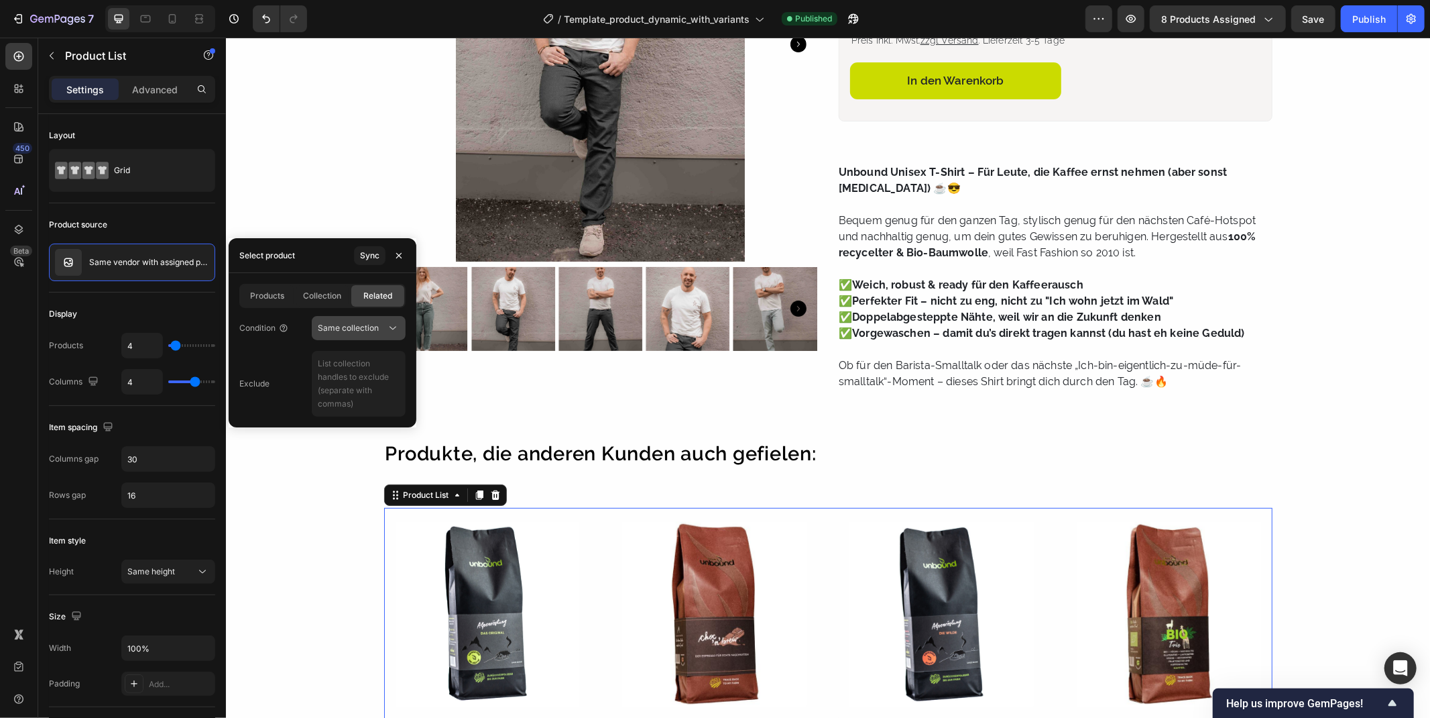
click at [393, 333] on icon at bounding box center [392, 327] width 13 height 13
click at [333, 386] on span "Same vendor" at bounding box center [343, 386] width 51 height 12
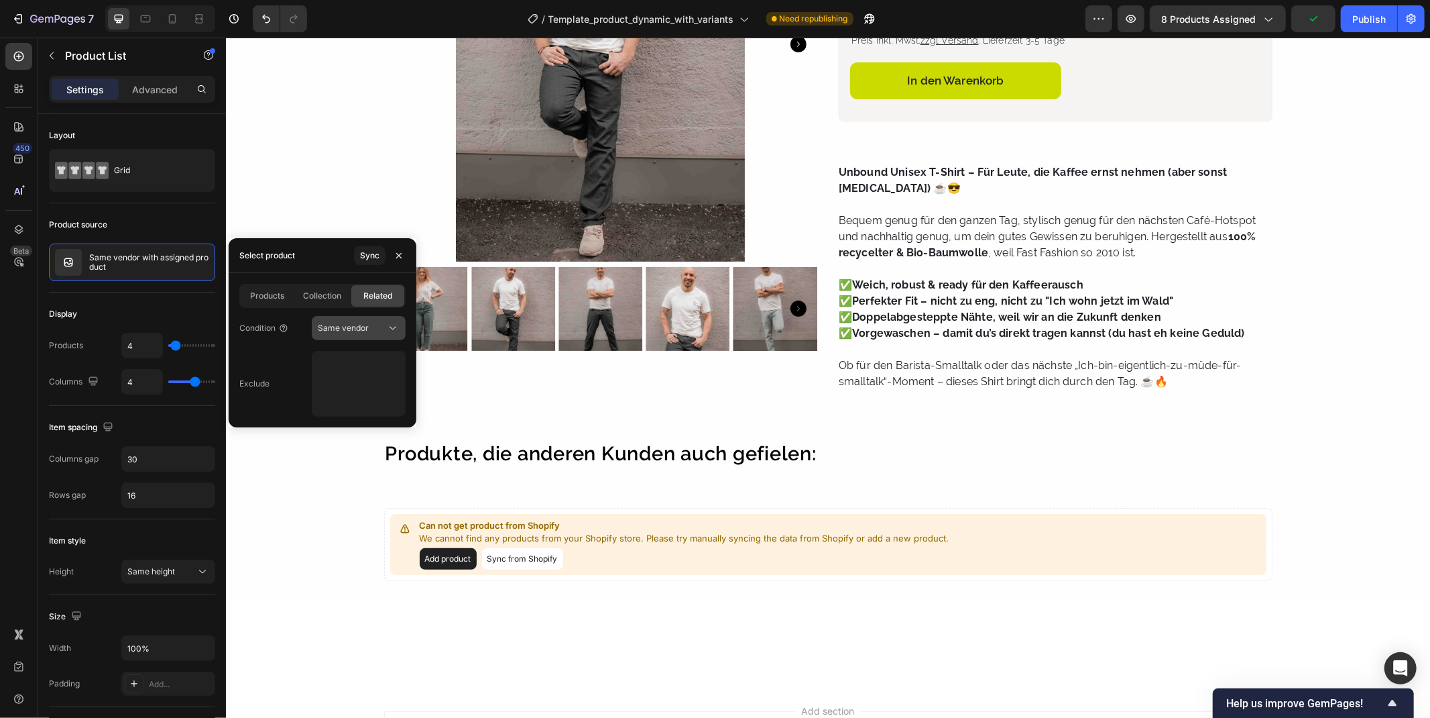
click at [343, 325] on span "Same vendor" at bounding box center [343, 328] width 51 height 10
click at [326, 414] on span "Same tags" at bounding box center [338, 412] width 40 height 12
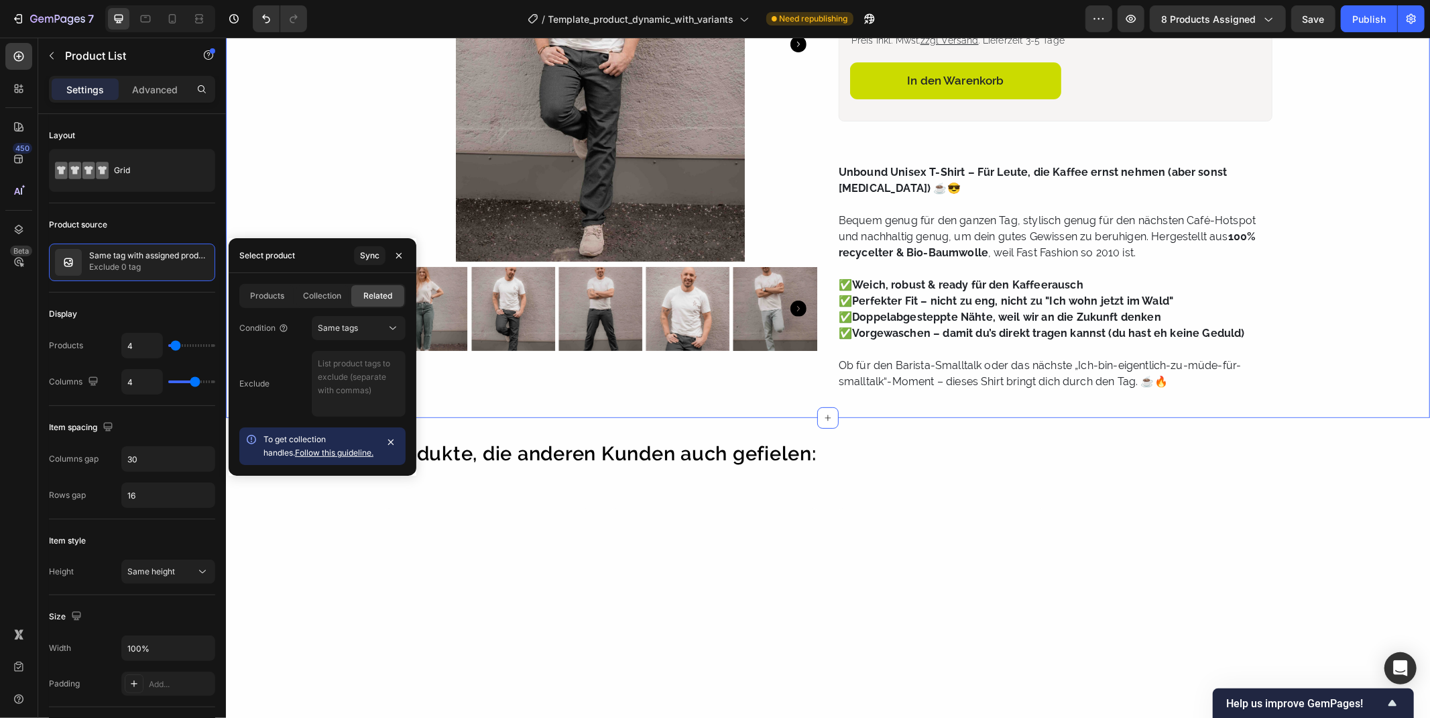
click at [613, 402] on div "Product Images Row unbound organic-T-Shirt, unisex Product Title Farbe: off-whi…" at bounding box center [827, 112] width 1204 height 610
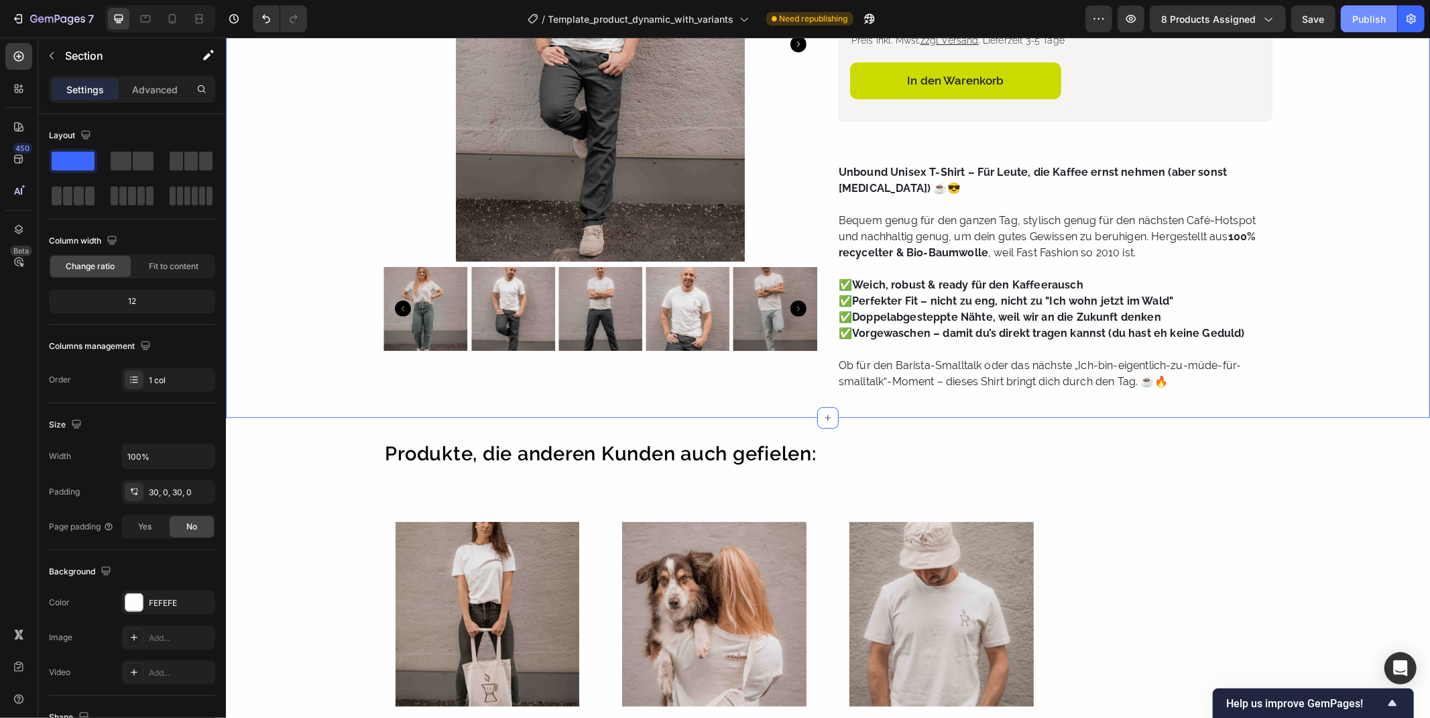
click at [1363, 20] on div "Publish" at bounding box center [1370, 19] width 34 height 14
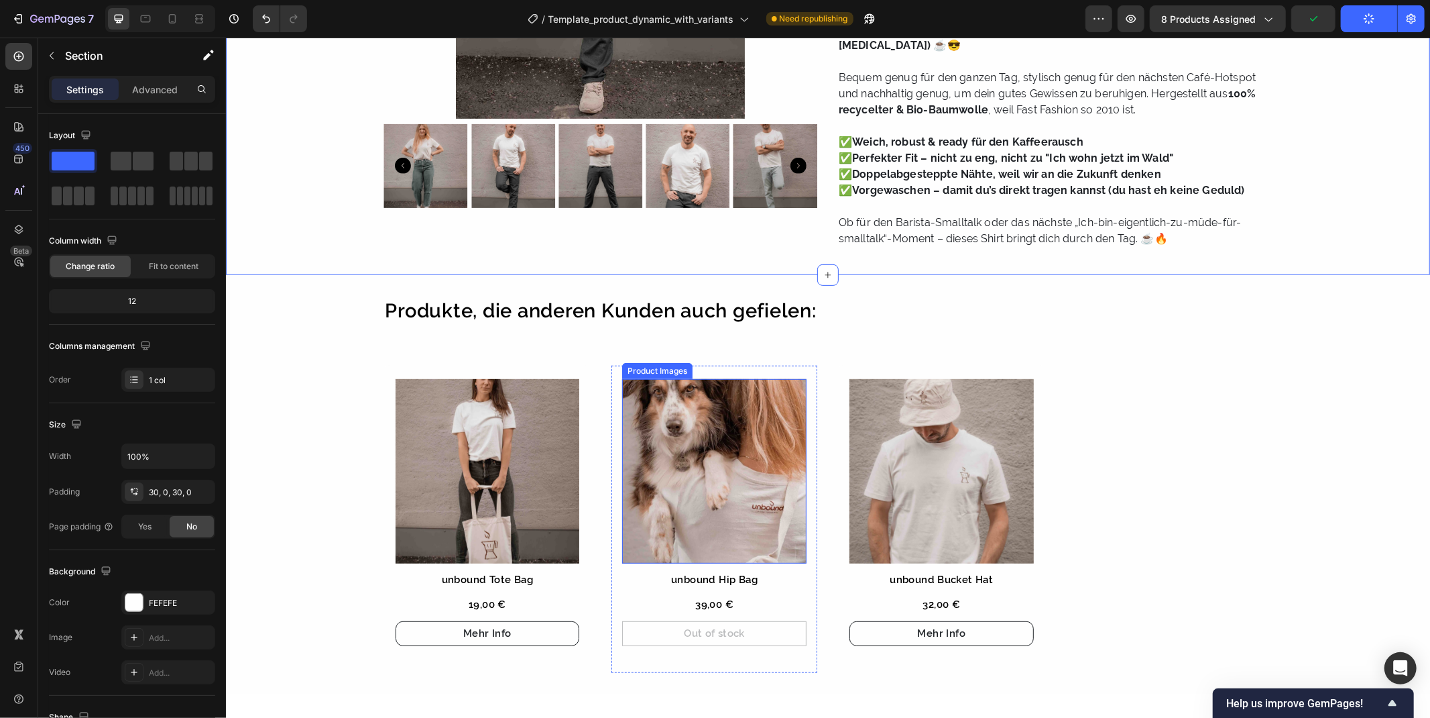
scroll to position [406, 0]
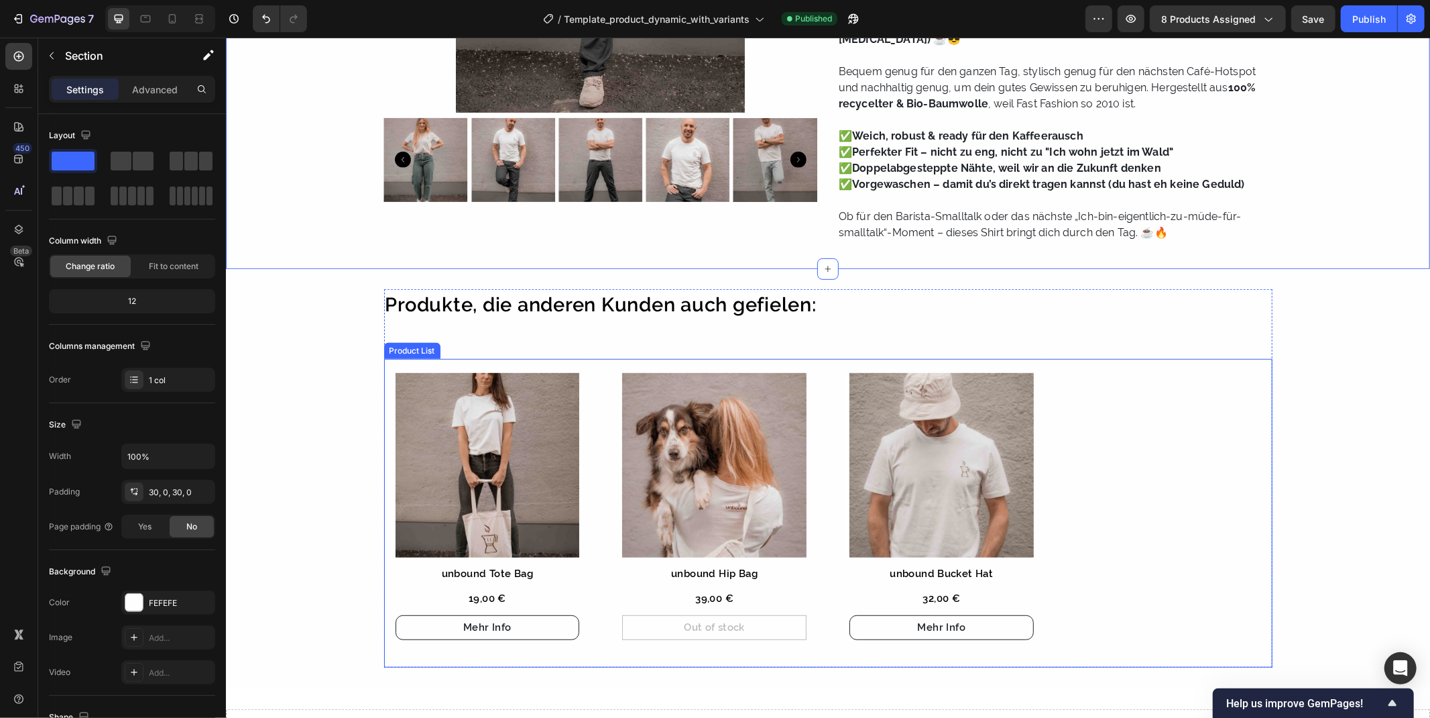
click at [598, 407] on div "Product Images unbound Tote Bag Product Title 19,00 € Product Price Product Pri…" at bounding box center [828, 512] width 889 height 308
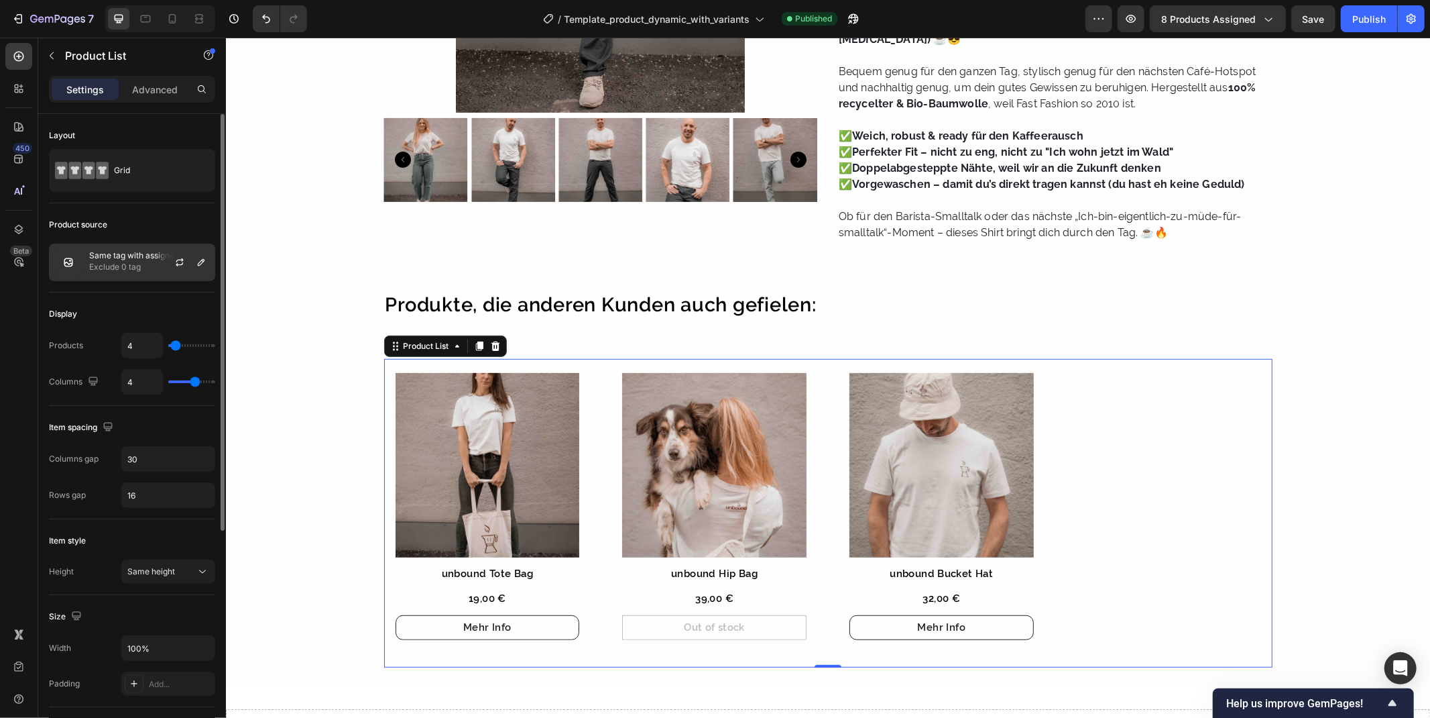
click at [138, 249] on div "Same tag with assigned product Exclude 0 tag" at bounding box center [132, 262] width 166 height 38
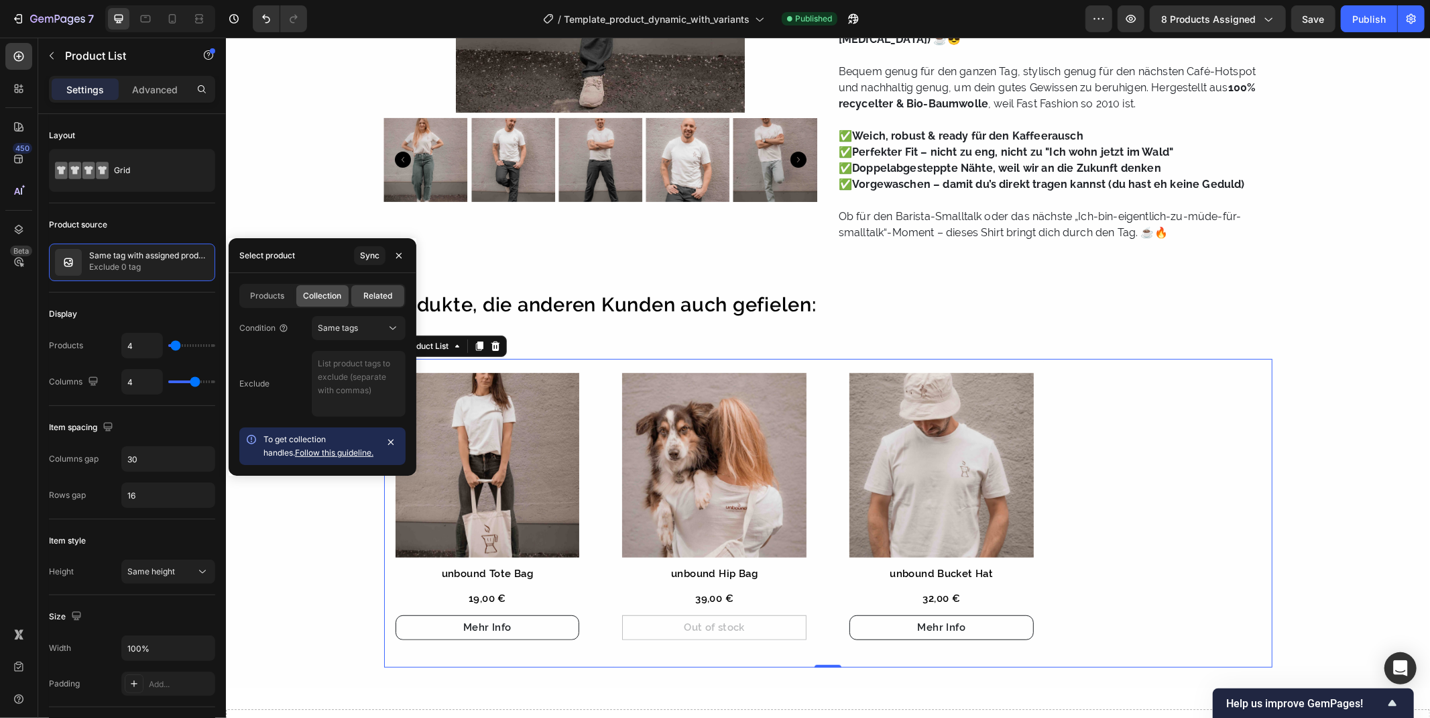
click at [310, 285] on div "Collection" at bounding box center [322, 295] width 53 height 21
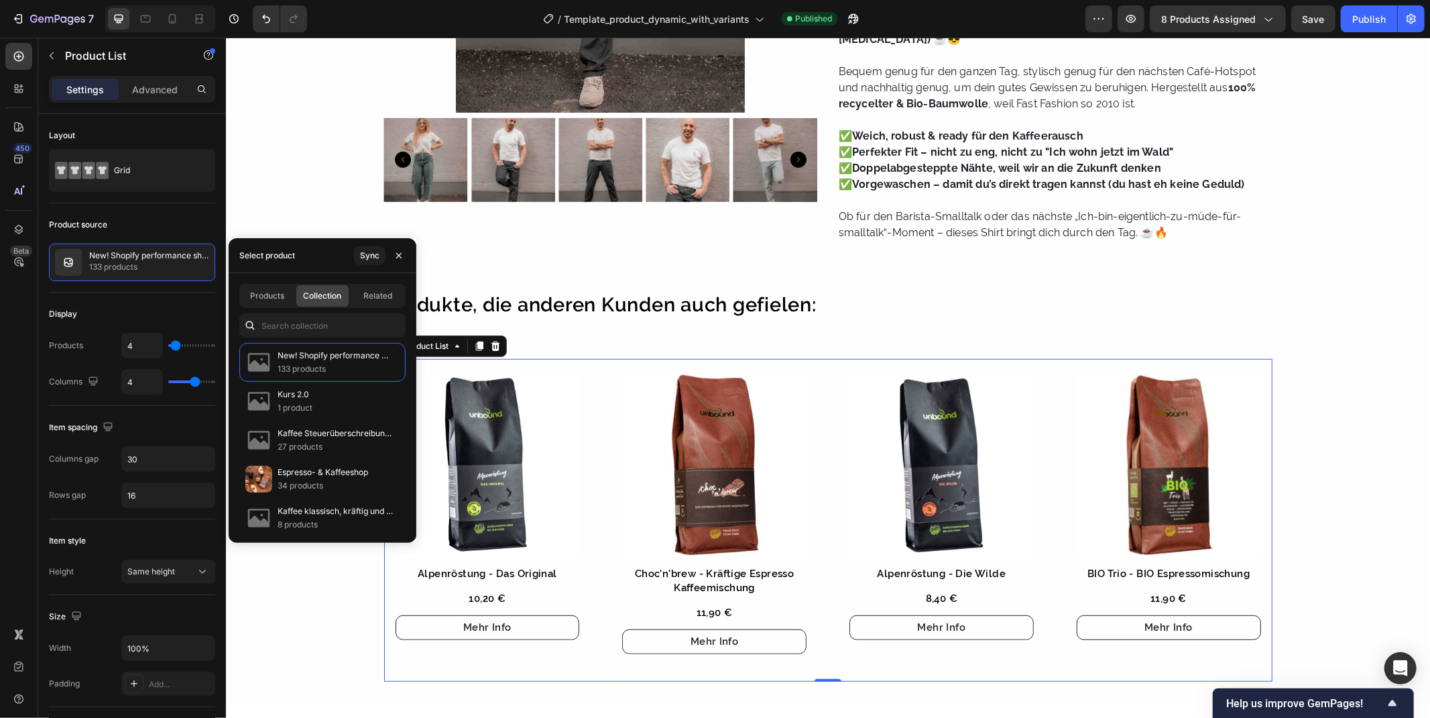
click at [255, 284] on div "Products Collection Related" at bounding box center [322, 296] width 166 height 24
drag, startPoint x: 276, startPoint y: 285, endPoint x: 278, endPoint y: 292, distance: 6.8
click at [278, 292] on div "Products" at bounding box center [267, 295] width 53 height 21
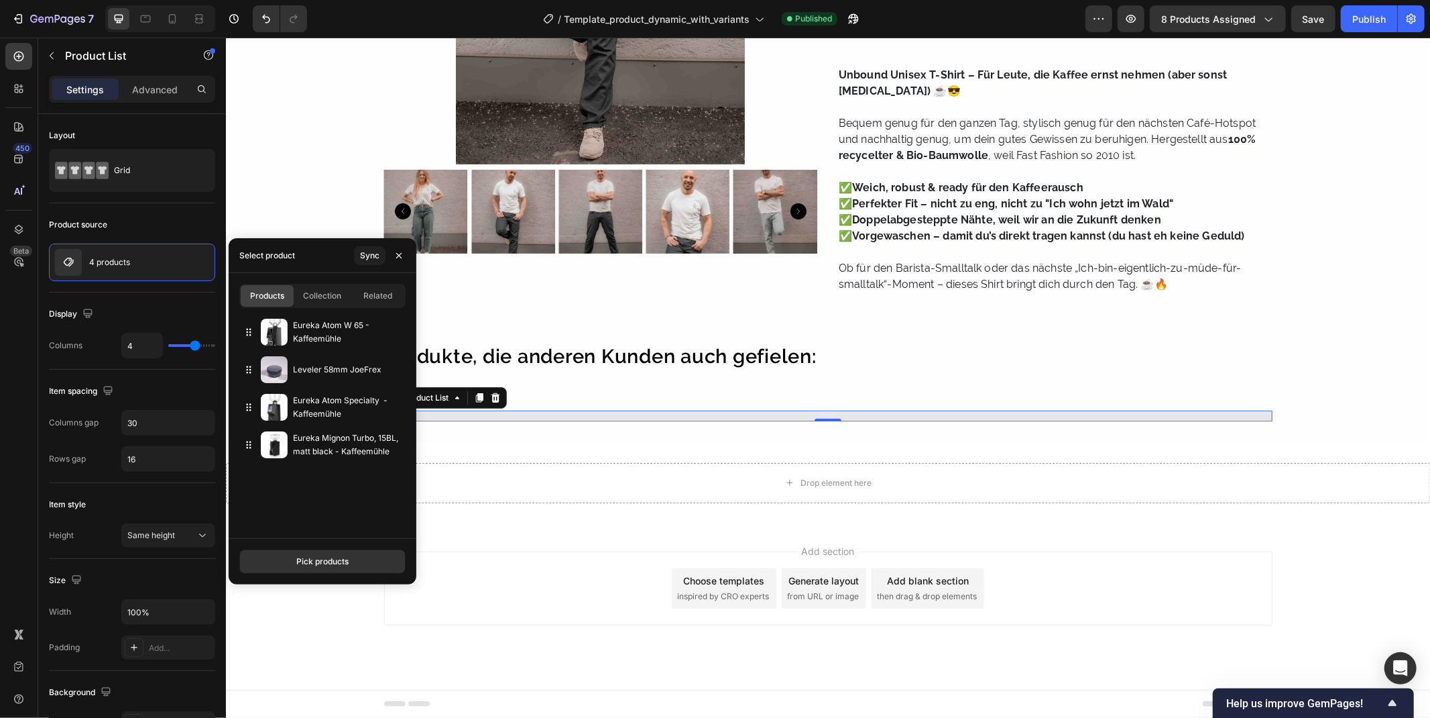
scroll to position [354, 0]
click at [322, 297] on span "Collection" at bounding box center [322, 296] width 38 height 12
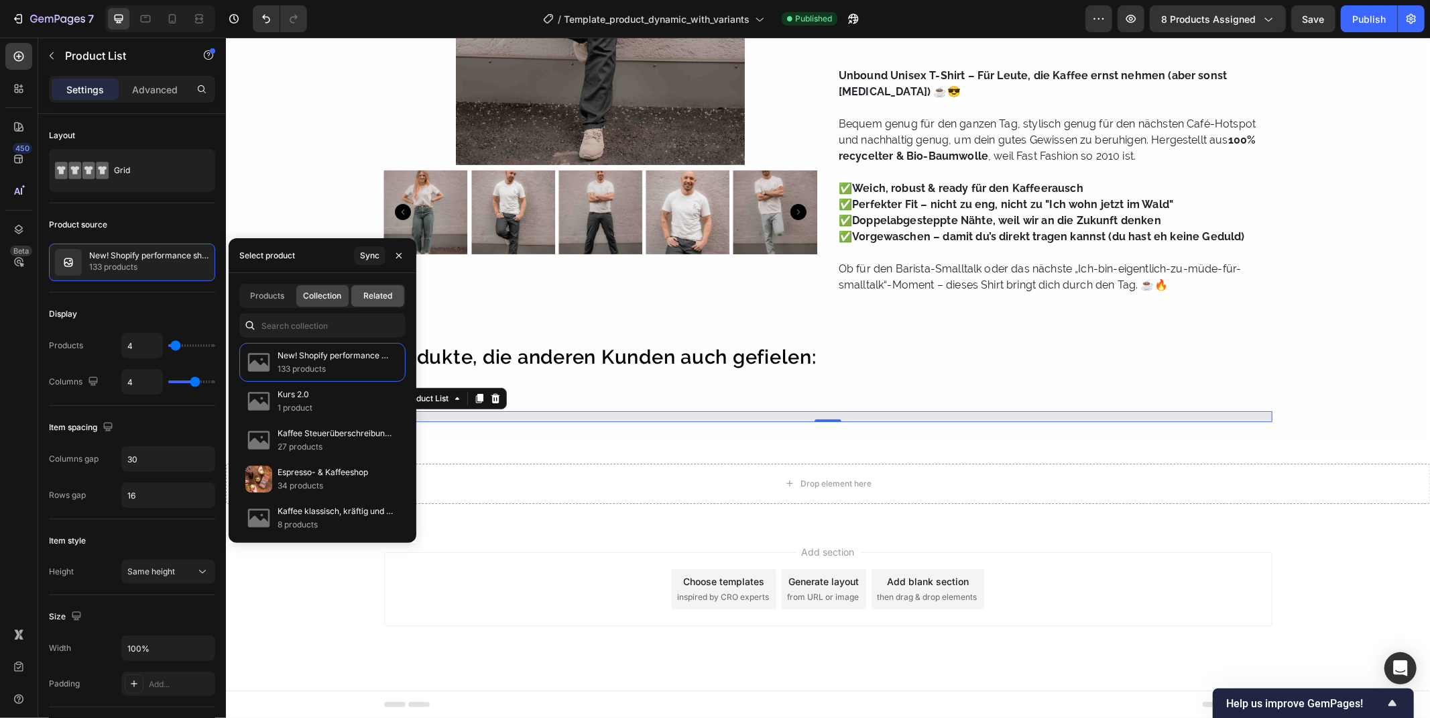
click at [380, 290] on span "Related" at bounding box center [377, 296] width 29 height 12
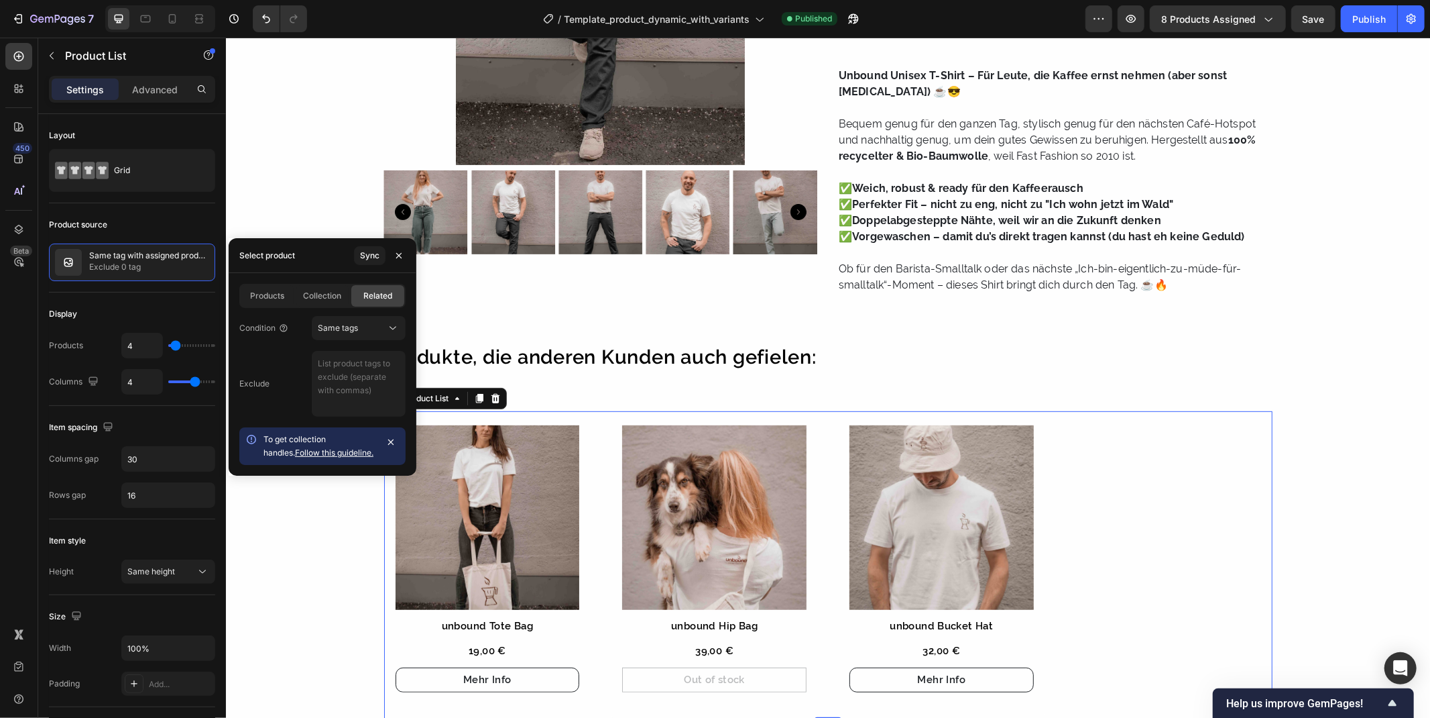
scroll to position [406, 0]
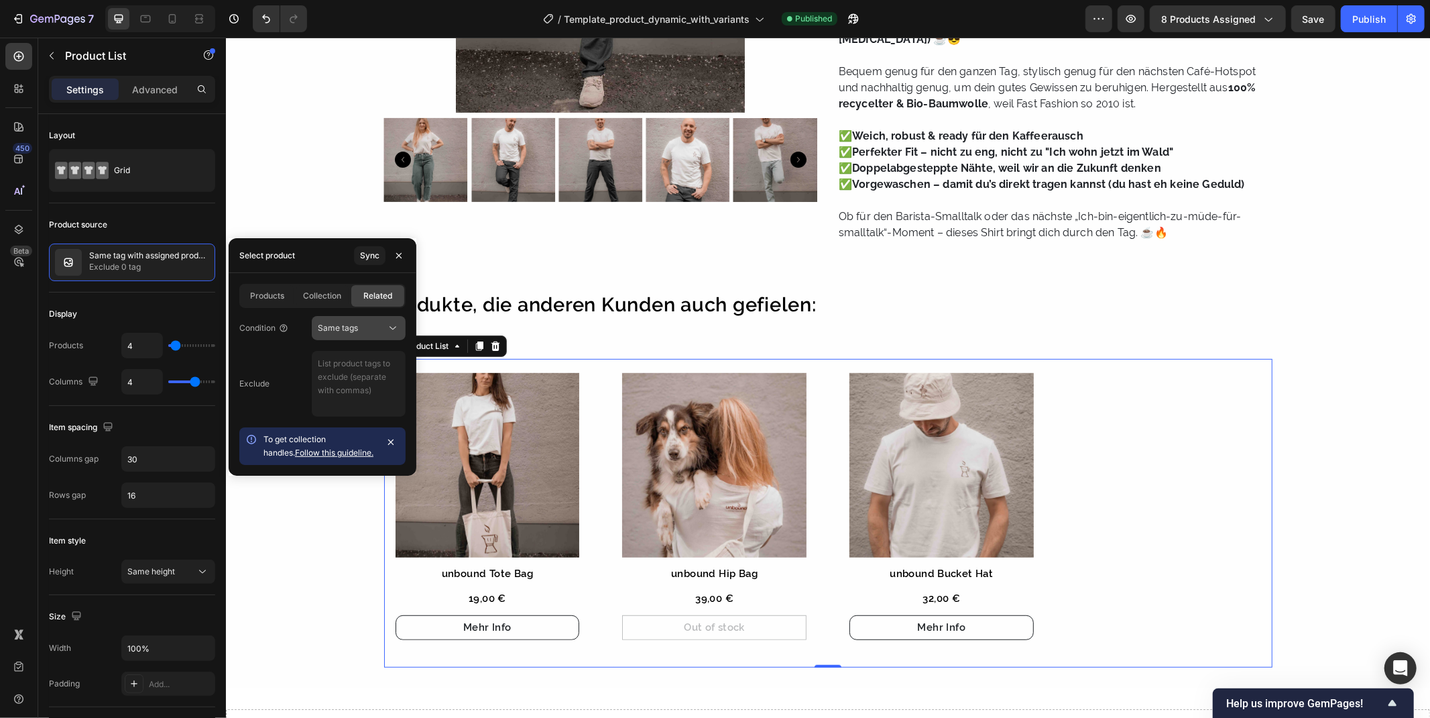
click at [360, 318] on button "Same tags" at bounding box center [359, 328] width 94 height 24
click at [354, 361] on span "Same collection" at bounding box center [348, 361] width 61 height 12
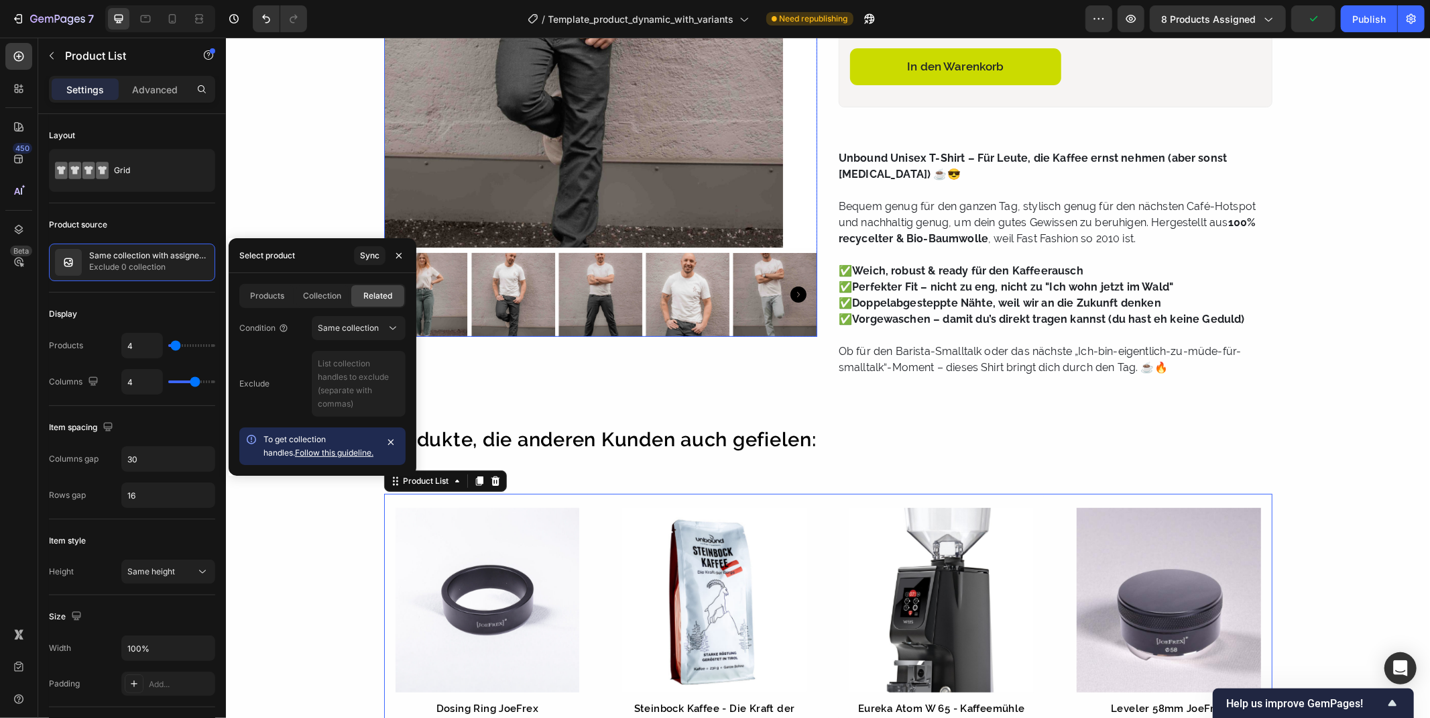
scroll to position [298, 0]
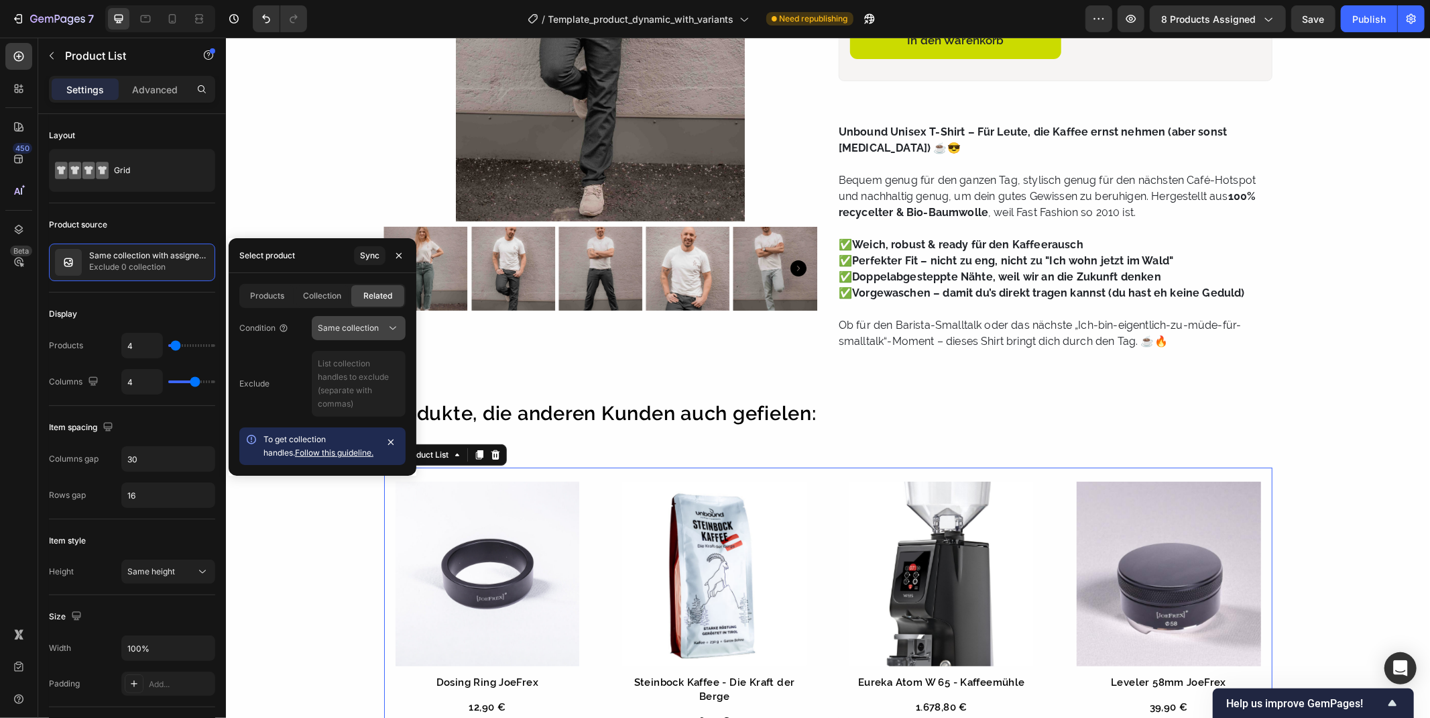
click at [353, 323] on span "Same collection" at bounding box center [348, 328] width 61 height 10
click at [343, 412] on span "Same tags" at bounding box center [338, 412] width 40 height 12
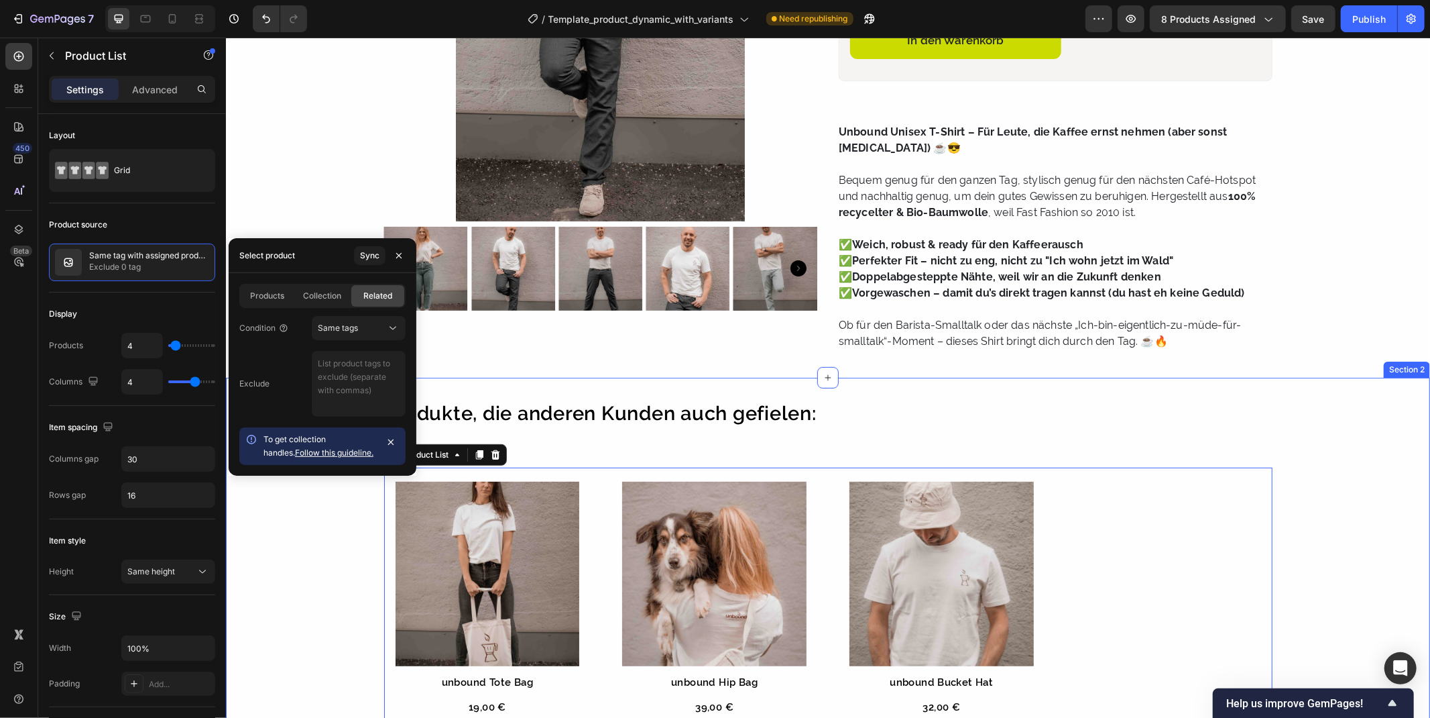
click at [1380, 458] on div "Produkte, die anderen Kunden auch gefielen: Heading Product Images unbound Tote…" at bounding box center [827, 586] width 1204 height 378
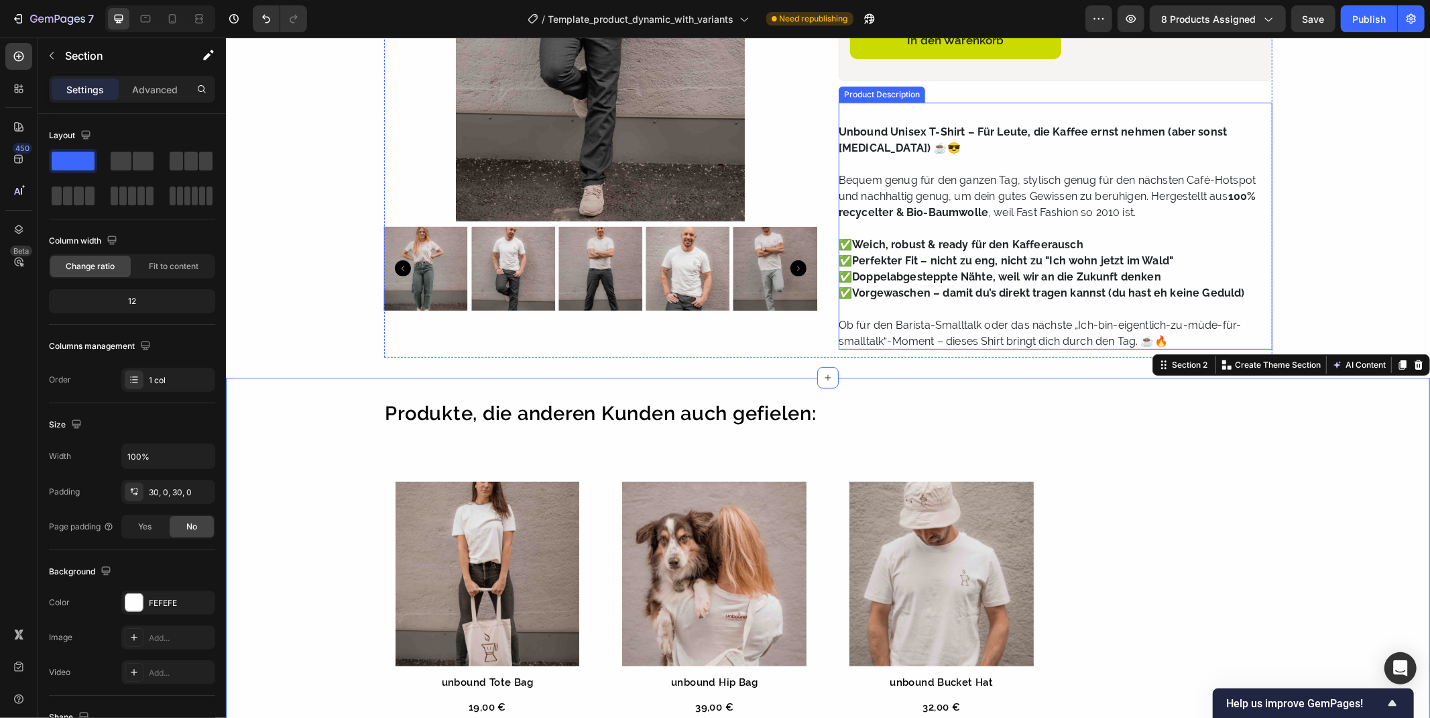
click at [1164, 201] on p "Bequem genug für den ganzen Tag, stylisch genug für den nächsten Café-Hotspot u…" at bounding box center [1046, 195] width 417 height 45
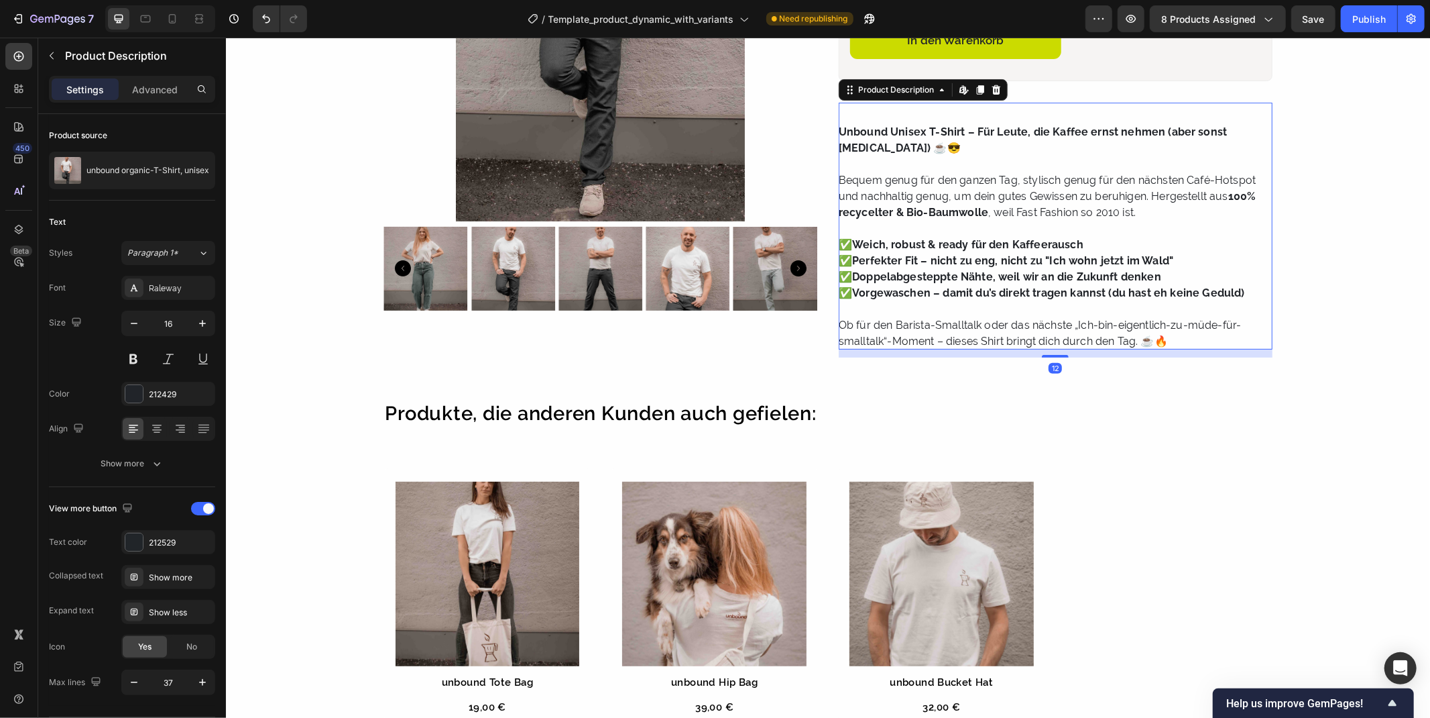
scroll to position [0, 0]
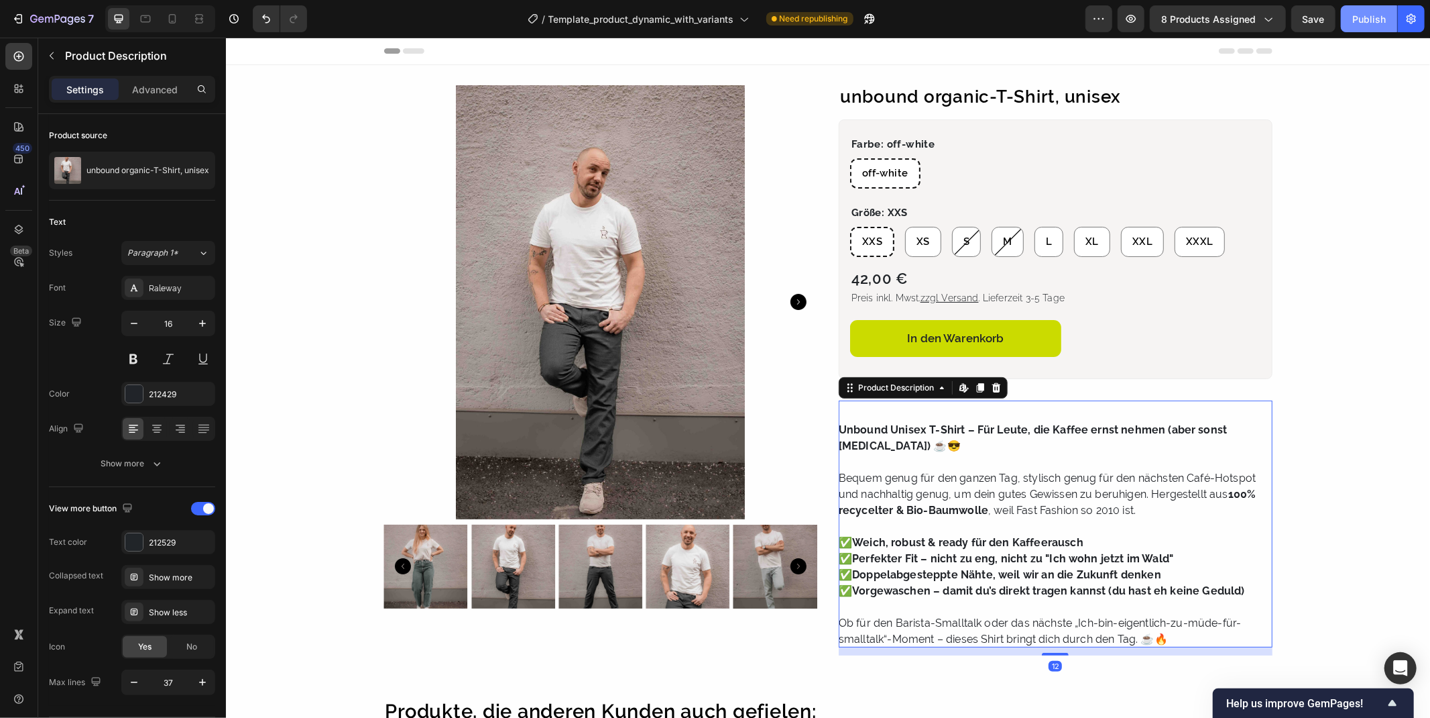
click at [1359, 15] on div "Publish" at bounding box center [1370, 19] width 34 height 14
